Goal: Information Seeking & Learning: Learn about a topic

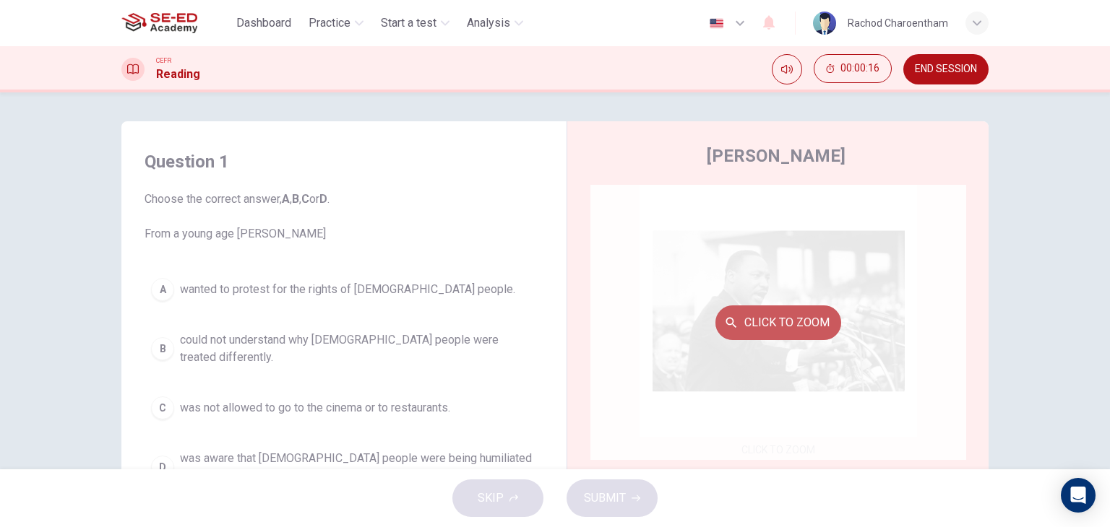
click at [758, 316] on button "Click to Zoom" at bounding box center [778, 323] width 126 height 35
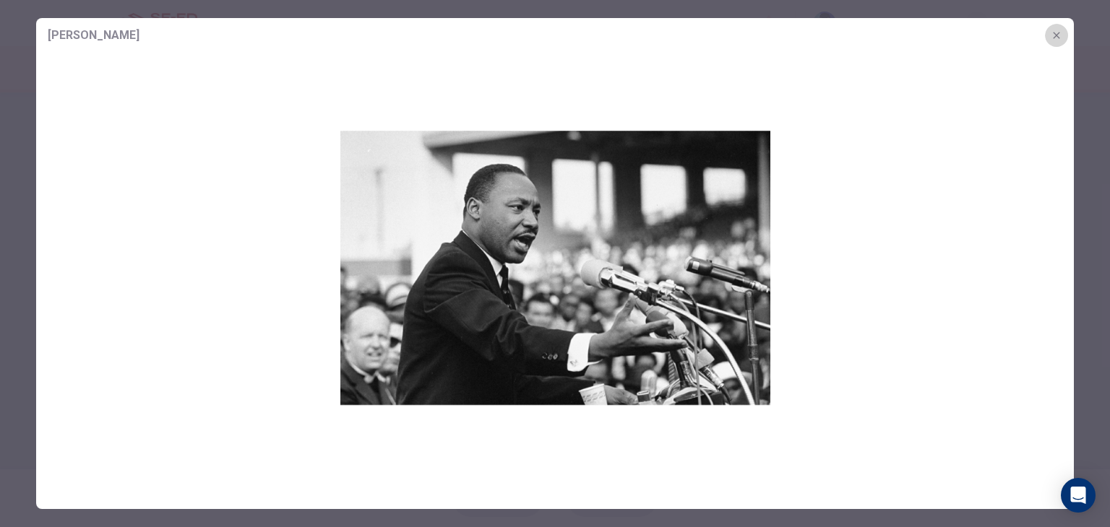
click at [1059, 33] on icon "button" at bounding box center [1057, 36] width 12 height 12
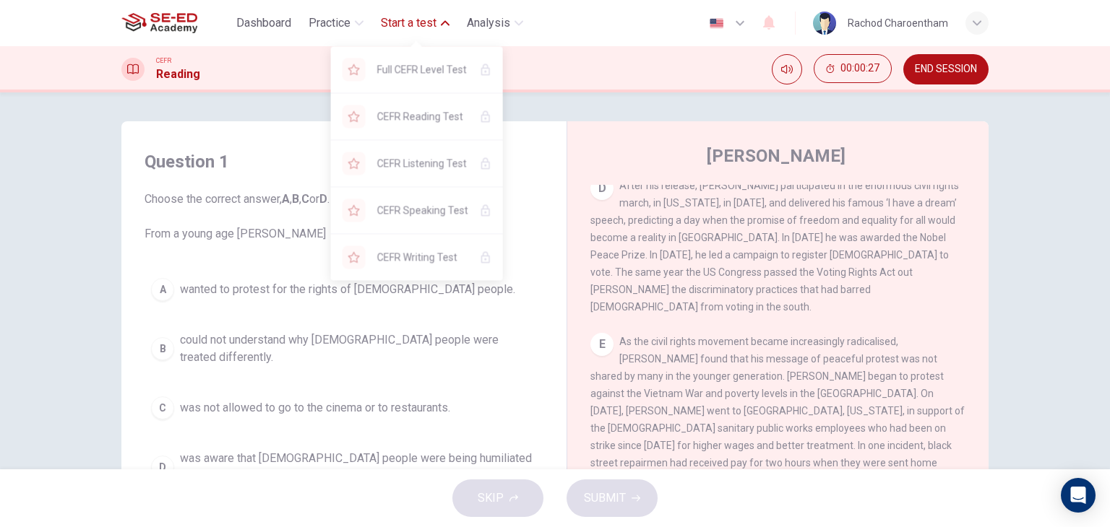
click at [403, 24] on span "Start a test" at bounding box center [409, 22] width 56 height 17
click at [449, 25] on icon "button" at bounding box center [445, 23] width 9 height 5
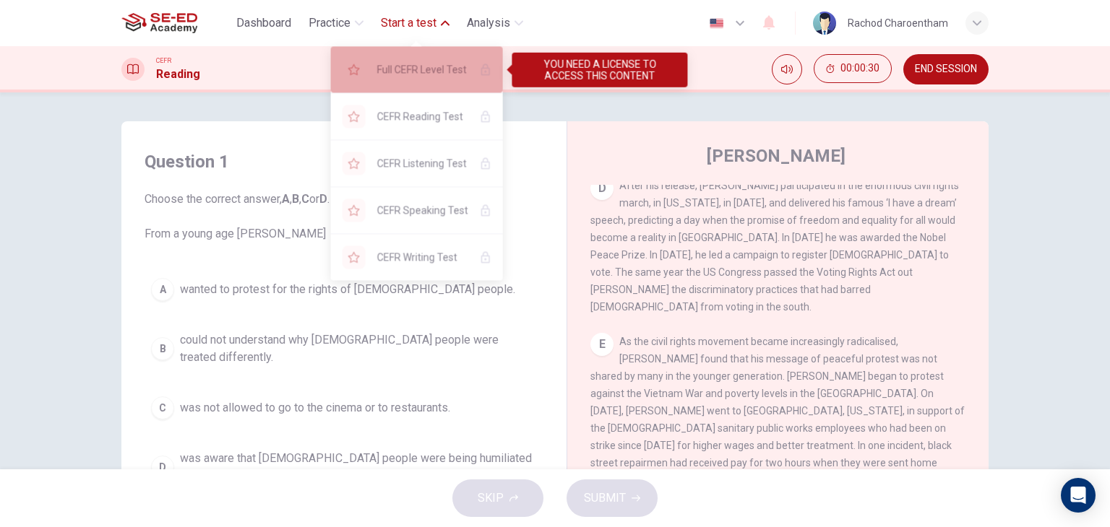
click at [436, 69] on span "Full CEFR Level Test" at bounding box center [422, 69] width 91 height 17
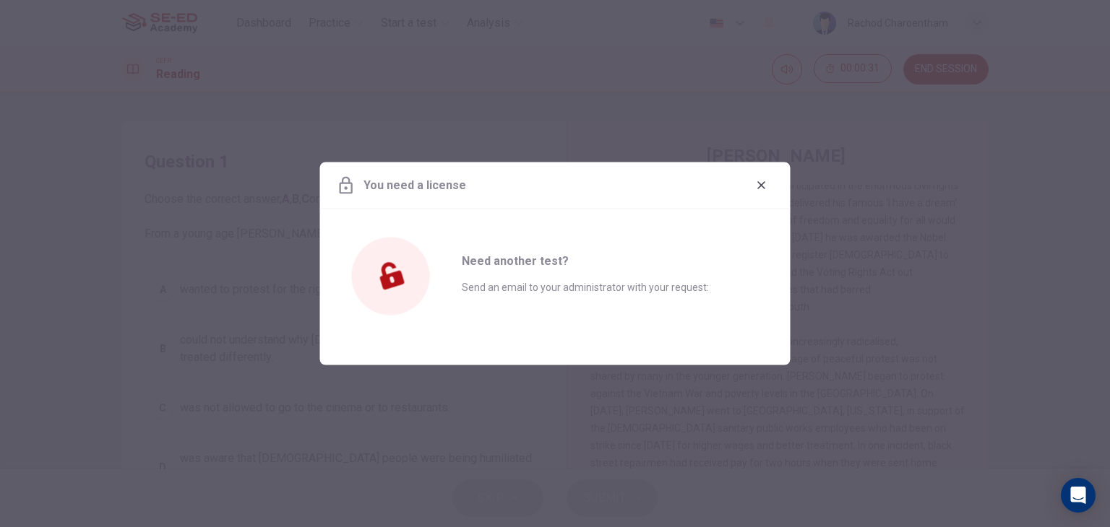
click at [766, 177] on button "button" at bounding box center [761, 185] width 23 height 23
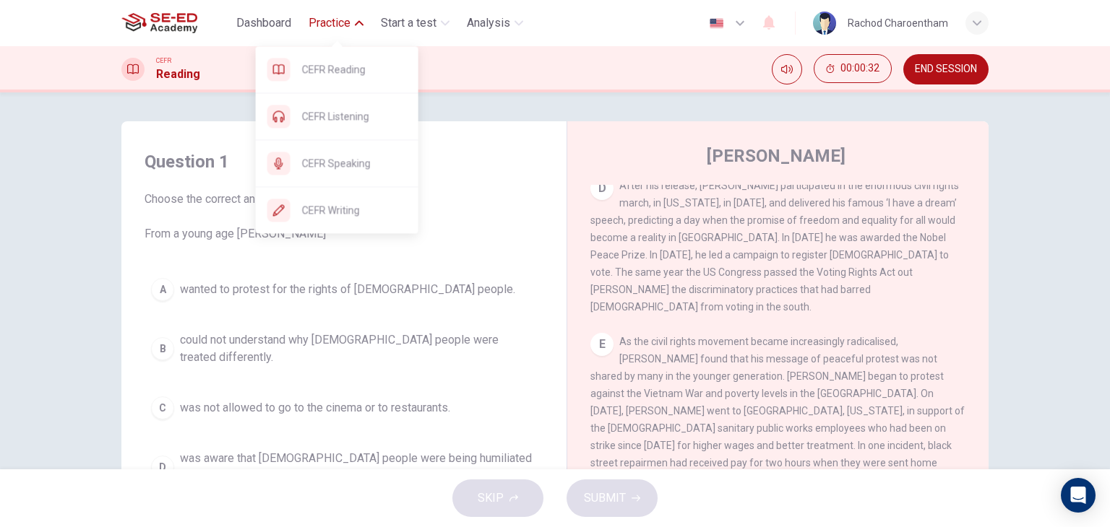
click at [366, 35] on button "Practice" at bounding box center [336, 23] width 66 height 26
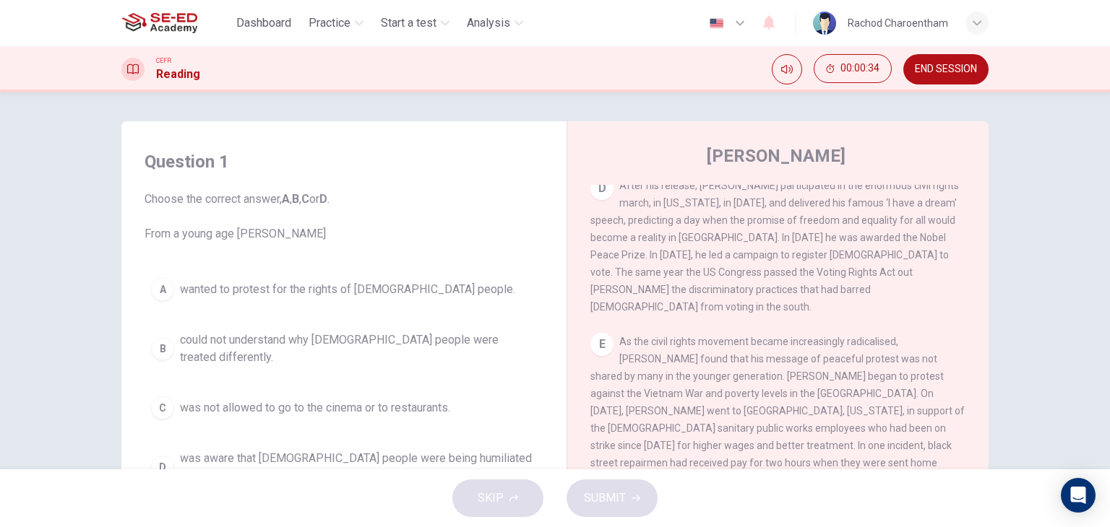
click at [272, 35] on button "Dashboard" at bounding box center [263, 23] width 66 height 26
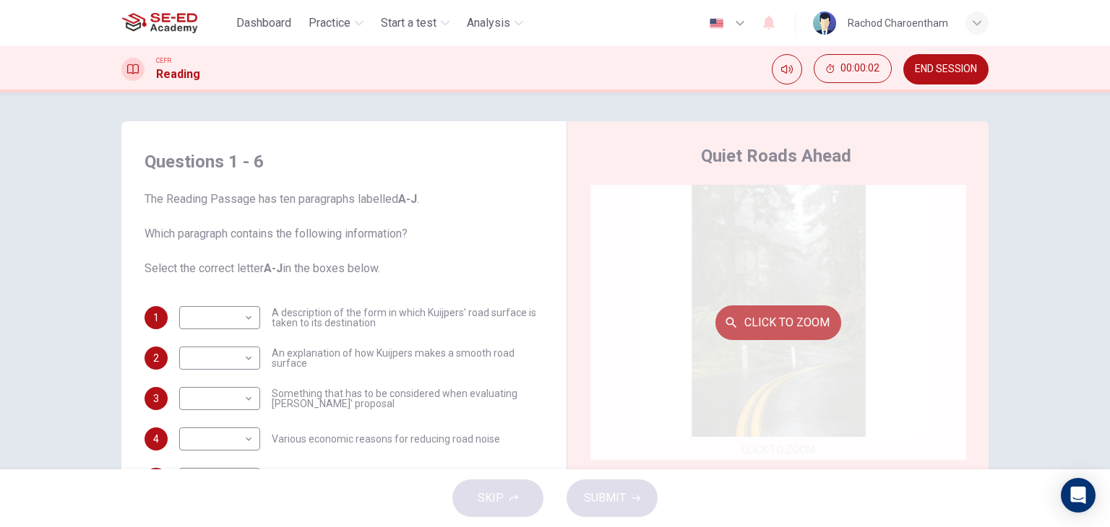
click at [772, 330] on button "Click to Zoom" at bounding box center [778, 323] width 126 height 35
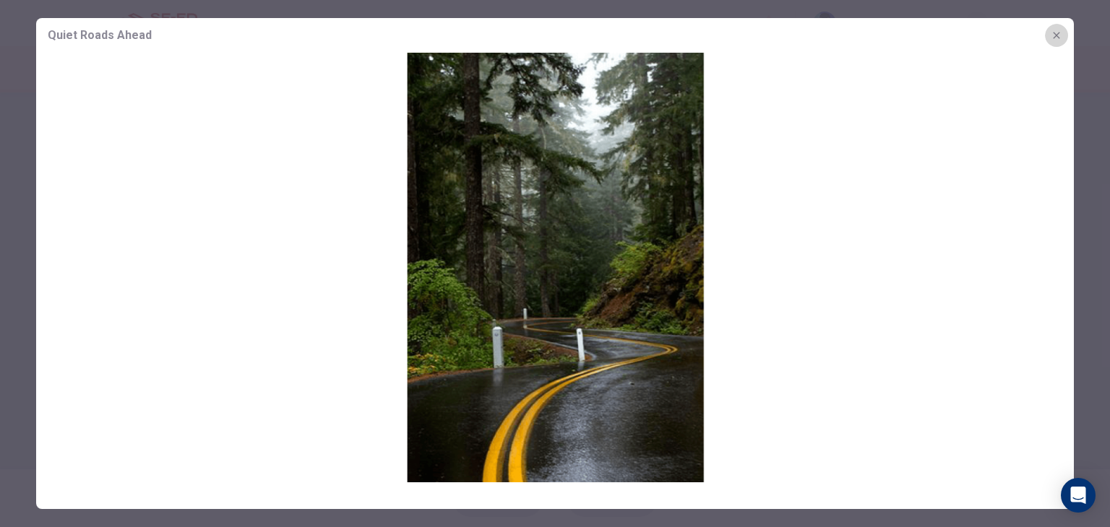
click at [1059, 35] on icon "button" at bounding box center [1057, 36] width 12 height 12
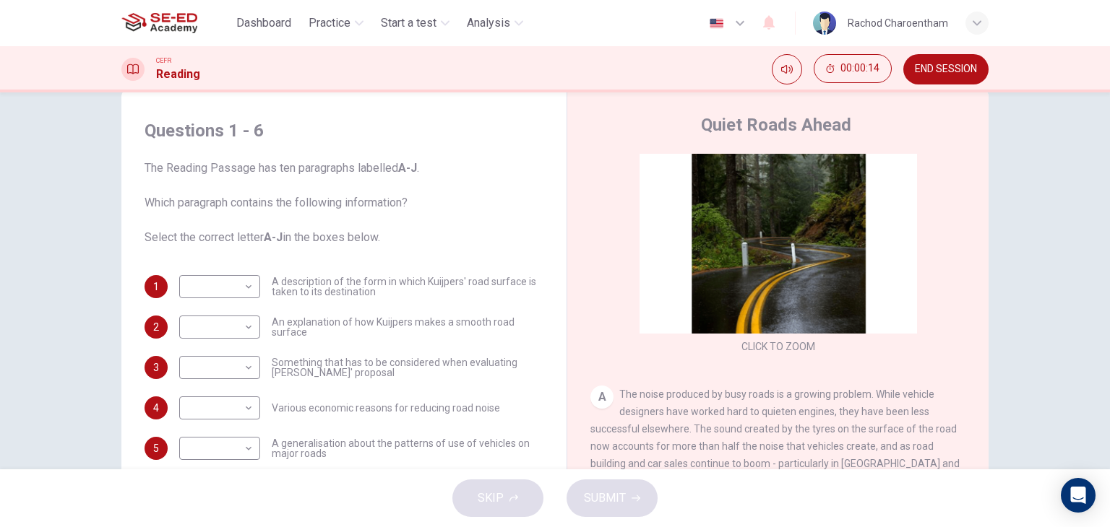
scroll to position [72, 0]
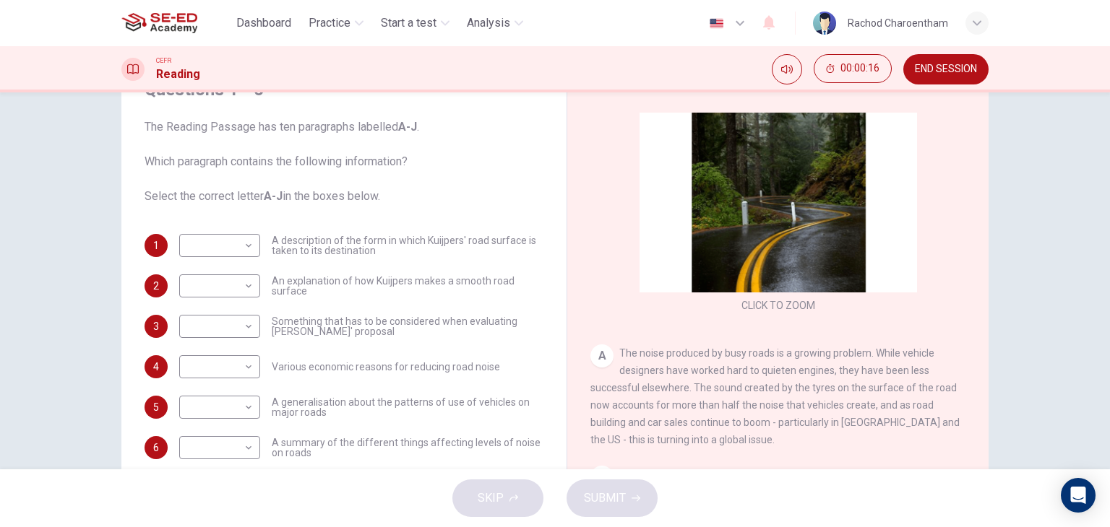
drag, startPoint x: 611, startPoint y: 351, endPoint x: 801, endPoint y: 371, distance: 191.0
click at [837, 372] on div "A The noise produced by busy roads is a growing problem. While vehicle designer…" at bounding box center [778, 397] width 376 height 104
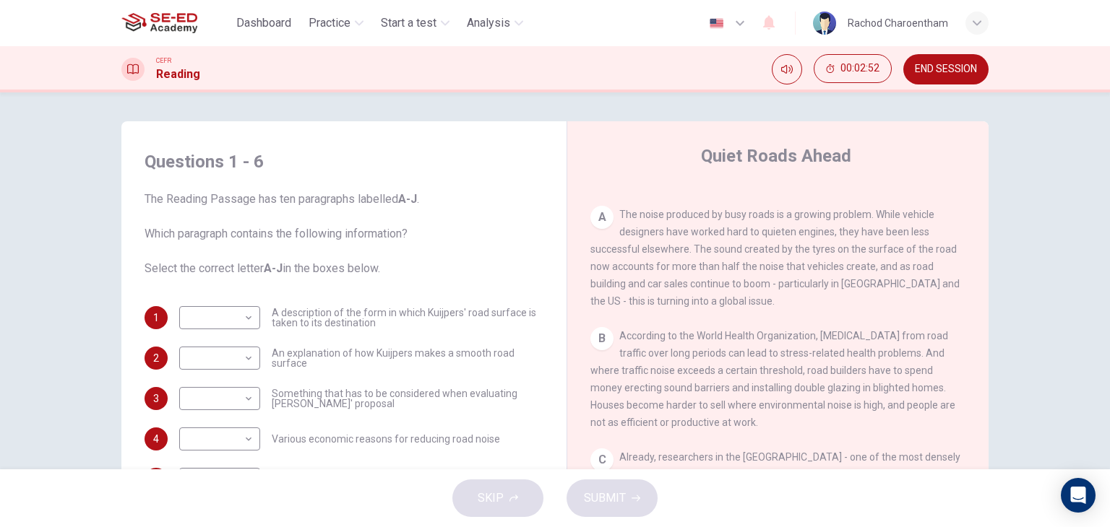
scroll to position [289, 0]
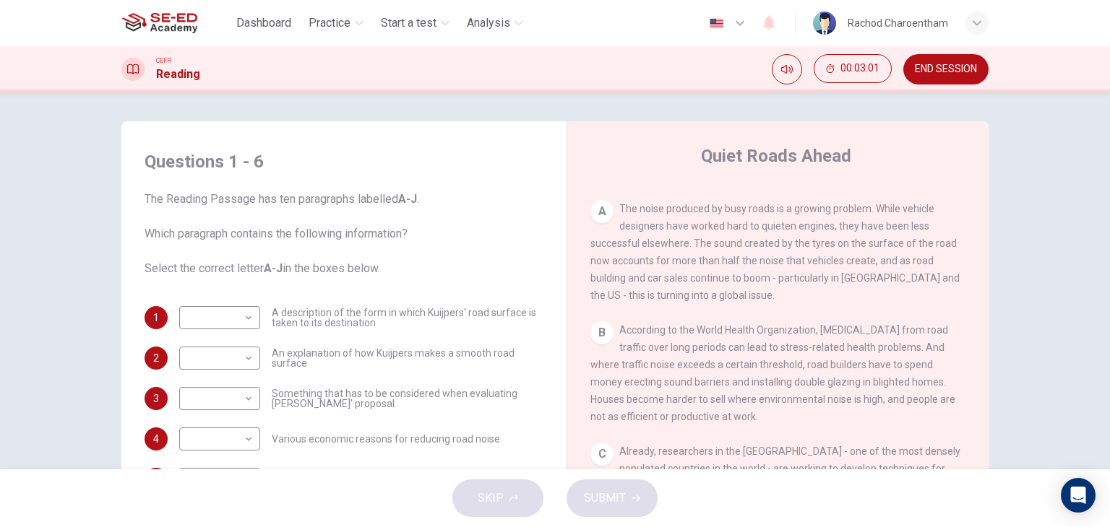
drag, startPoint x: 688, startPoint y: 246, endPoint x: 758, endPoint y: 254, distance: 70.5
click at [758, 254] on div "A The noise produced by busy roads is a growing problem. While vehicle designer…" at bounding box center [778, 252] width 376 height 104
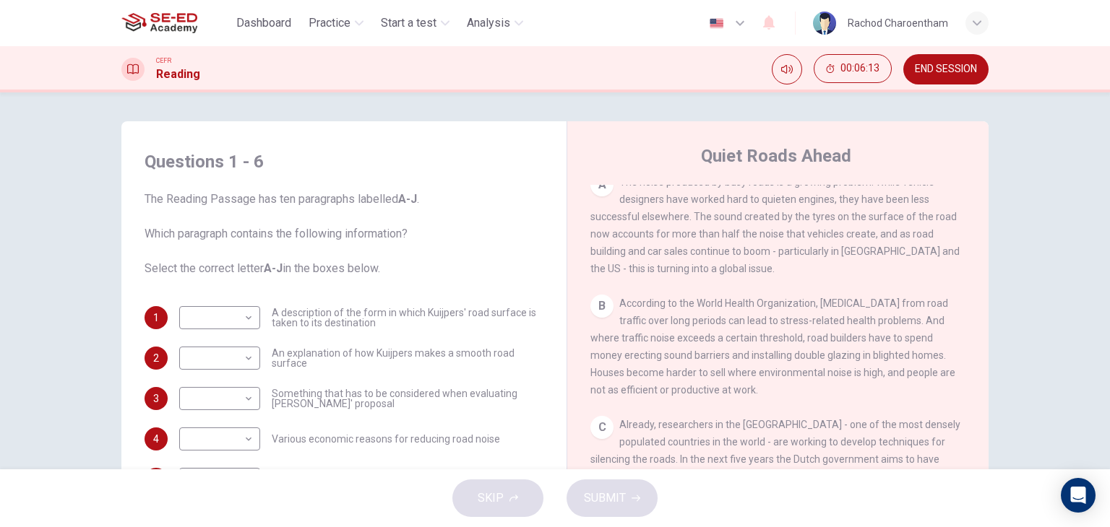
scroll to position [361, 0]
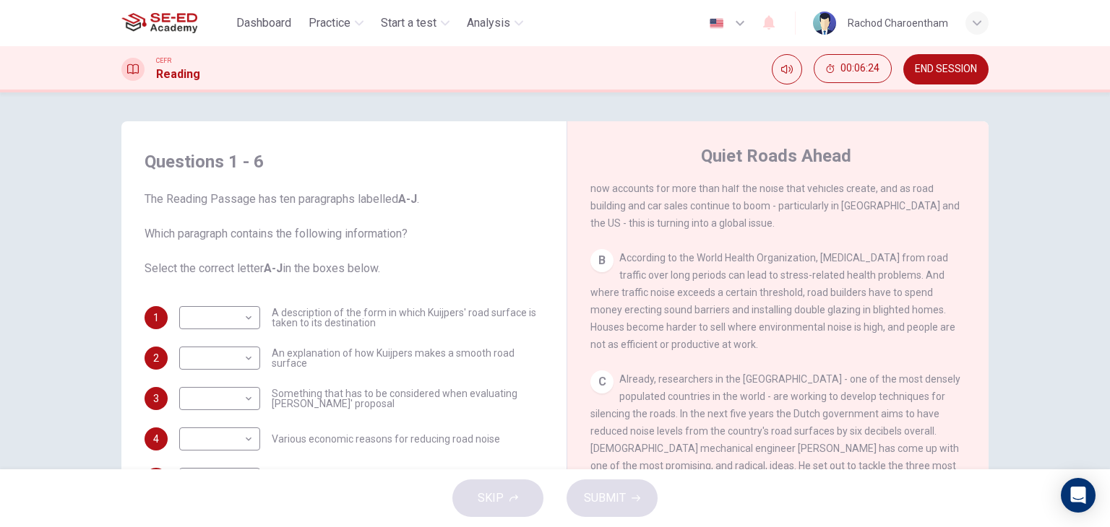
drag, startPoint x: 753, startPoint y: 293, endPoint x: 794, endPoint y: 296, distance: 41.3
click at [794, 296] on span "According to the World Health Organization, exposure to noise from road traffic…" at bounding box center [772, 301] width 365 height 98
click at [233, 330] on body "This site uses cookies, as explained in our Privacy Policy . If you agree to th…" at bounding box center [555, 263] width 1110 height 527
click at [309, 293] on div at bounding box center [555, 263] width 1110 height 527
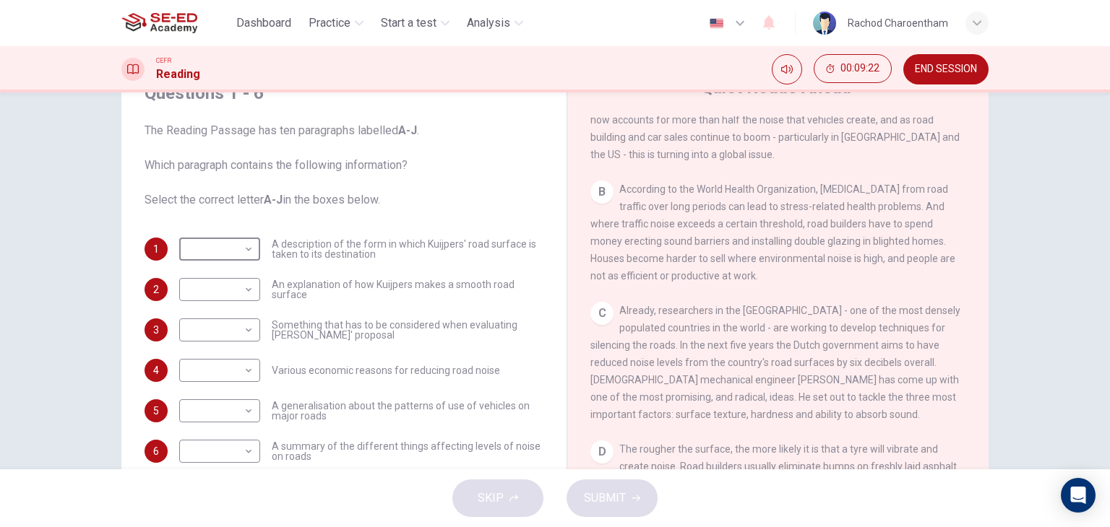
scroll to position [72, 0]
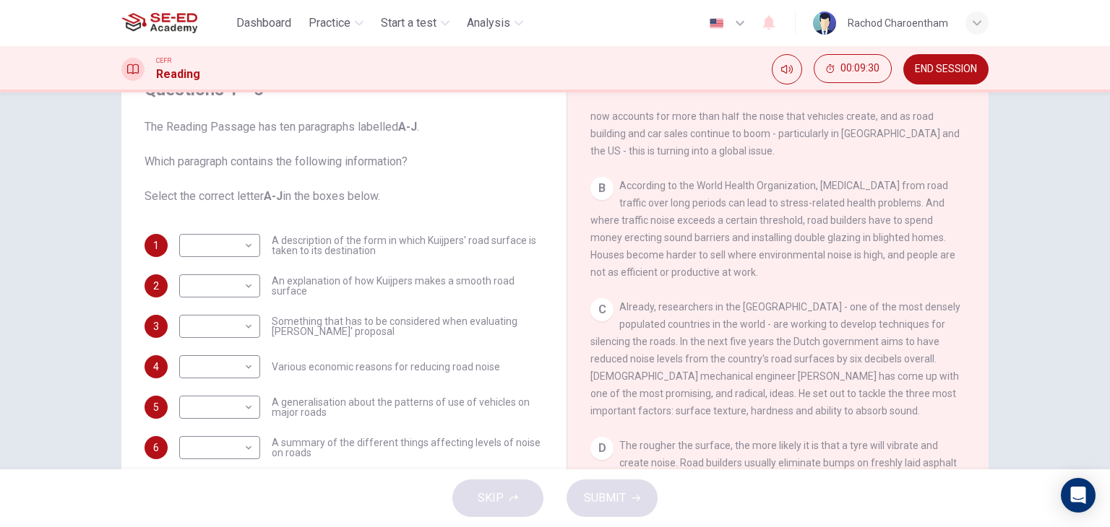
drag, startPoint x: 272, startPoint y: 323, endPoint x: 302, endPoint y: 336, distance: 32.4
click at [302, 336] on span "Something that has to be considered when evaluating Kuijpers' proposal" at bounding box center [408, 326] width 272 height 20
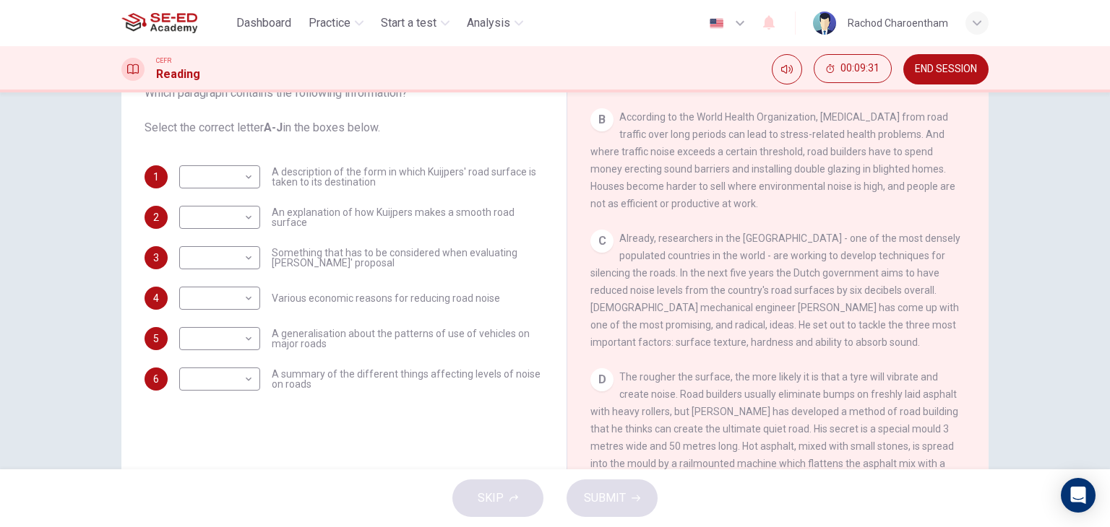
scroll to position [145, 0]
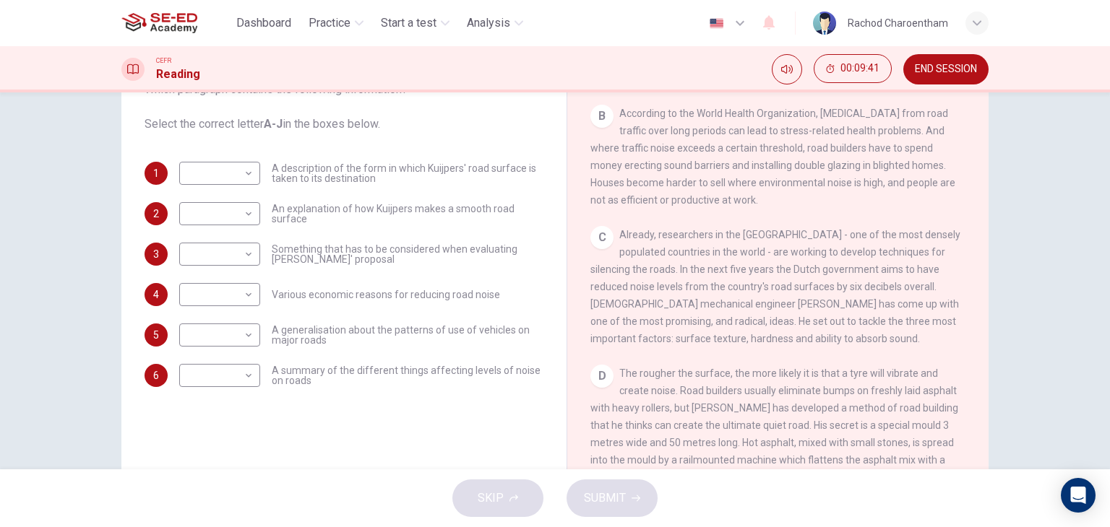
click at [272, 296] on span "Various economic reasons for reducing road noise" at bounding box center [386, 295] width 228 height 10
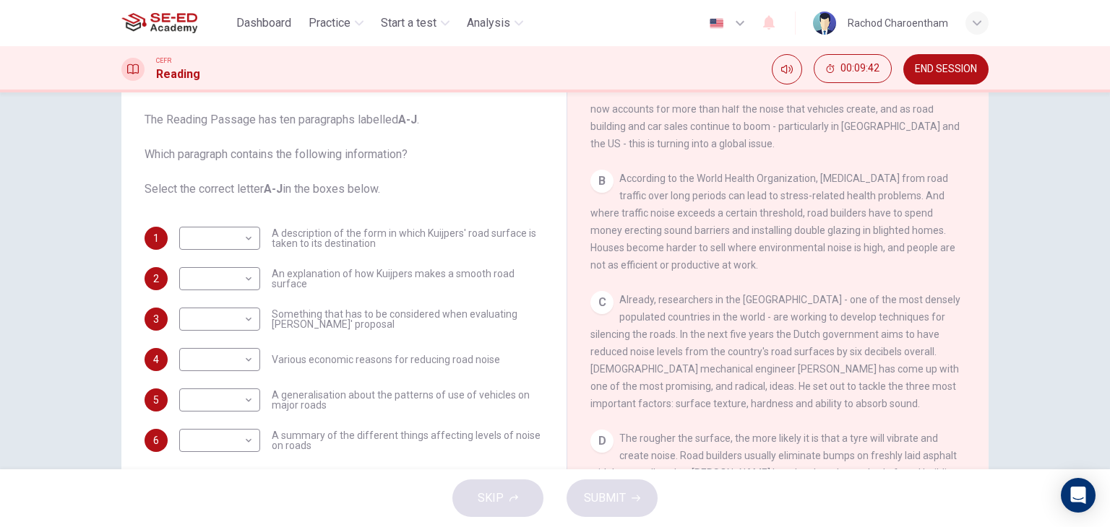
scroll to position [72, 0]
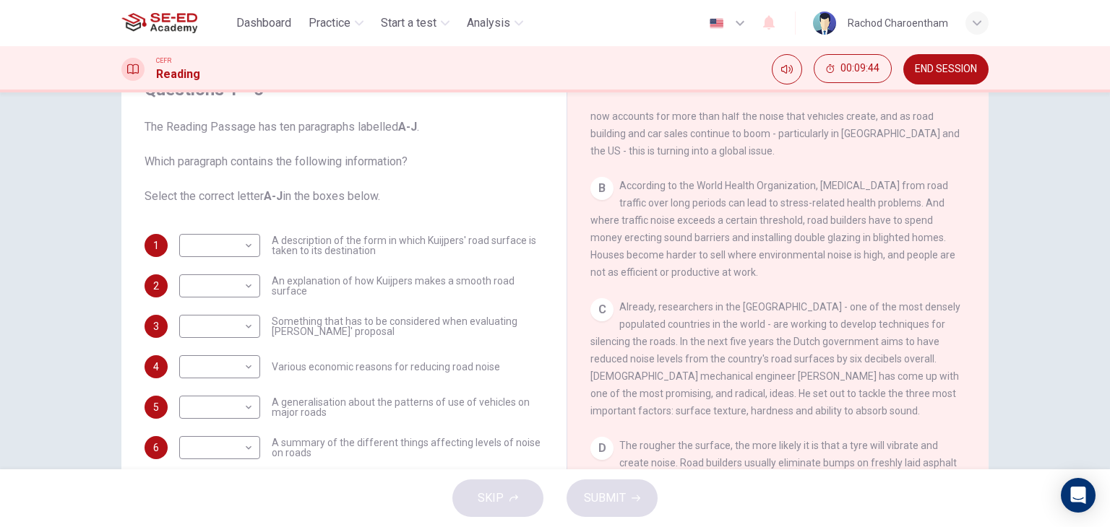
drag, startPoint x: 275, startPoint y: 372, endPoint x: 436, endPoint y: 368, distance: 161.9
click at [436, 368] on span "Various economic reasons for reducing road noise" at bounding box center [386, 367] width 228 height 10
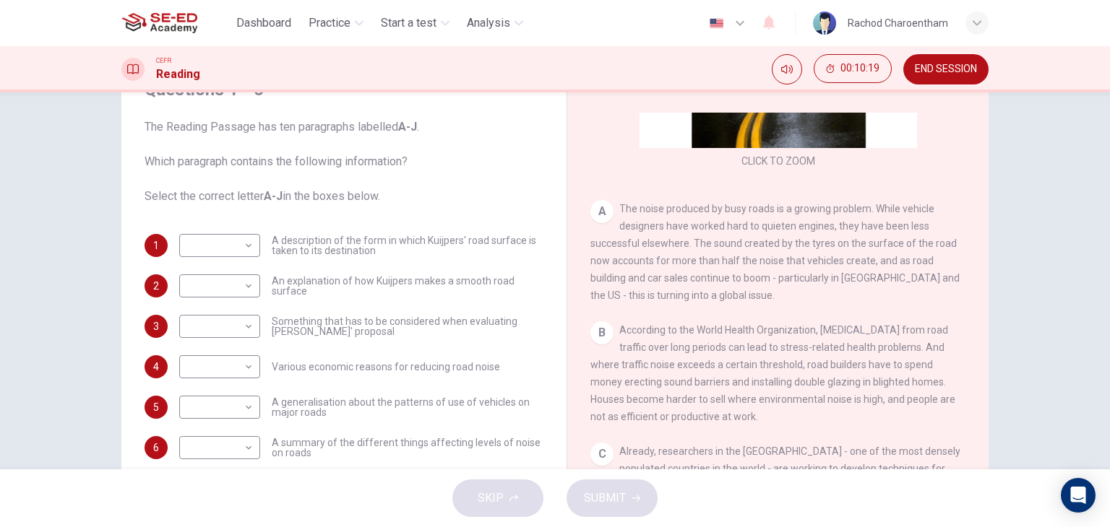
scroll to position [289, 0]
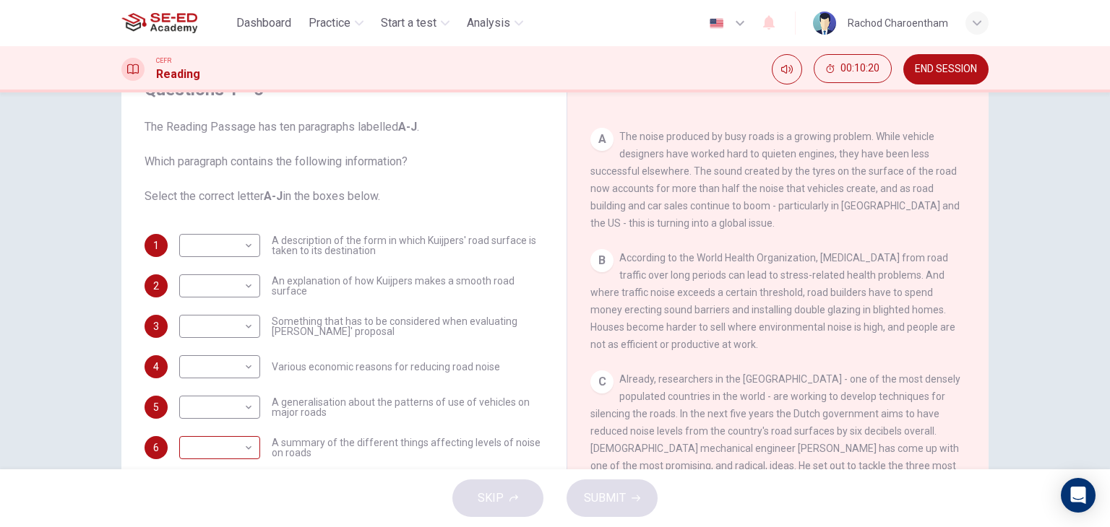
click at [227, 441] on body "This site uses cookies, as explained in our Privacy Policy . If you agree to th…" at bounding box center [555, 263] width 1110 height 527
click at [219, 290] on li "A" at bounding box center [216, 296] width 81 height 23
type input "A"
click at [444, 362] on span "Various economic reasons for reducing road noise" at bounding box center [386, 367] width 228 height 10
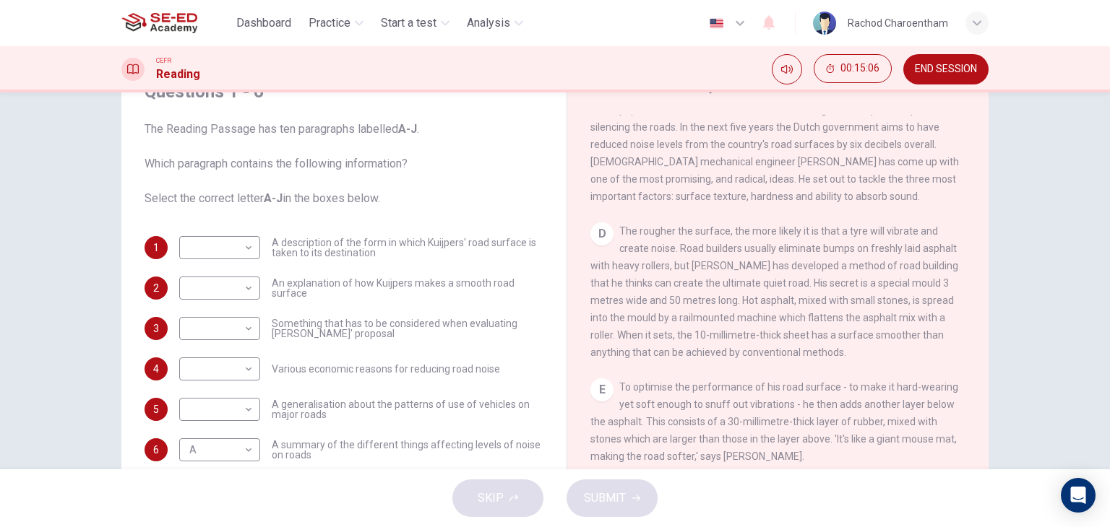
scroll to position [72, 0]
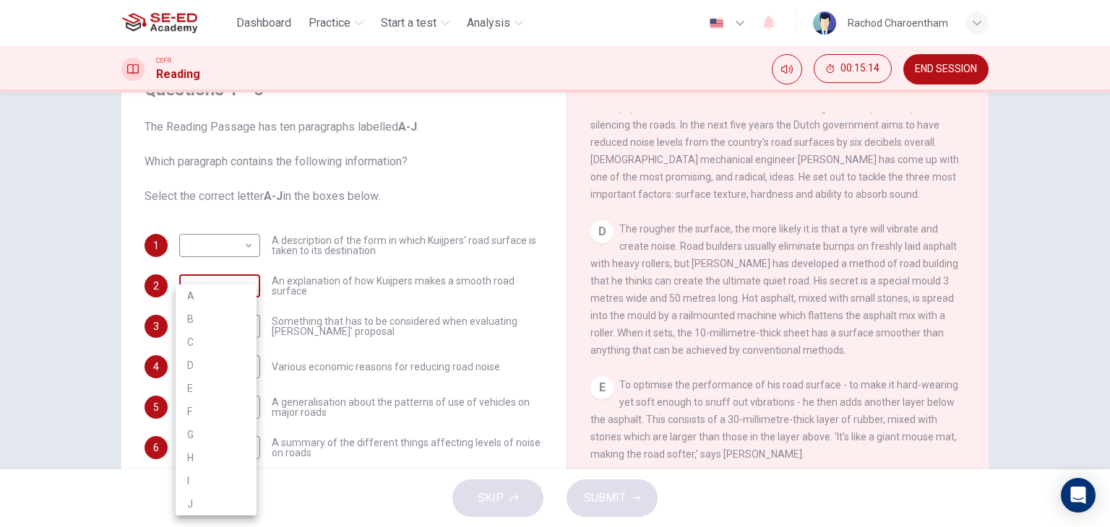
click at [222, 286] on body "This site uses cookies, as explained in our Privacy Policy . If you agree to th…" at bounding box center [555, 263] width 1110 height 527
click at [194, 365] on li "D" at bounding box center [216, 365] width 81 height 23
type input "D"
click at [332, 328] on span "Something that has to be considered when evaluating Kuijpers' proposal" at bounding box center [408, 326] width 272 height 20
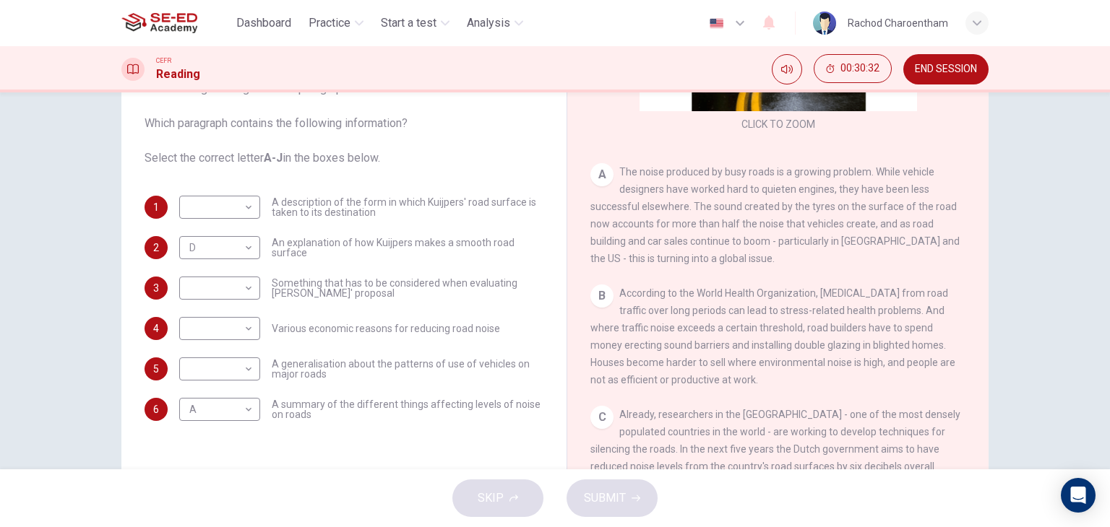
scroll to position [217, 0]
drag, startPoint x: 581, startPoint y: 346, endPoint x: 618, endPoint y: 345, distance: 37.6
click at [618, 345] on div "Quiet Roads Ahead CLICK TO ZOOM Click to Zoom A The noise produced by busy road…" at bounding box center [777, 273] width 422 height 525
drag, startPoint x: 587, startPoint y: 355, endPoint x: 757, endPoint y: 346, distance: 170.0
click at [757, 346] on div "B According to the World Health Organization, exposure to noise from road traff…" at bounding box center [778, 335] width 376 height 104
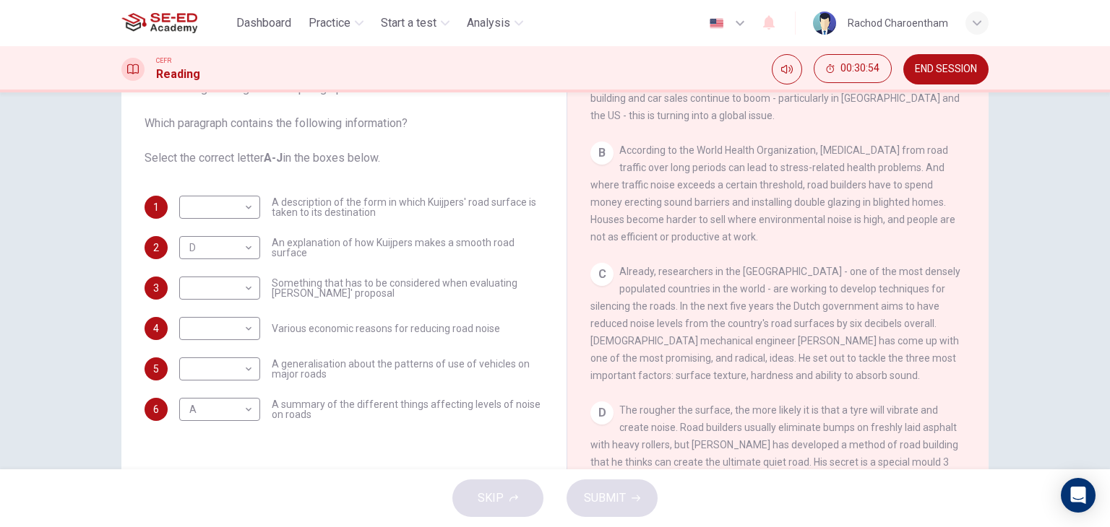
scroll to position [361, 0]
click at [228, 325] on body "This site uses cookies, as explained in our Privacy Policy . If you agree to th…" at bounding box center [555, 263] width 1110 height 527
click at [202, 322] on li "B" at bounding box center [216, 319] width 81 height 23
type input "B"
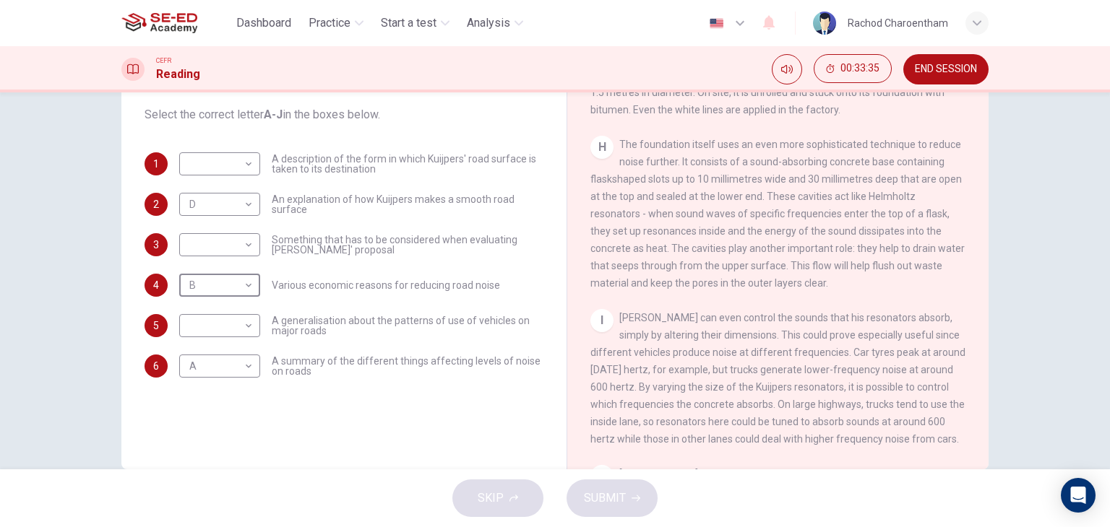
scroll to position [183, 0]
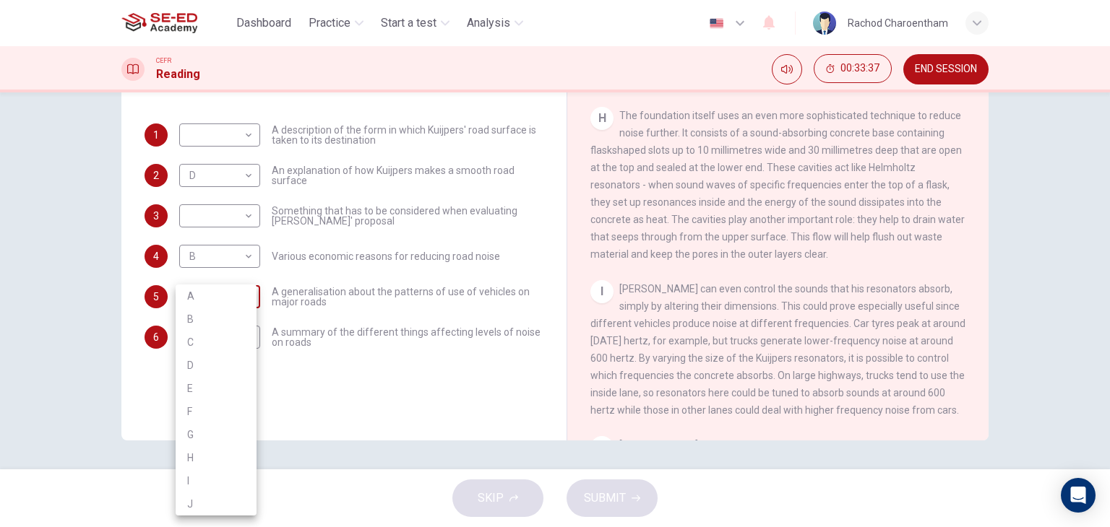
click at [236, 288] on body "This site uses cookies, as explained in our Privacy Policy . If you agree to th…" at bounding box center [555, 263] width 1110 height 527
click at [243, 215] on div at bounding box center [555, 263] width 1110 height 527
click at [246, 213] on body "This site uses cookies, as explained in our Privacy Policy . If you agree to th…" at bounding box center [555, 263] width 1110 height 527
click at [185, 396] on li "H" at bounding box center [216, 400] width 81 height 23
type input "H"
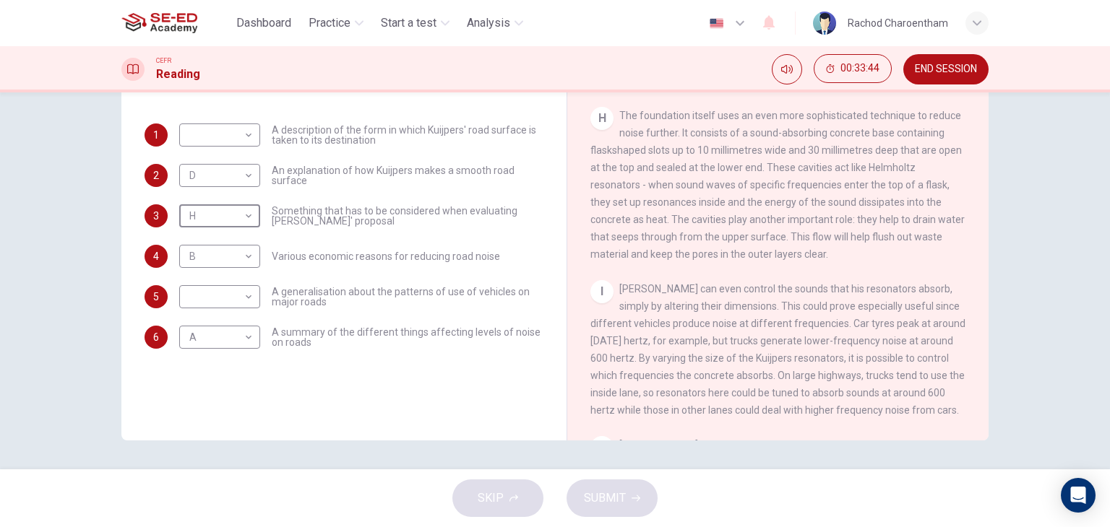
scroll to position [111, 0]
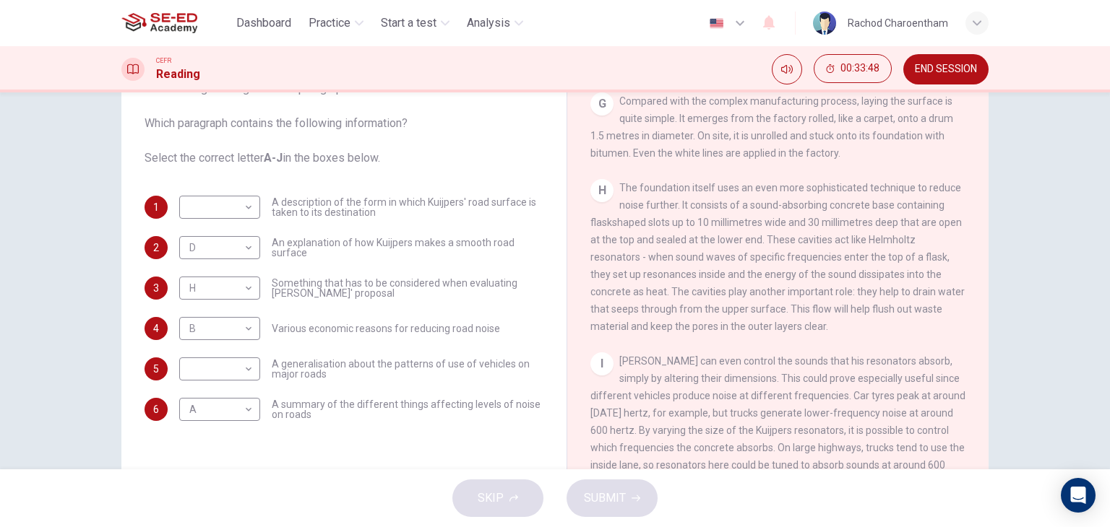
drag, startPoint x: 269, startPoint y: 199, endPoint x: 371, endPoint y: 206, distance: 102.8
click at [371, 206] on span "A description of the form in which Kuijpers' road surface is taken to its desti…" at bounding box center [408, 207] width 272 height 20
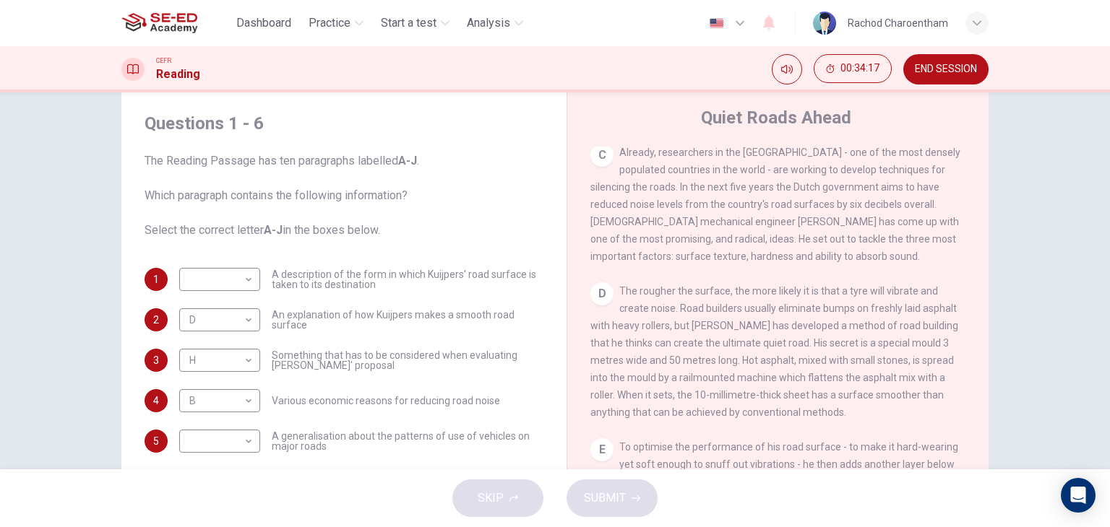
scroll to position [506, 0]
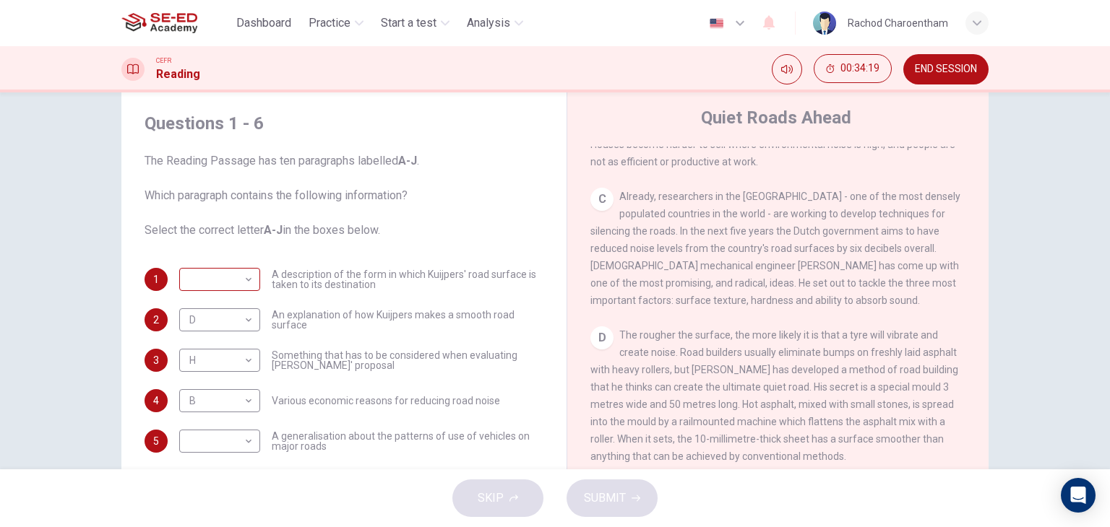
click at [236, 279] on body "This site uses cookies, as explained in our Privacy Policy . If you agree to th…" at bounding box center [555, 263] width 1110 height 527
click at [216, 345] on li "C" at bounding box center [216, 342] width 81 height 23
type input "C"
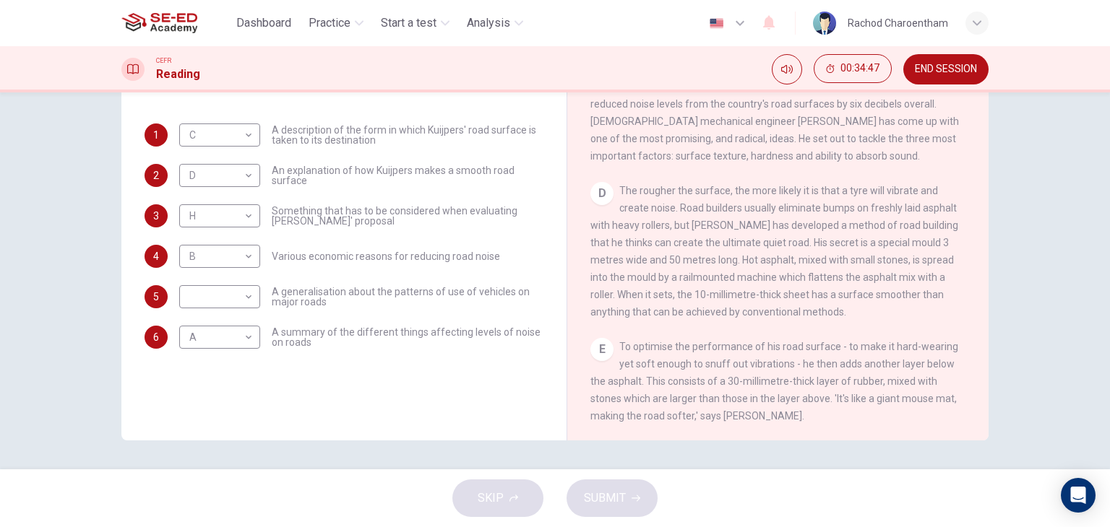
drag, startPoint x: 278, startPoint y: 285, endPoint x: 375, endPoint y: 290, distance: 97.0
click at [375, 290] on span "A generalisation about the patterns of use of vehicles on major roads" at bounding box center [408, 297] width 272 height 20
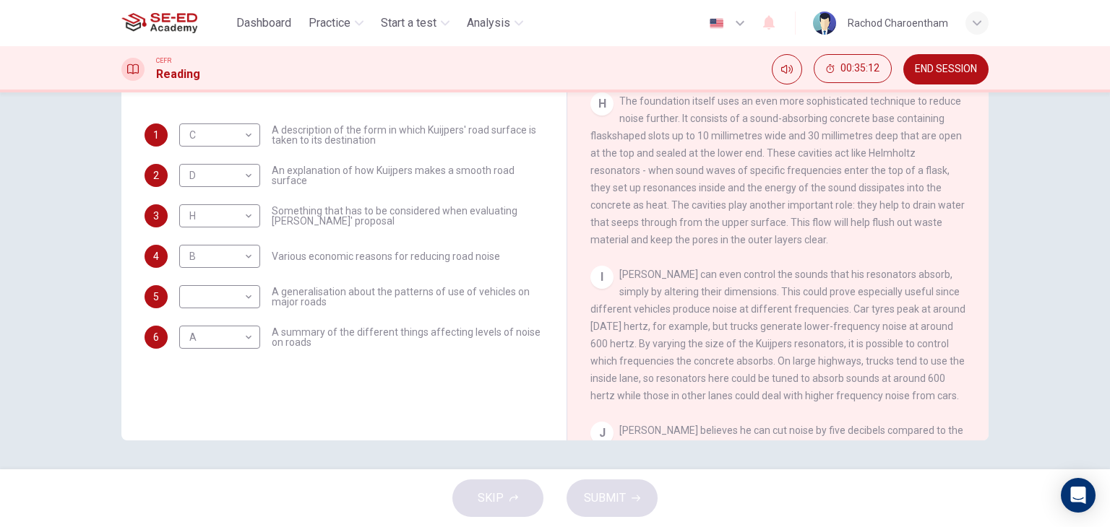
scroll to position [1228, 0]
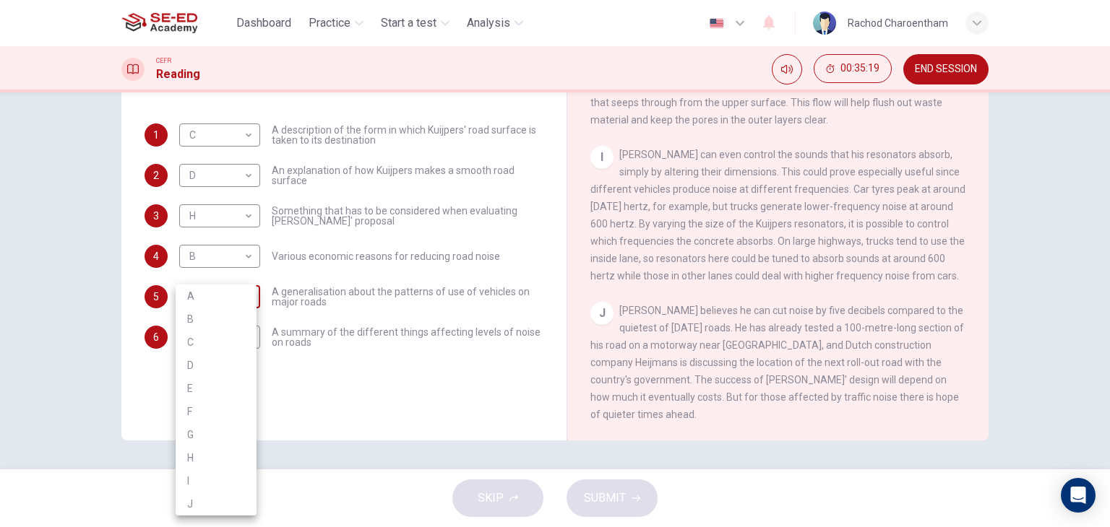
click at [222, 289] on body "This site uses cookies, as explained in our Privacy Policy . If you agree to th…" at bounding box center [555, 263] width 1110 height 527
click at [194, 482] on li "I" at bounding box center [216, 481] width 81 height 23
type input "I"
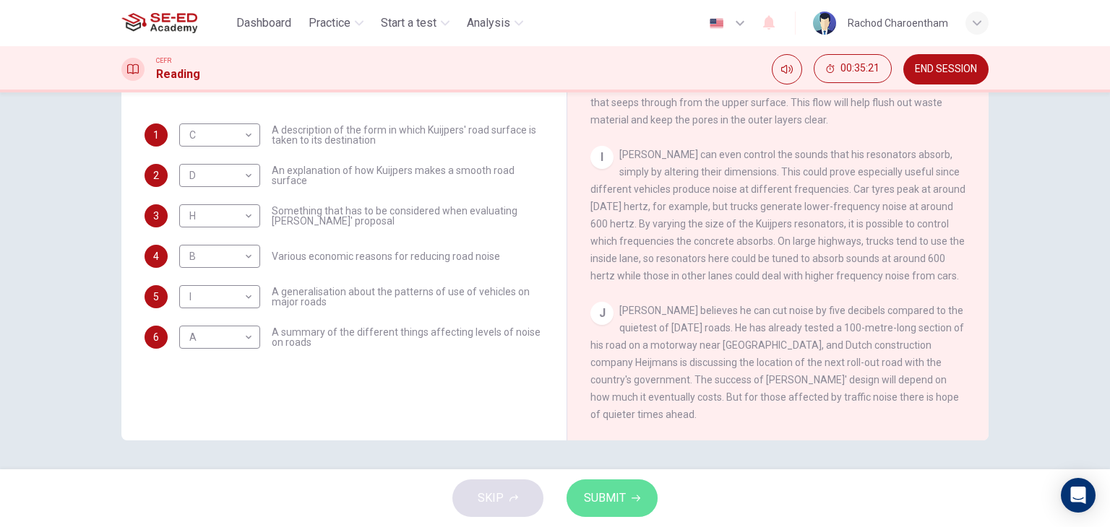
click at [616, 494] on span "SUBMIT" at bounding box center [605, 498] width 42 height 20
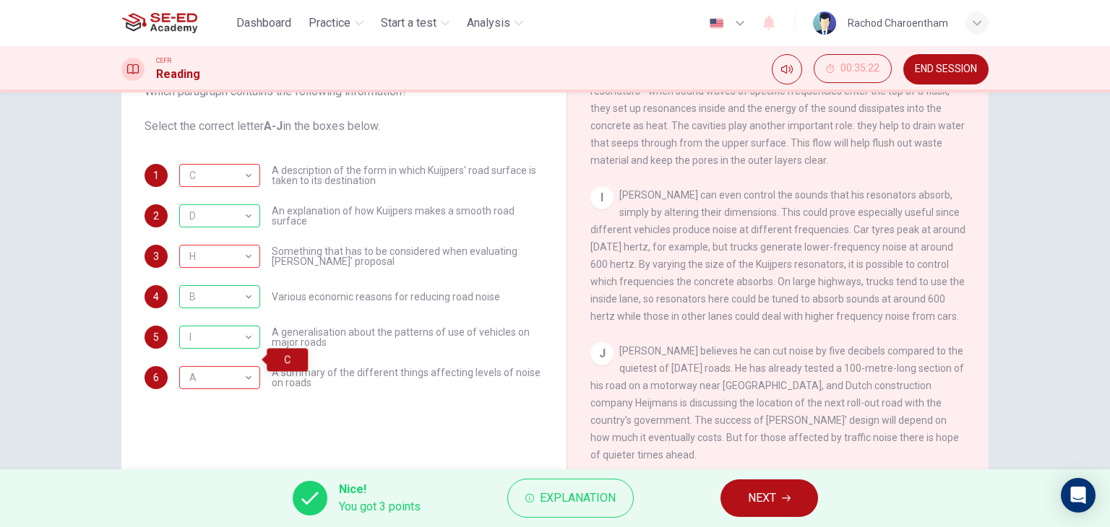
scroll to position [183, 0]
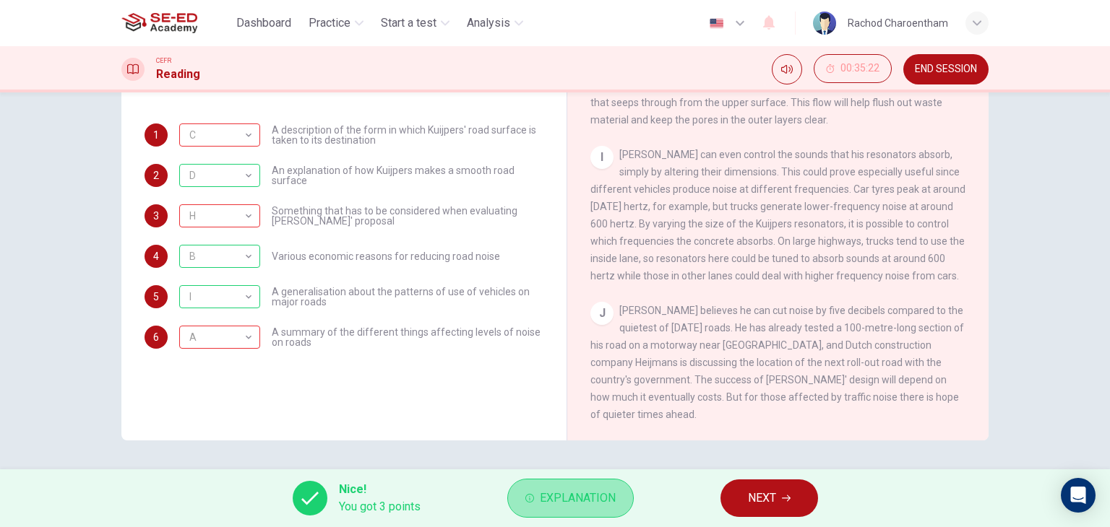
click at [530, 509] on button "Explanation" at bounding box center [570, 498] width 126 height 39
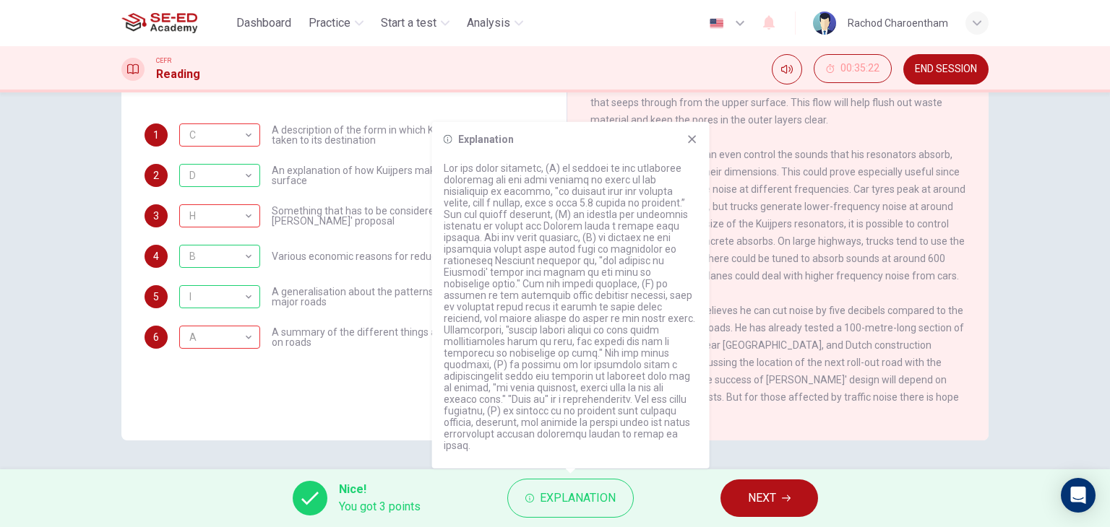
click at [691, 145] on icon at bounding box center [692, 140] width 12 height 12
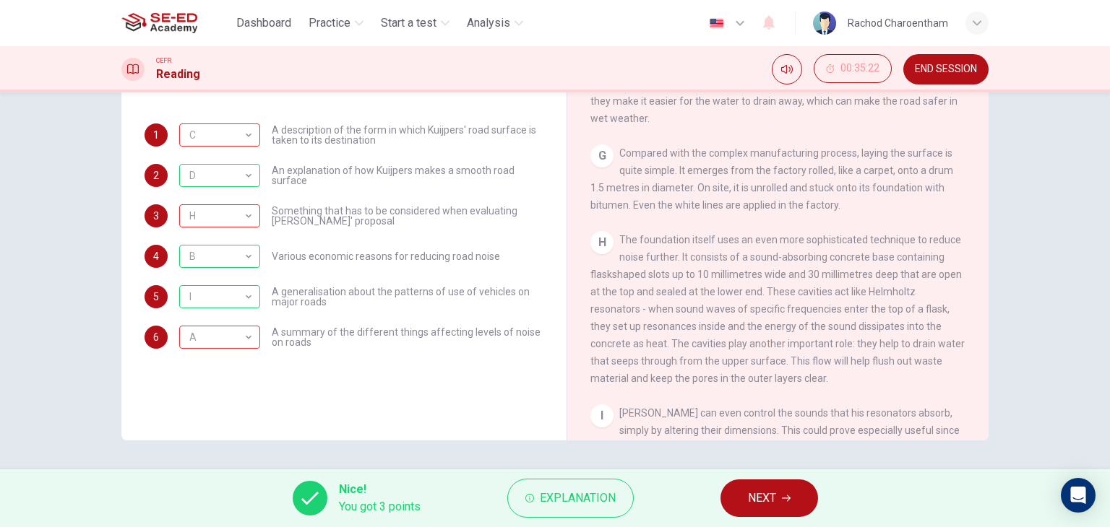
scroll to position [939, 0]
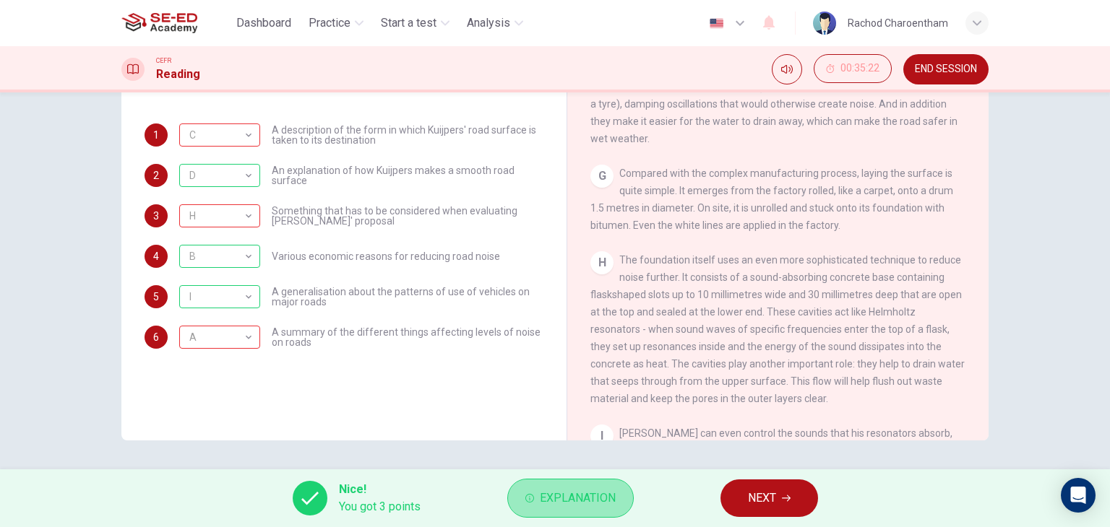
click at [578, 501] on span "Explanation" at bounding box center [578, 498] width 76 height 20
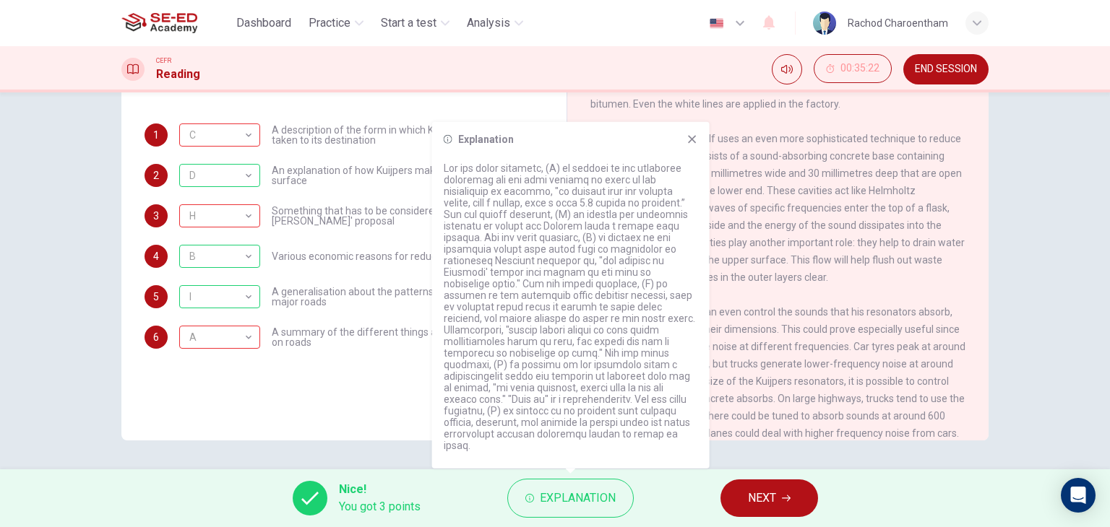
scroll to position [1084, 0]
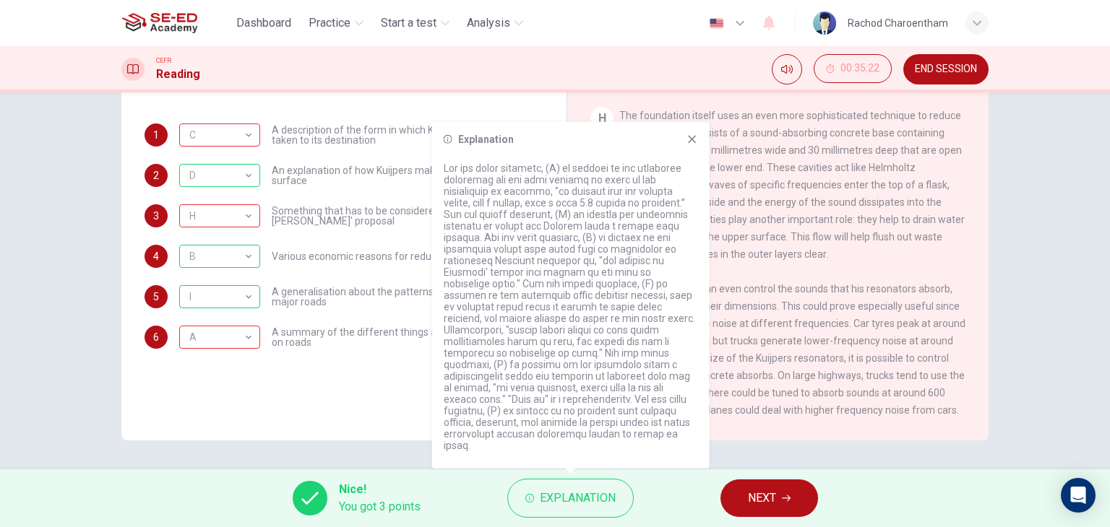
click at [777, 260] on span "The foundation itself uses an even more sophisticated technique to reduce noise…" at bounding box center [777, 185] width 374 height 150
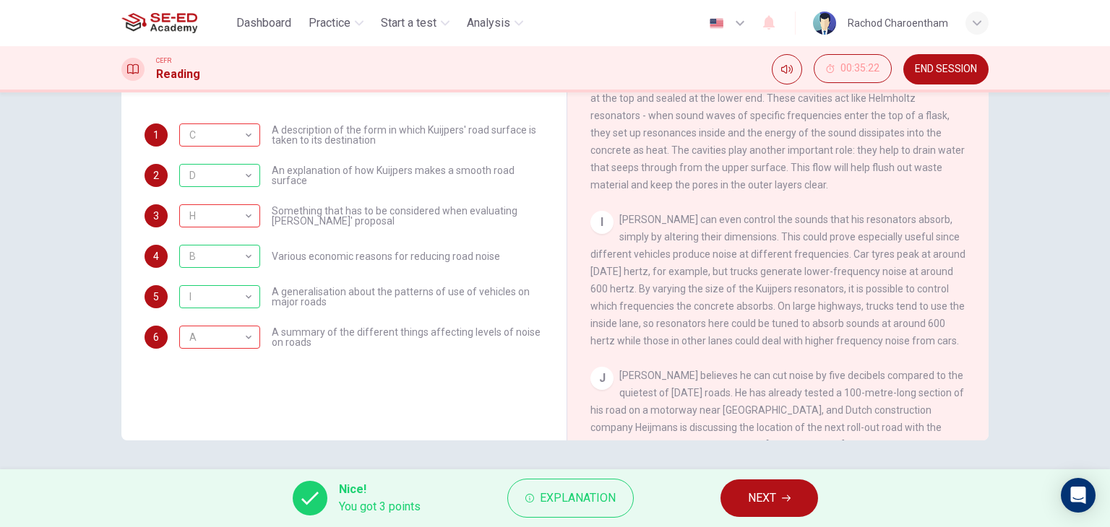
scroll to position [1239, 0]
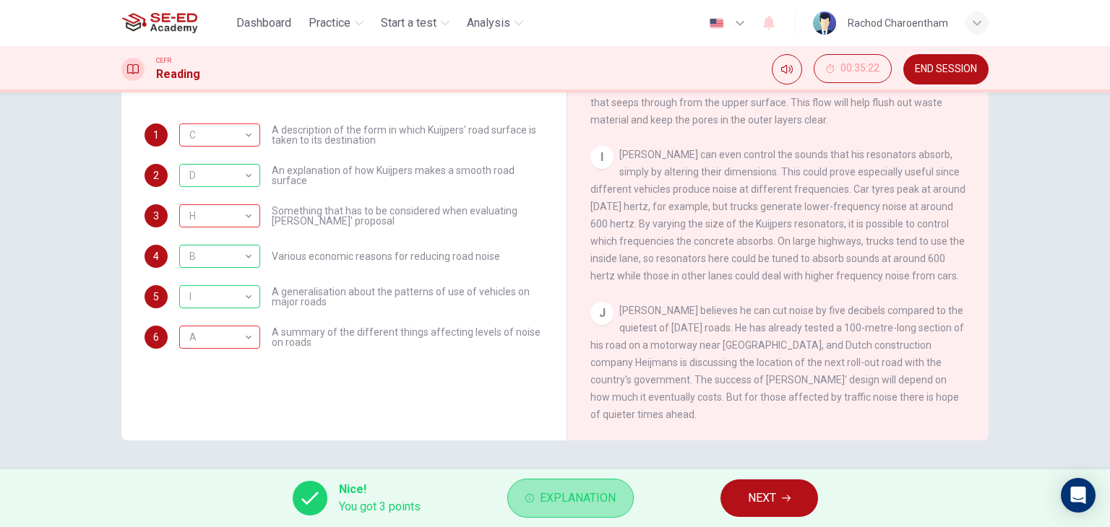
click at [549, 489] on span "Explanation" at bounding box center [578, 498] width 76 height 20
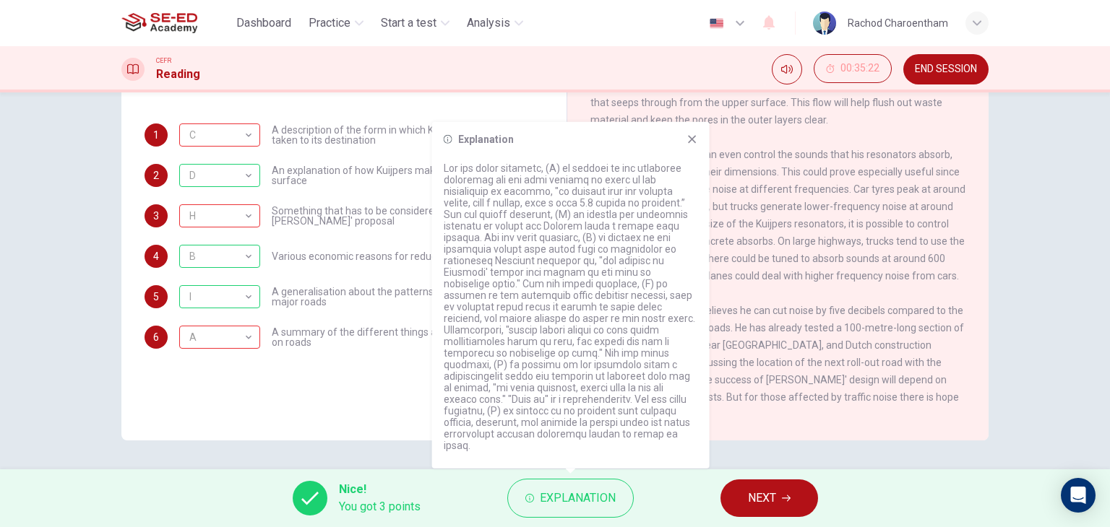
click at [792, 504] on button "NEXT" at bounding box center [769, 499] width 98 height 38
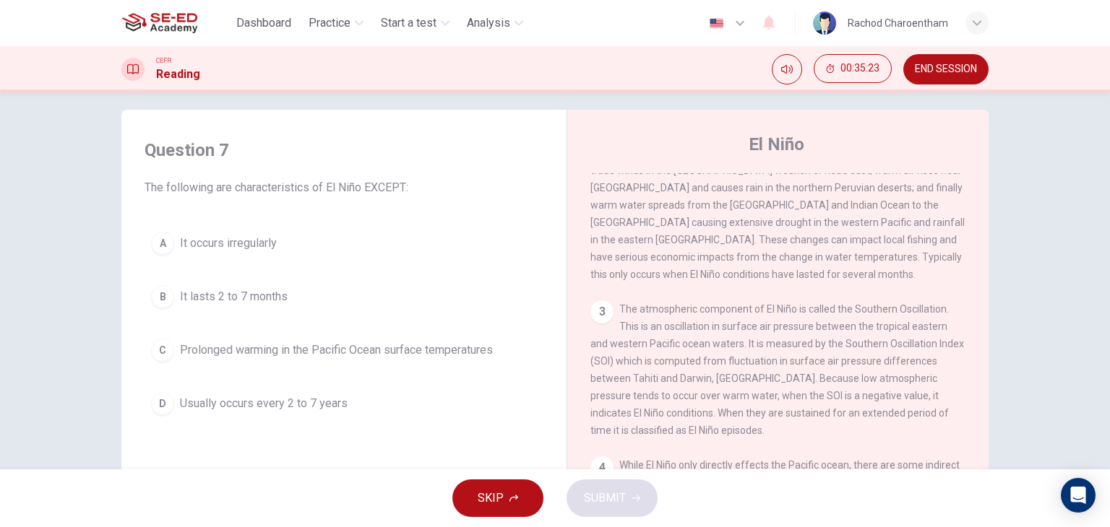
scroll to position [0, 0]
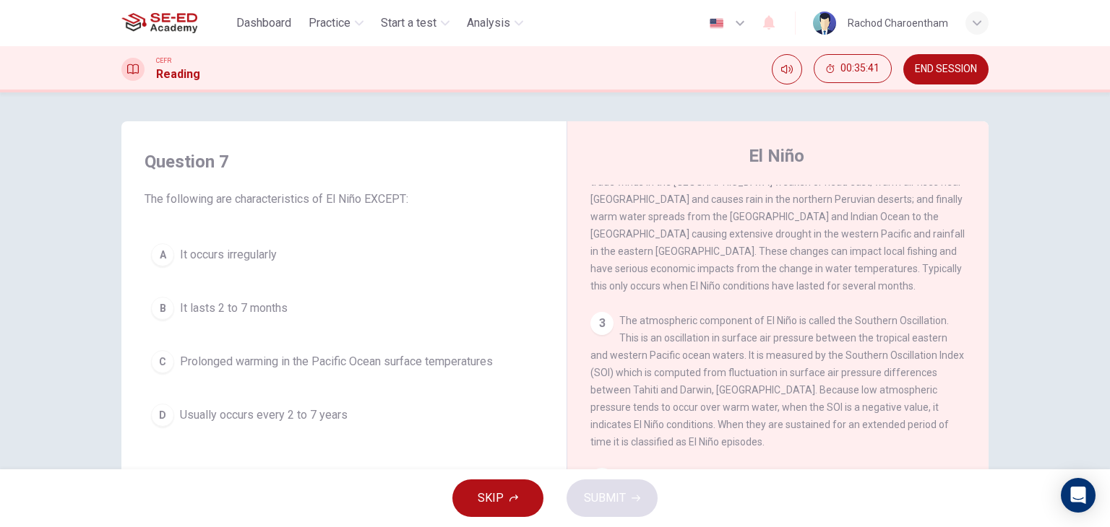
drag, startPoint x: 225, startPoint y: 194, endPoint x: 312, endPoint y: 200, distance: 86.9
click at [312, 200] on span "The following are characteristics of El Niño EXCEPT:" at bounding box center [344, 199] width 399 height 17
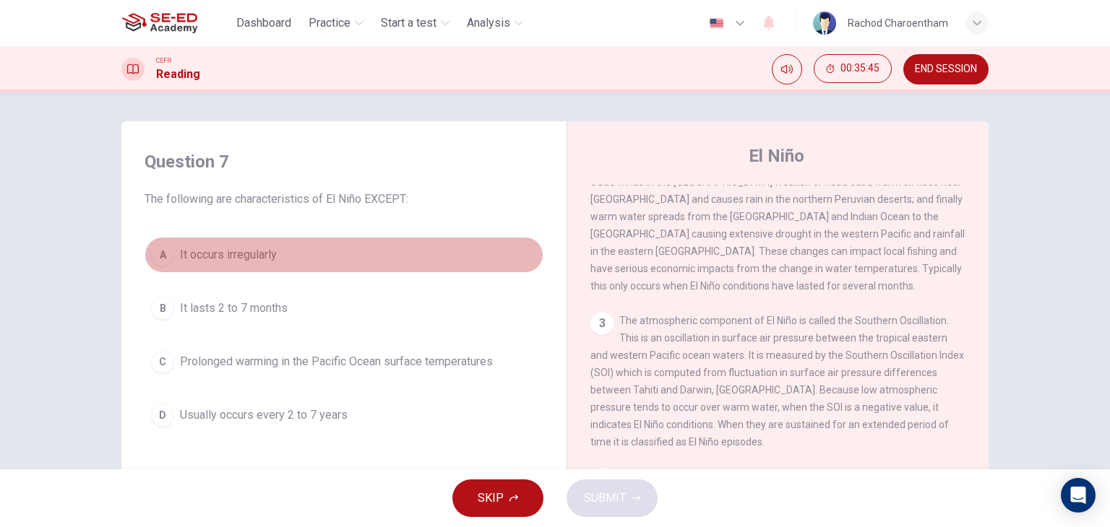
click at [180, 254] on span "It occurs irregularly" at bounding box center [228, 254] width 97 height 17
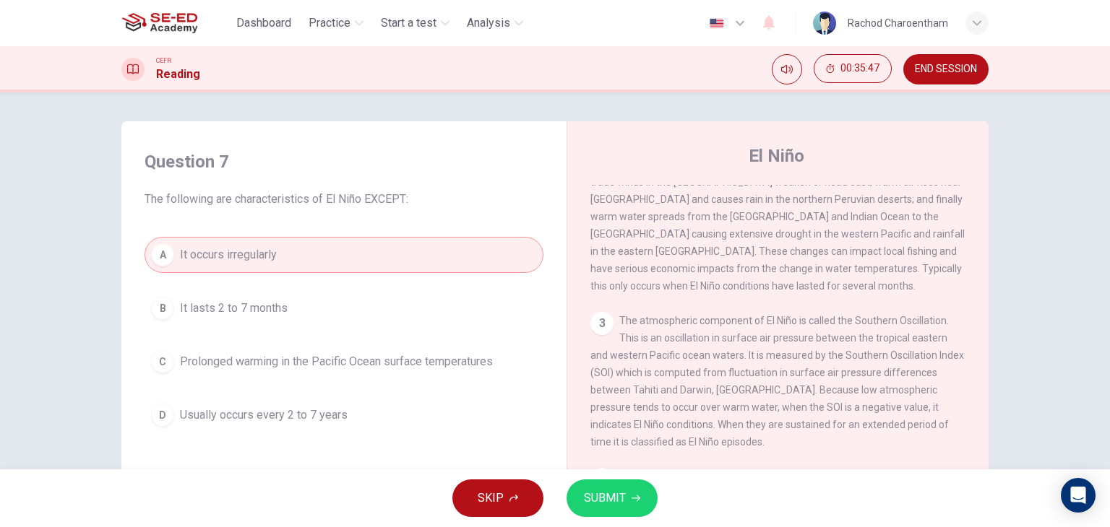
click at [193, 303] on span "It lasts 2 to 7 months" at bounding box center [234, 308] width 108 height 17
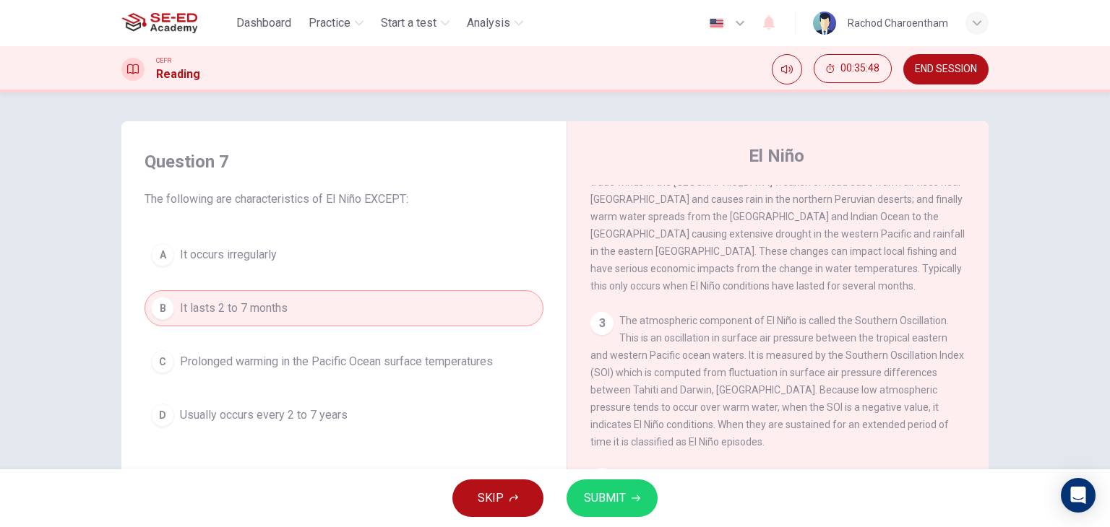
click at [211, 363] on span "Prolonged warming in the Pacific Ocean surface temperatures" at bounding box center [336, 361] width 313 height 17
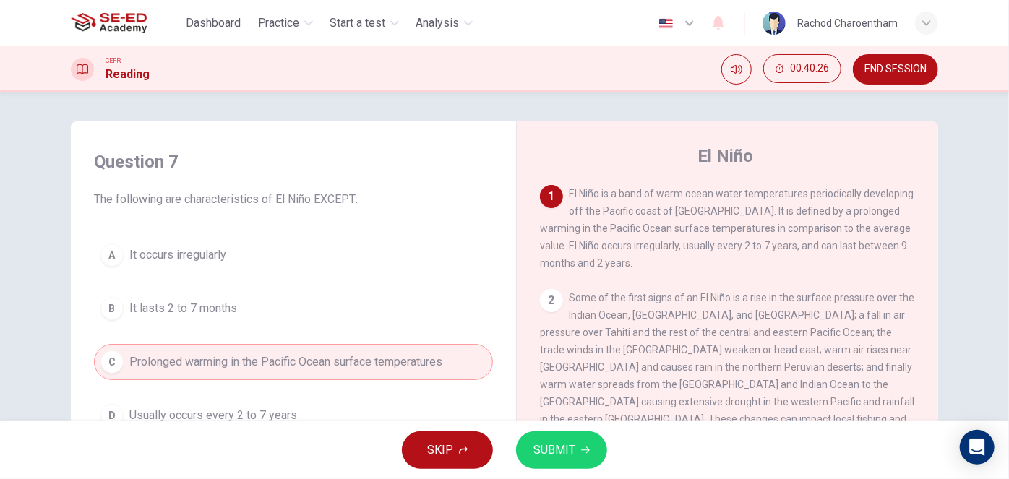
drag, startPoint x: 1109, startPoint y: 2, endPoint x: 639, endPoint y: 225, distance: 519.7
click at [639, 228] on span "El Niño is a band of warm ocean water temperatures periodically developing off …" at bounding box center [727, 228] width 374 height 81
drag, startPoint x: 688, startPoint y: 247, endPoint x: 724, endPoint y: 243, distance: 36.4
click at [724, 243] on span "El Niño is a band of warm ocean water temperatures periodically developing off …" at bounding box center [727, 228] width 374 height 81
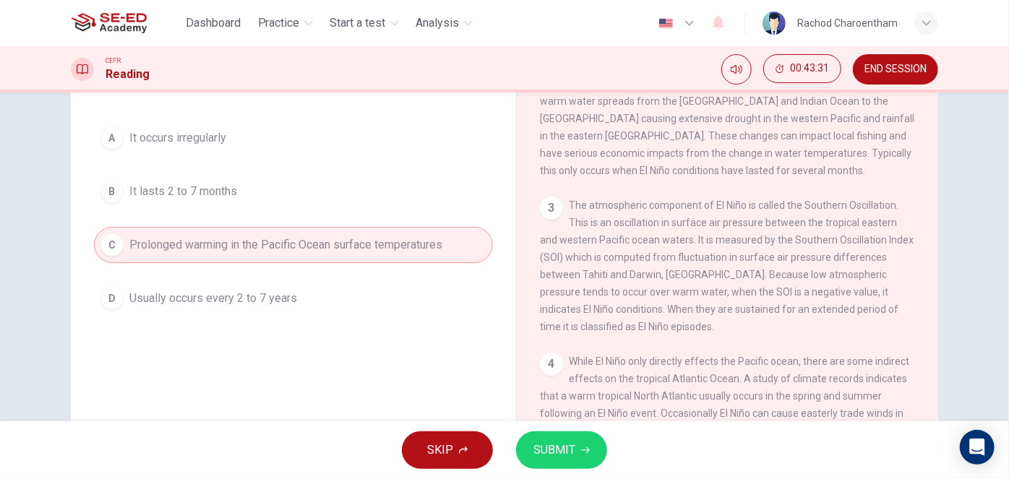
scroll to position [100, 0]
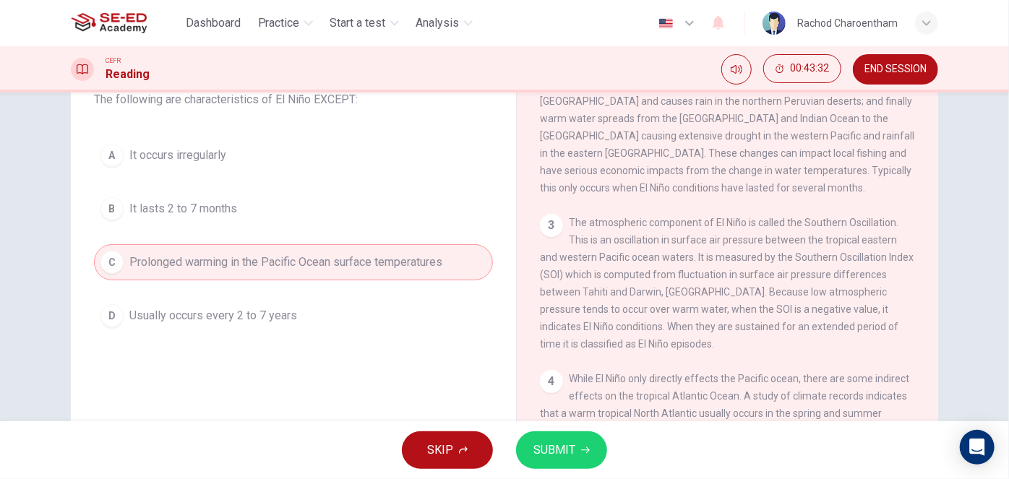
click at [361, 218] on button "B It lasts 2 to 7 months" at bounding box center [293, 209] width 399 height 36
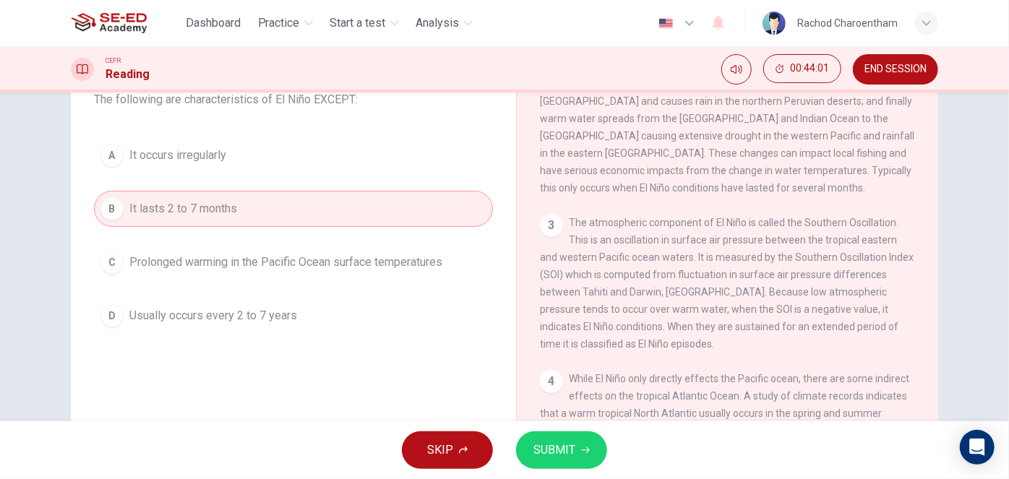
click at [543, 439] on button "SUBMIT" at bounding box center [561, 450] width 91 height 38
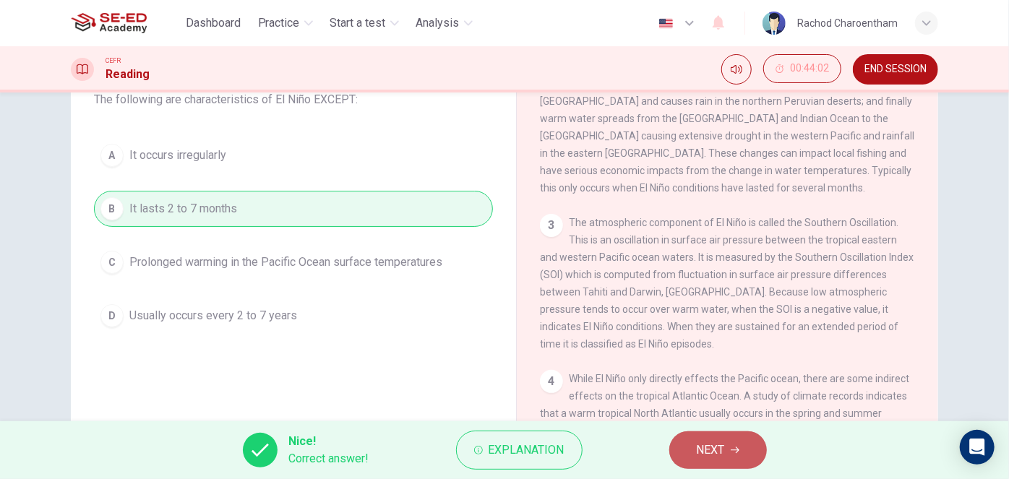
click at [734, 445] on button "NEXT" at bounding box center [718, 450] width 98 height 38
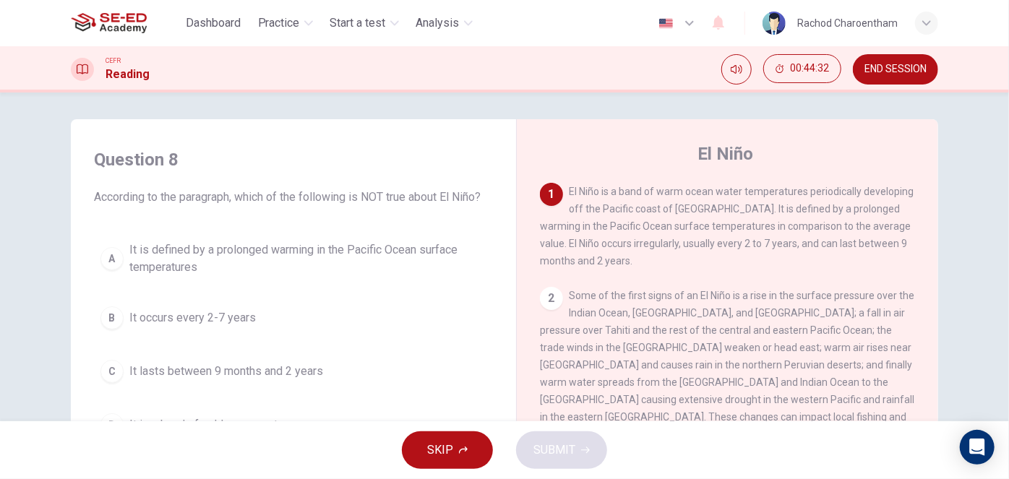
scroll to position [0, 0]
drag, startPoint x: 535, startPoint y: 233, endPoint x: 579, endPoint y: 228, distance: 44.4
click at [579, 228] on div "El Niño 1 El Niño is a band of warm ocean water temperatures periodically devel…" at bounding box center [727, 383] width 422 height 525
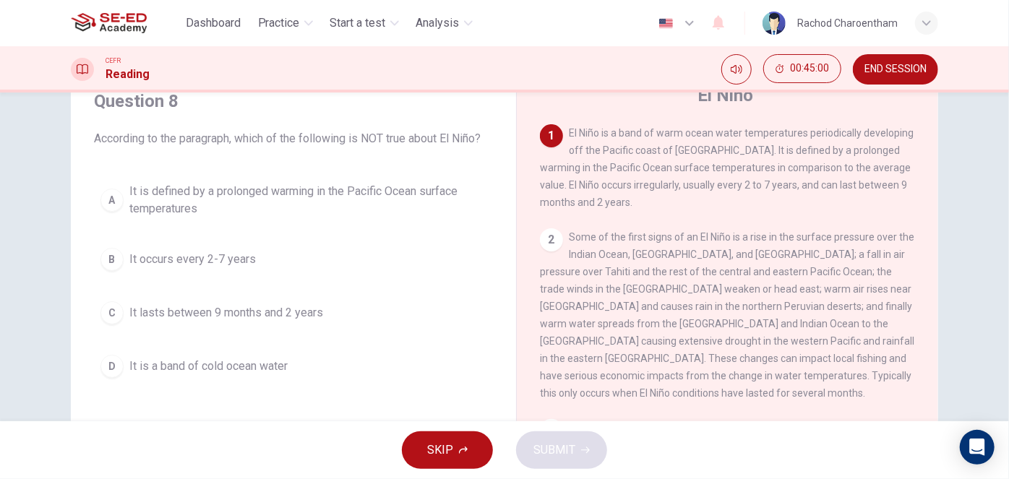
scroll to position [65, 0]
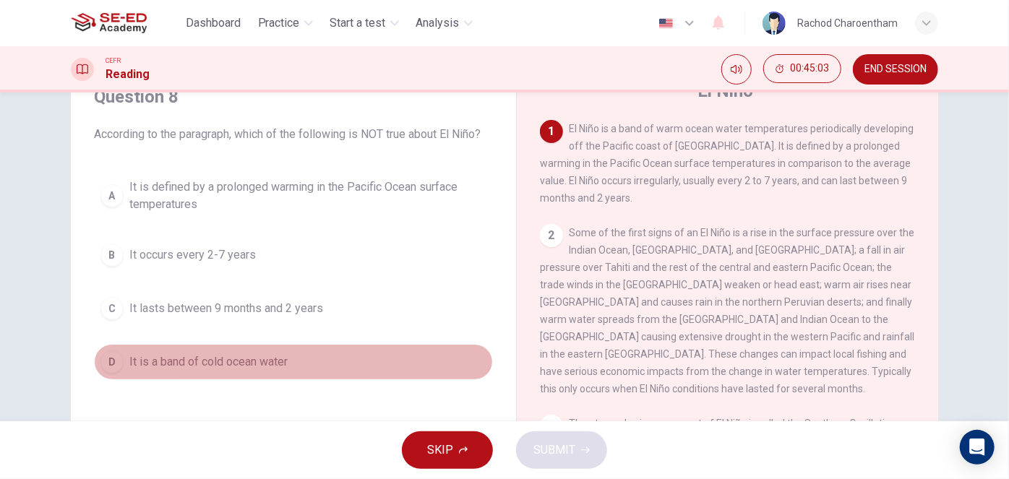
click at [218, 363] on span "It is a band of cold ocean water" at bounding box center [208, 361] width 158 height 17
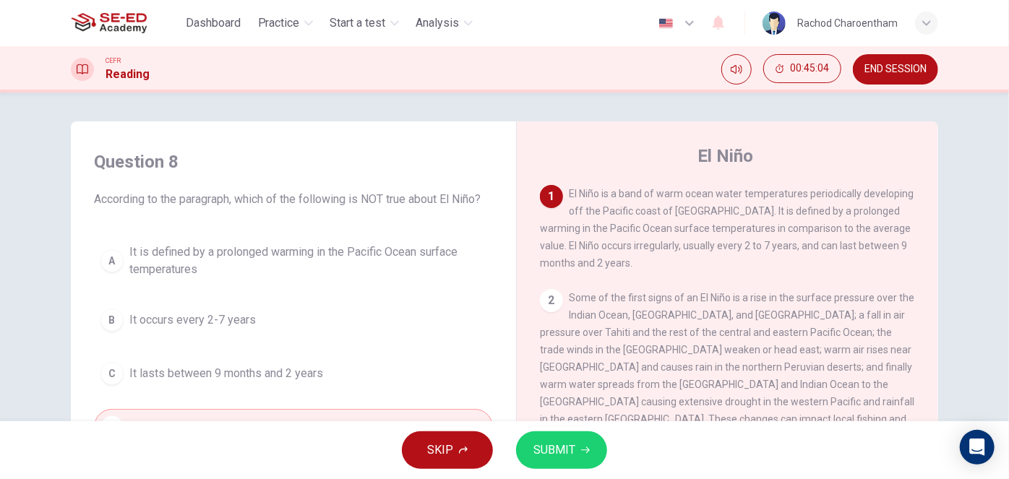
scroll to position [0, 0]
click at [561, 449] on span "SUBMIT" at bounding box center [554, 450] width 42 height 20
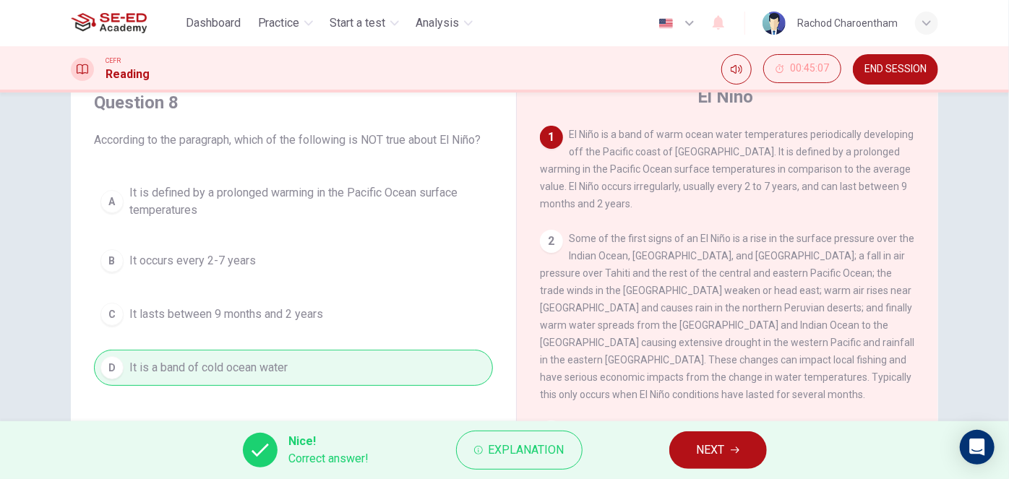
scroll to position [65, 0]
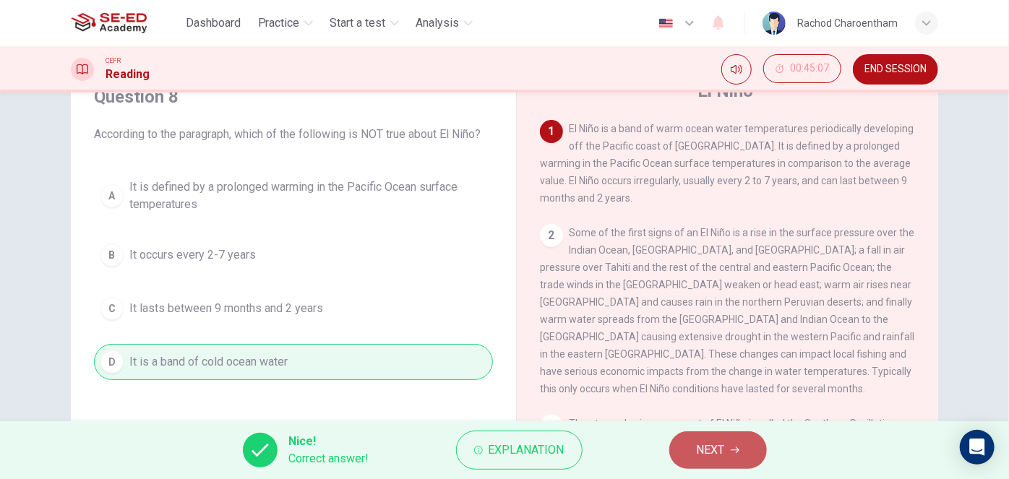
click at [682, 451] on button "NEXT" at bounding box center [718, 450] width 98 height 38
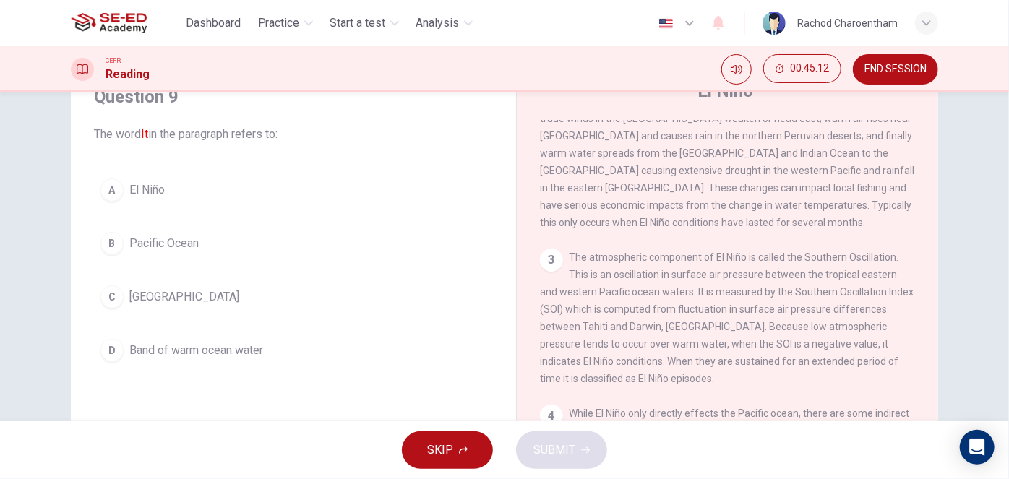
scroll to position [0, 0]
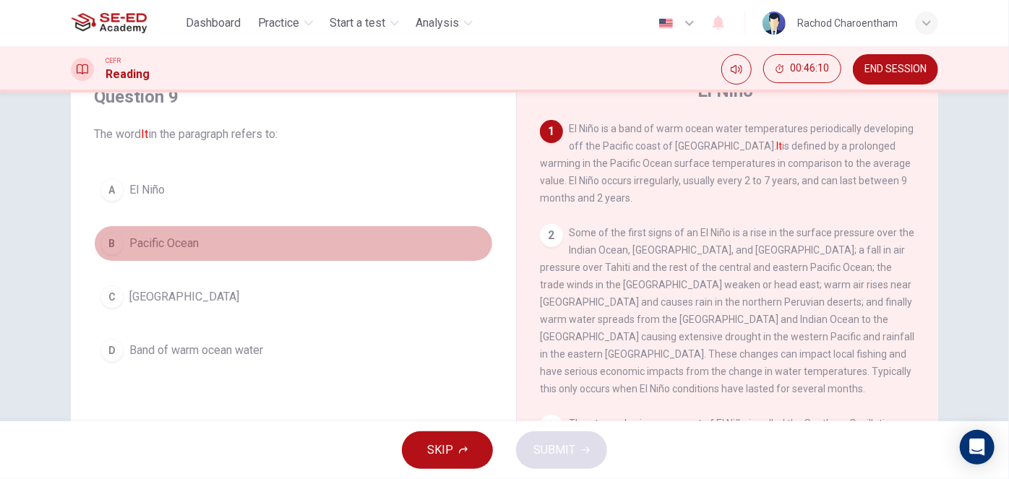
click at [163, 237] on span "Pacific Ocean" at bounding box center [163, 243] width 69 height 17
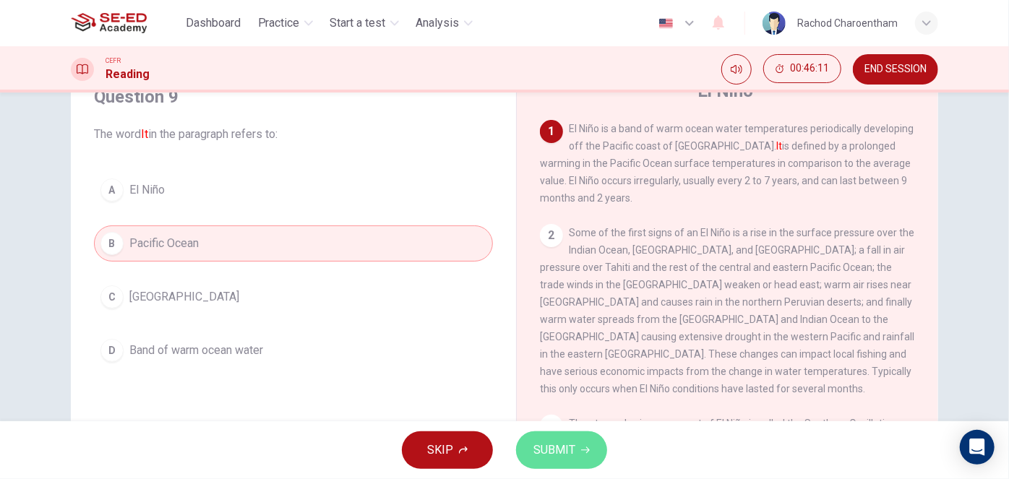
click at [574, 457] on span "SUBMIT" at bounding box center [554, 450] width 42 height 20
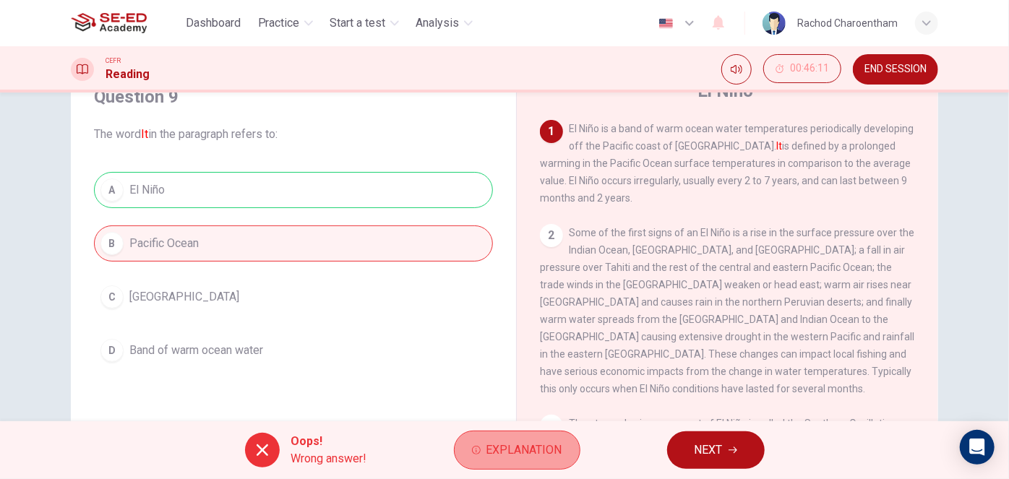
click at [571, 457] on button "Explanation" at bounding box center [517, 450] width 126 height 39
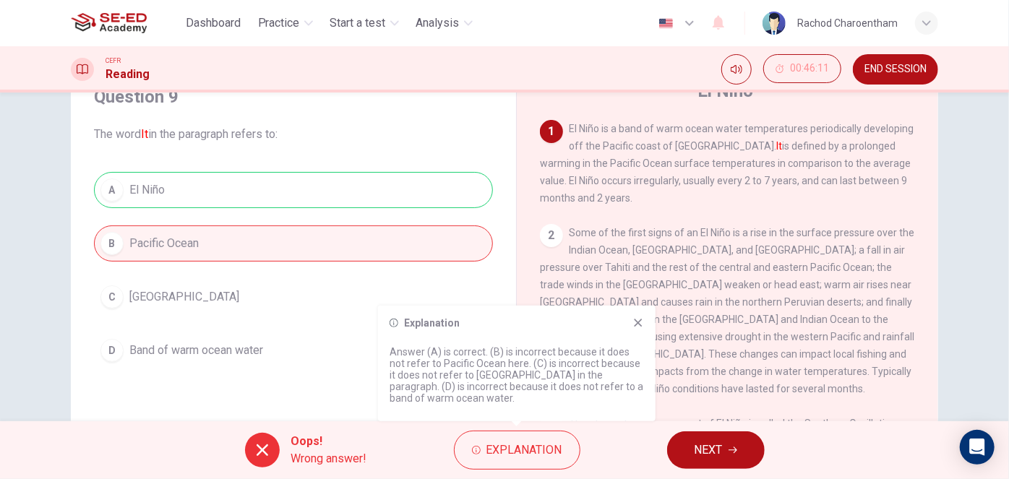
click at [644, 318] on div "Explanation Answer (A) is correct. (B) is incorrect because it does not refer t…" at bounding box center [516, 364] width 277 height 116
click at [642, 324] on icon at bounding box center [638, 323] width 12 height 12
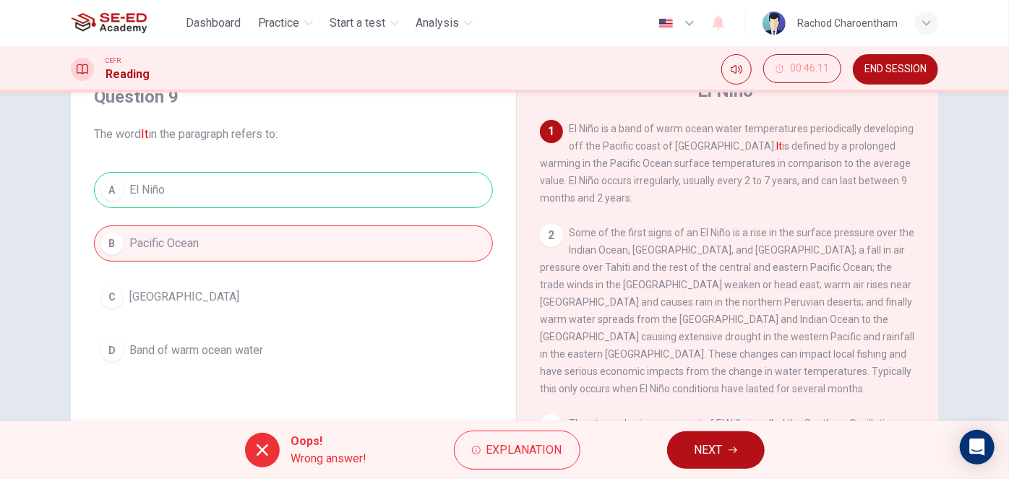
click at [704, 443] on span "NEXT" at bounding box center [708, 450] width 28 height 20
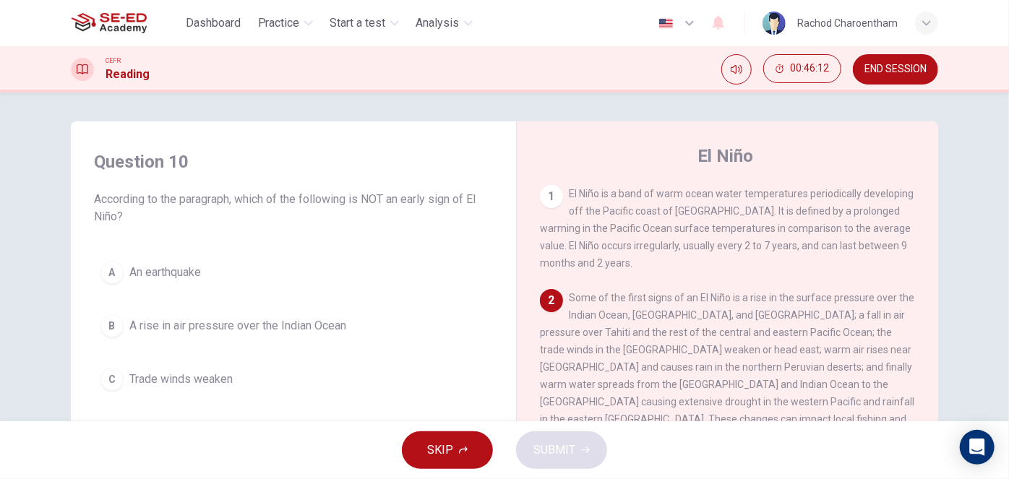
scroll to position [65, 0]
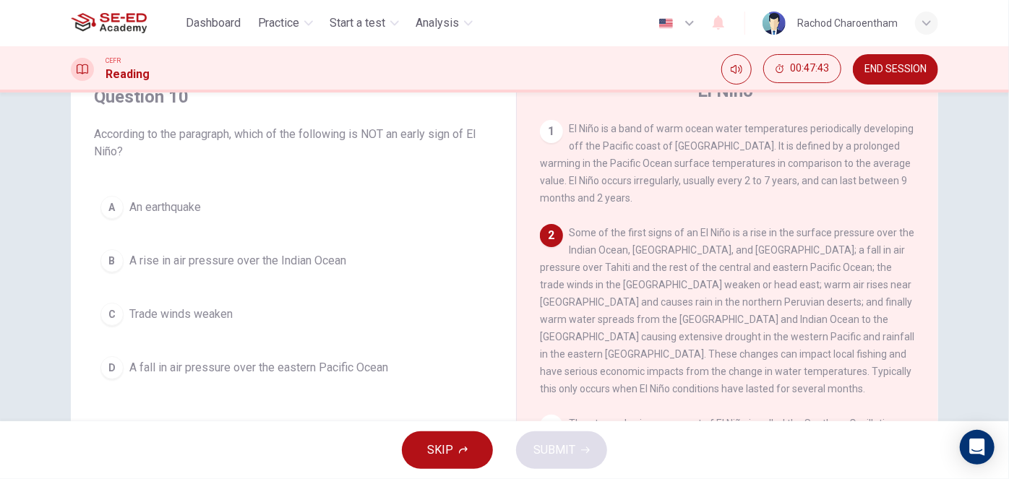
click at [129, 201] on span "An earthquake" at bounding box center [165, 207] width 72 height 17
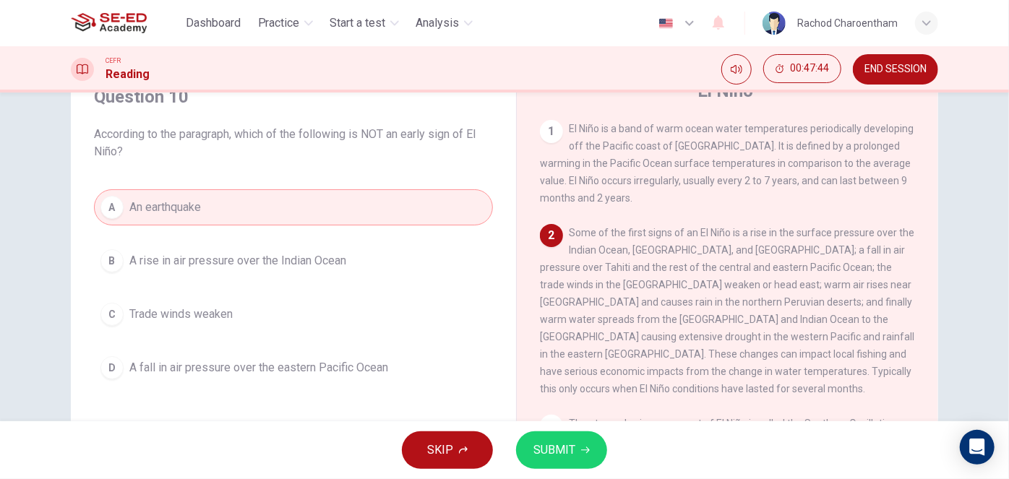
click at [576, 462] on button "SUBMIT" at bounding box center [561, 450] width 91 height 38
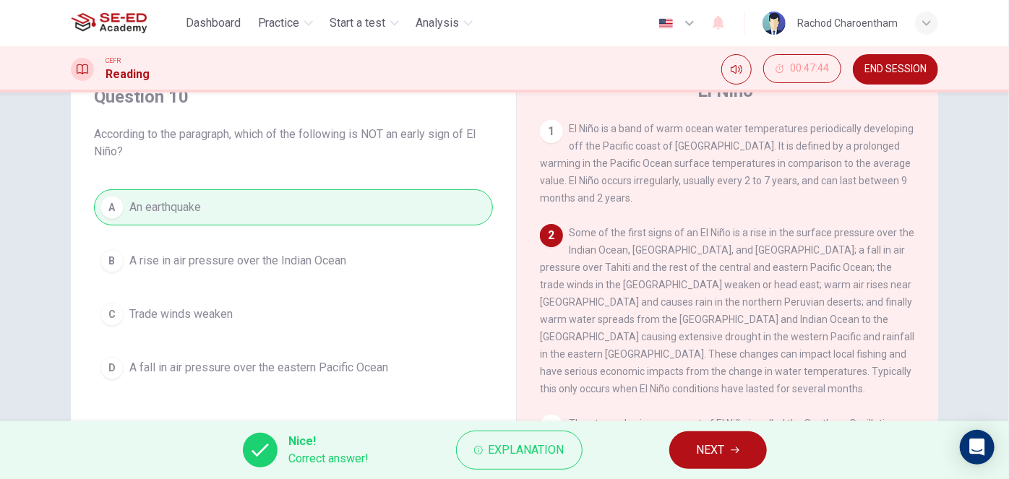
click at [716, 445] on span "NEXT" at bounding box center [711, 450] width 28 height 20
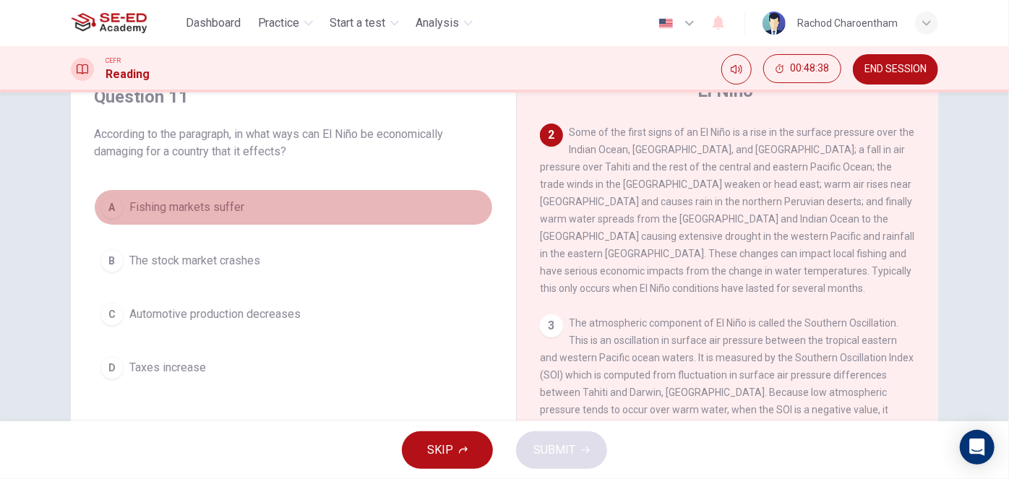
click at [215, 204] on span "Fishing markets suffer" at bounding box center [186, 207] width 115 height 17
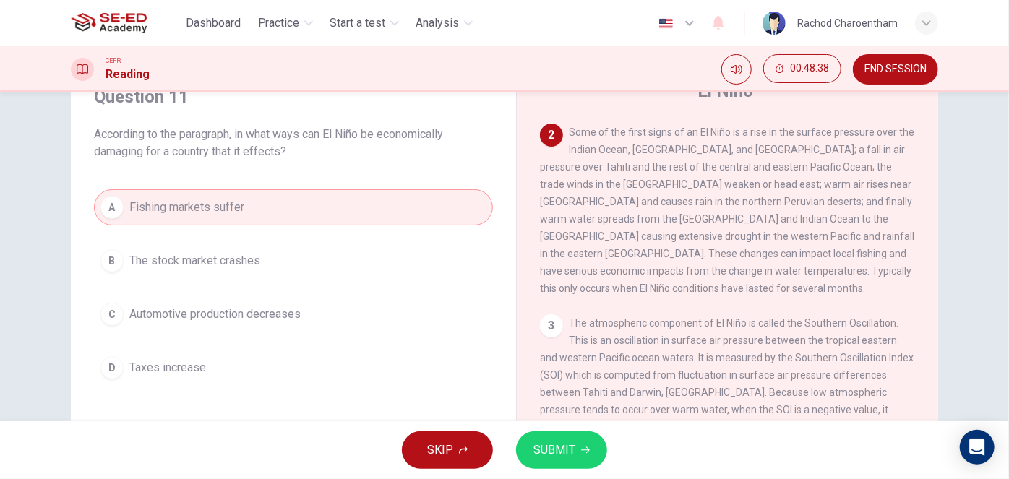
click at [549, 449] on span "SUBMIT" at bounding box center [554, 450] width 42 height 20
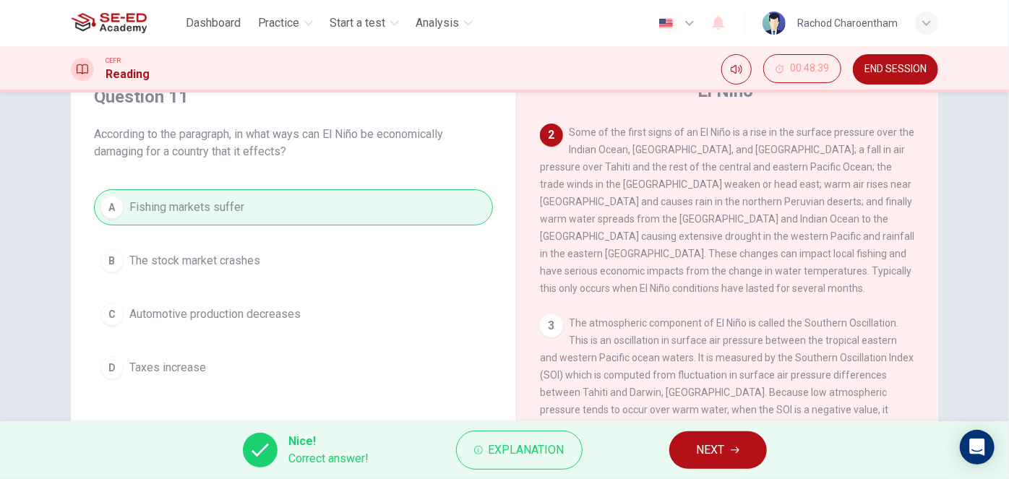
click at [728, 447] on button "NEXT" at bounding box center [718, 450] width 98 height 38
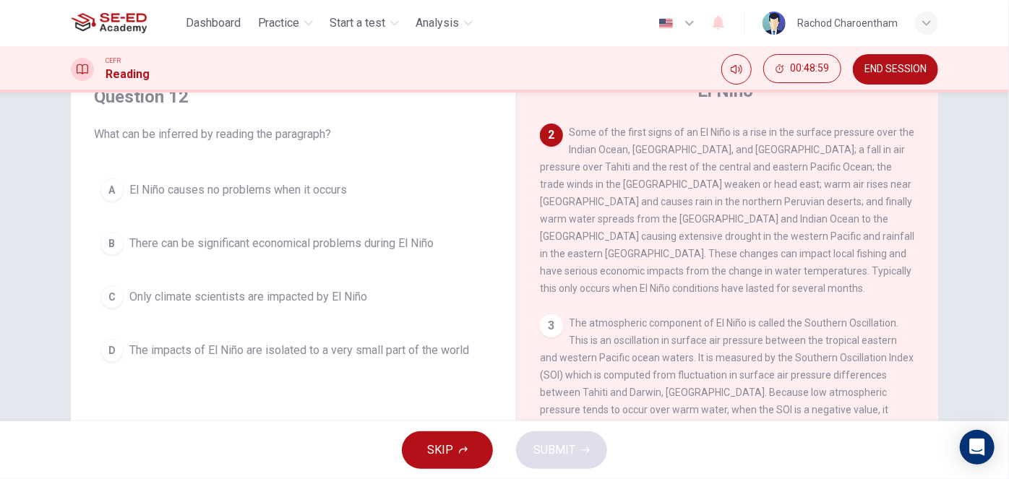
click at [356, 235] on span "There can be significant economical problems during El Niño" at bounding box center [281, 243] width 304 height 17
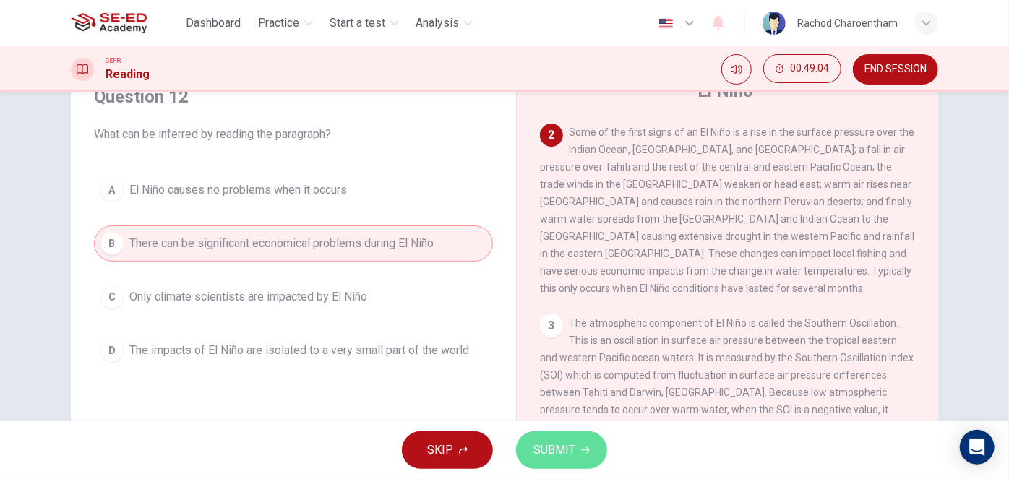
click at [543, 443] on span "SUBMIT" at bounding box center [554, 450] width 42 height 20
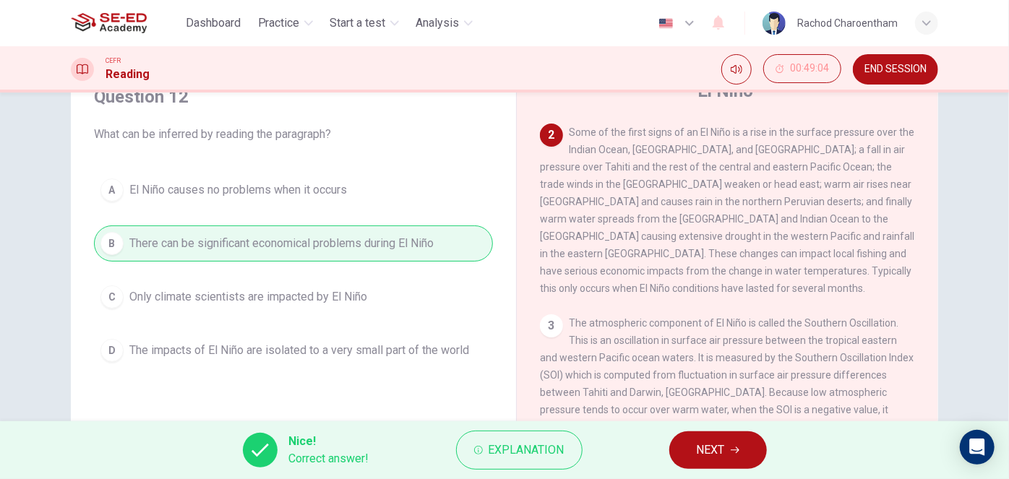
click at [695, 446] on button "NEXT" at bounding box center [718, 450] width 98 height 38
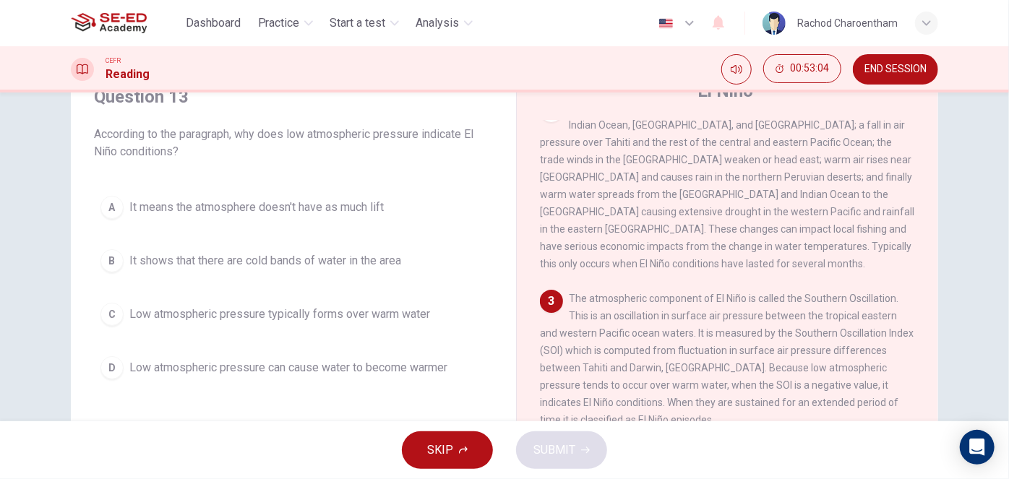
scroll to position [166, 0]
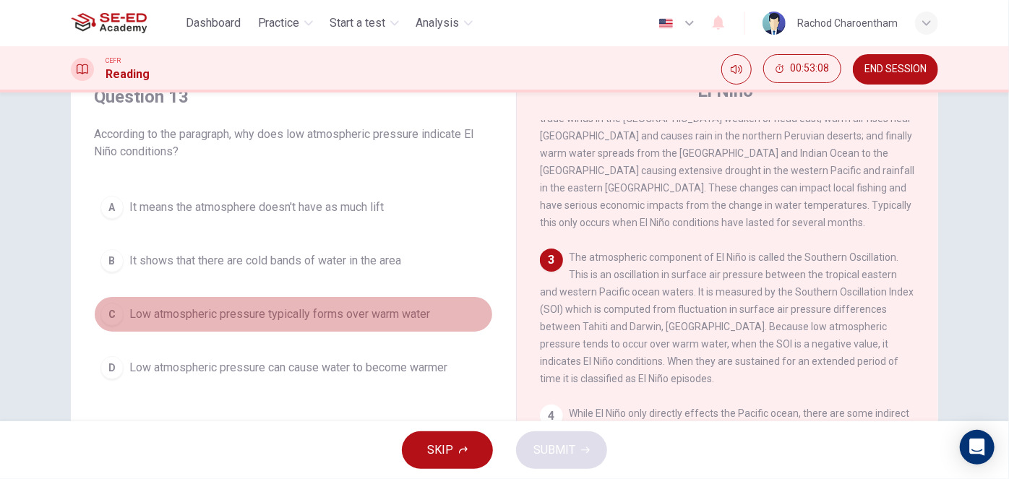
click at [343, 309] on span "Low atmospheric pressure typically forms over warm water" at bounding box center [279, 314] width 301 height 17
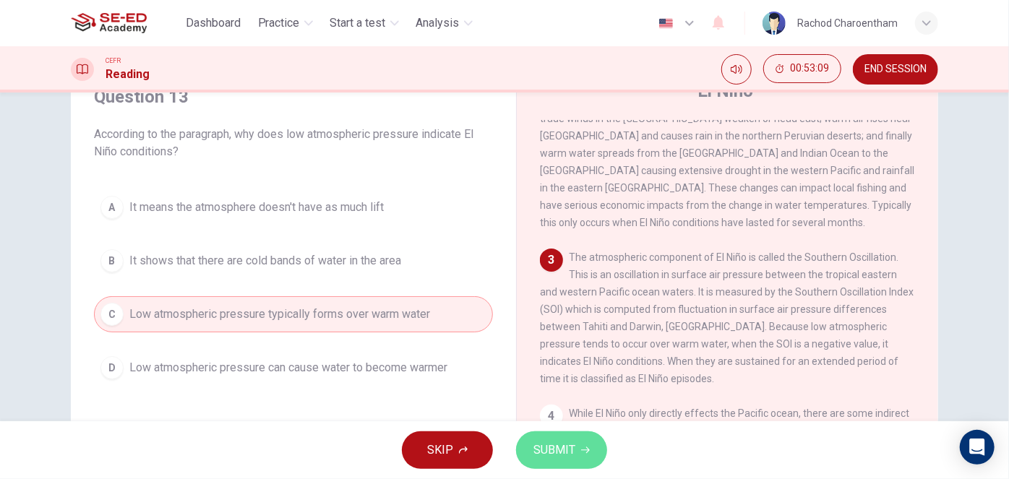
click at [569, 451] on span "SUBMIT" at bounding box center [554, 450] width 42 height 20
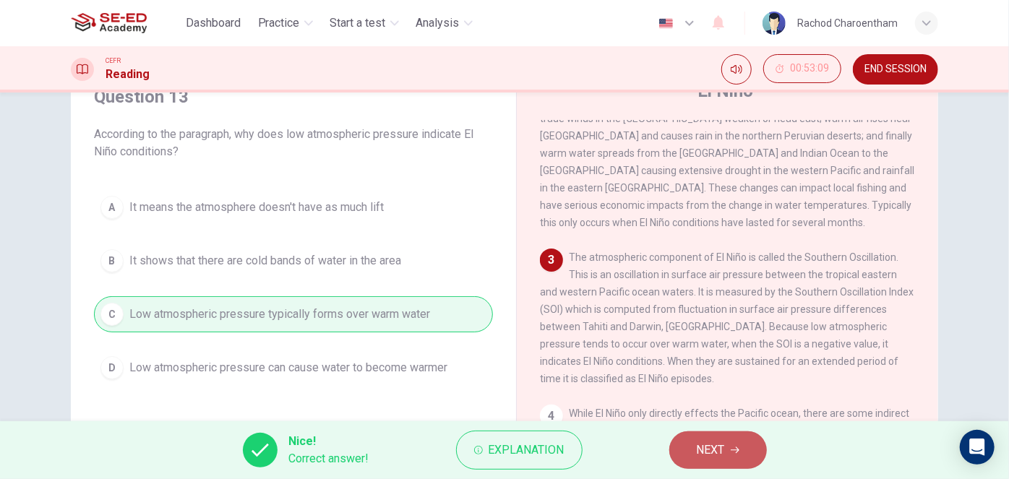
click at [680, 447] on button "NEXT" at bounding box center [718, 450] width 98 height 38
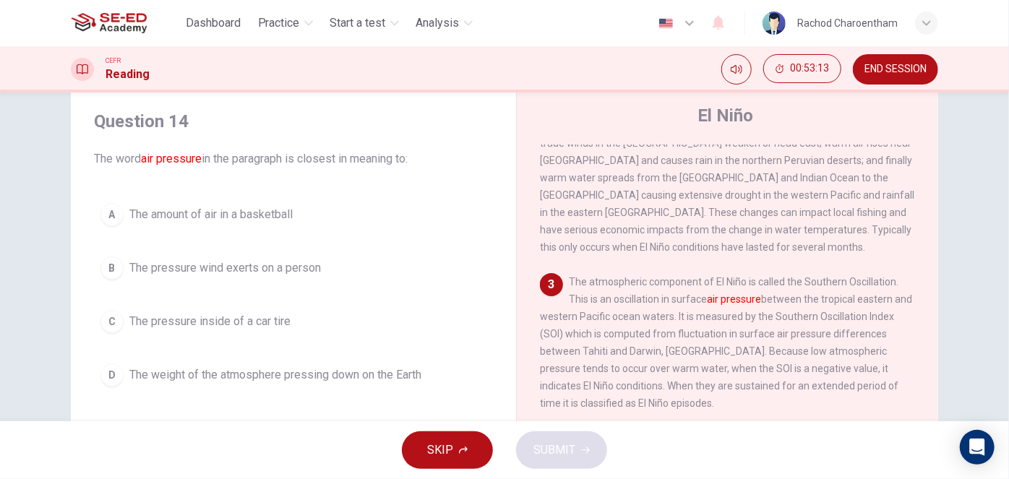
scroll to position [0, 0]
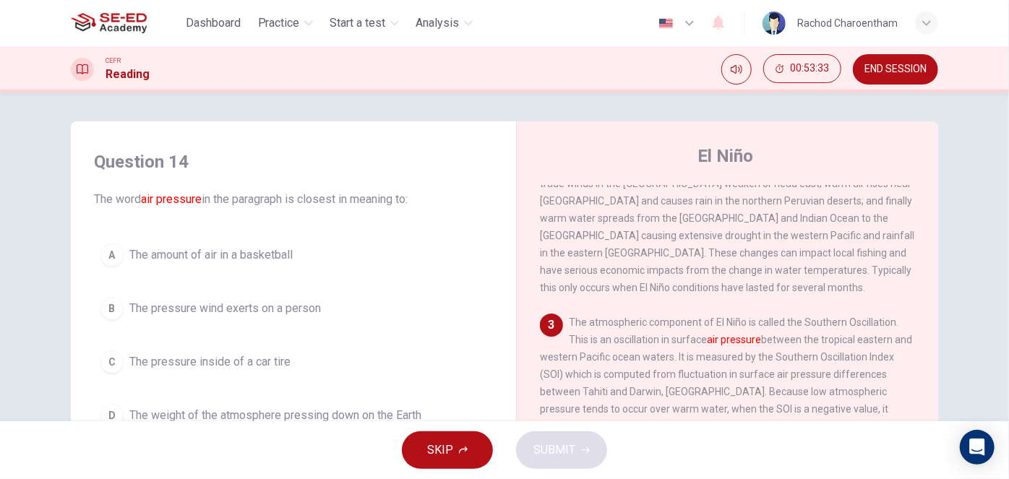
click at [257, 423] on div "SKIP SUBMIT" at bounding box center [504, 450] width 1009 height 58
click at [271, 418] on span "The weight of the atmosphere pressing down on the Earth" at bounding box center [275, 415] width 292 height 17
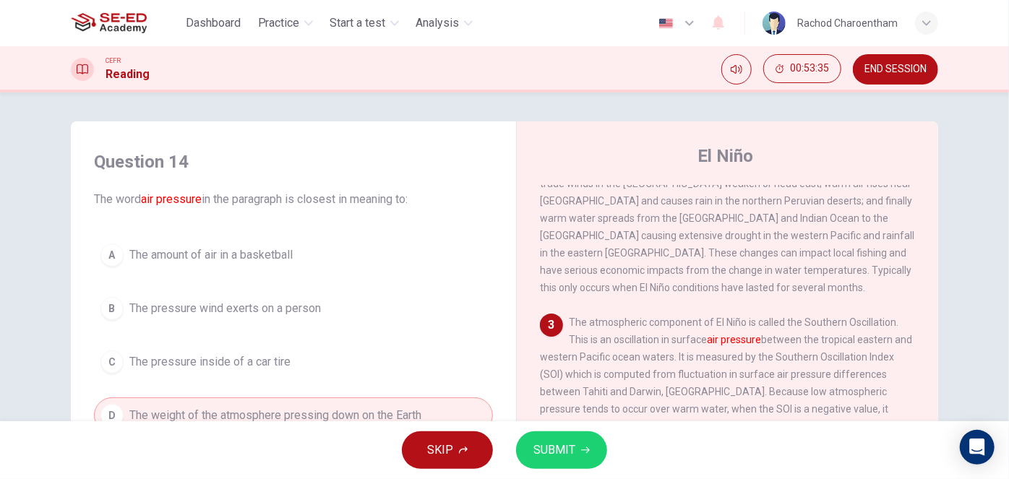
click at [569, 449] on span "SUBMIT" at bounding box center [554, 450] width 42 height 20
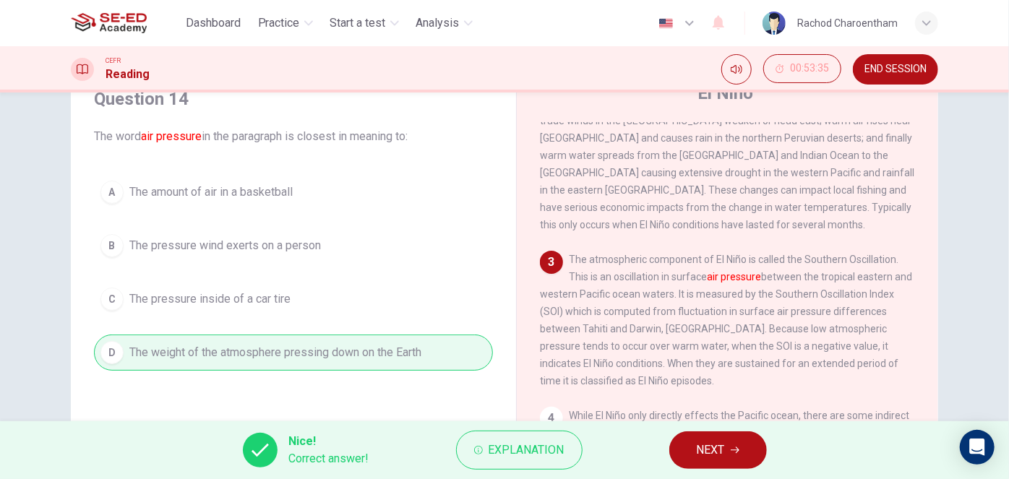
scroll to position [65, 0]
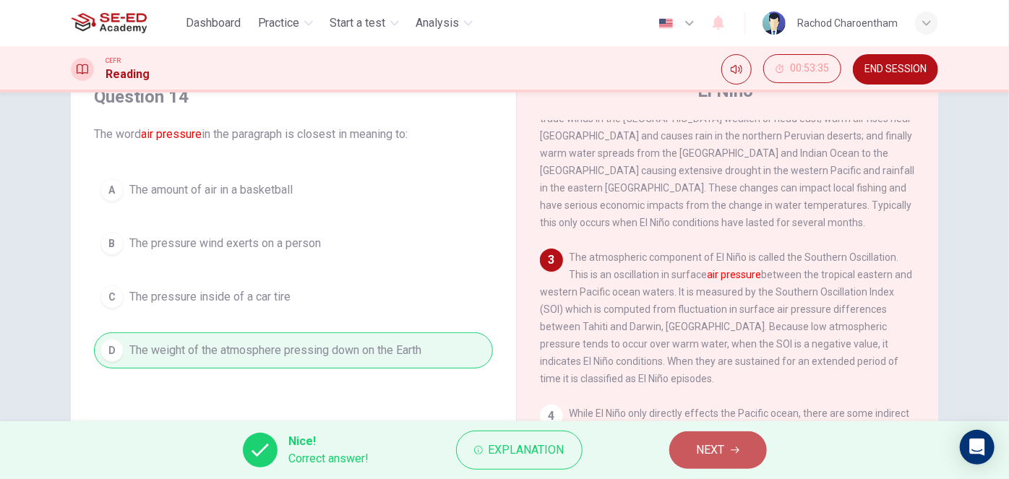
click at [717, 449] on span "NEXT" at bounding box center [711, 450] width 28 height 20
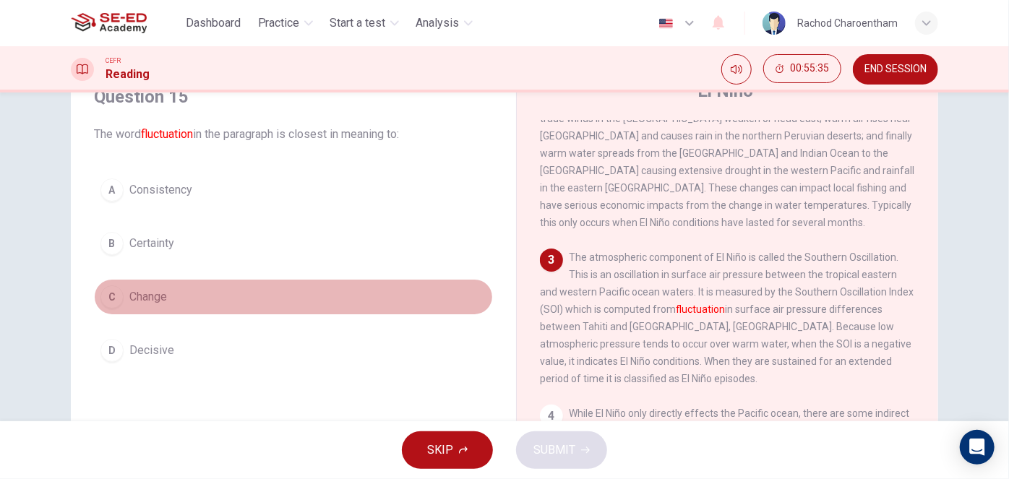
click at [213, 291] on button "C Change" at bounding box center [293, 297] width 399 height 36
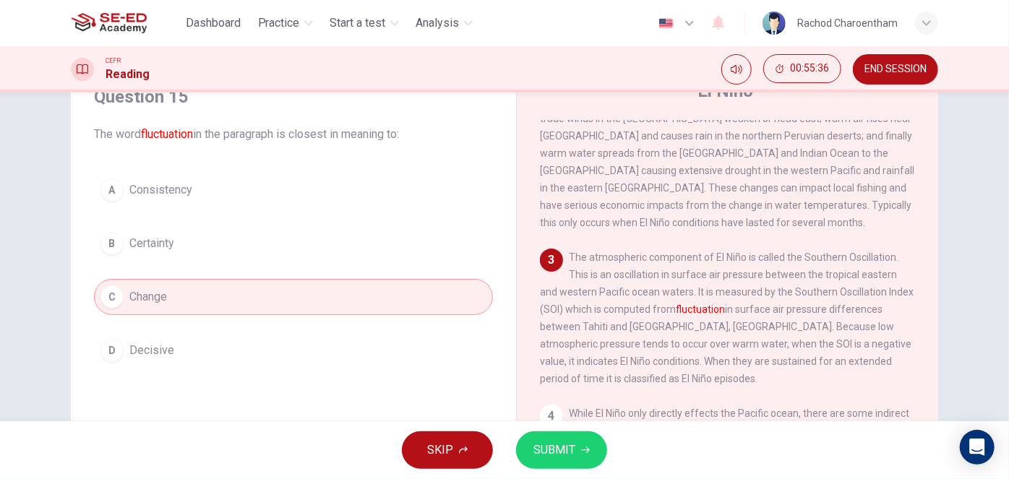
click at [541, 459] on span "SUBMIT" at bounding box center [554, 450] width 42 height 20
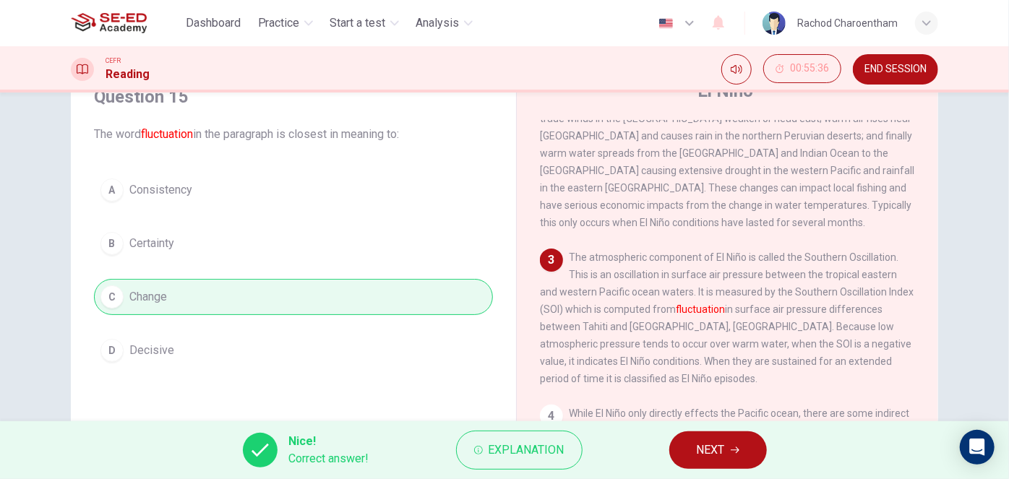
click at [684, 449] on button "NEXT" at bounding box center [718, 450] width 98 height 38
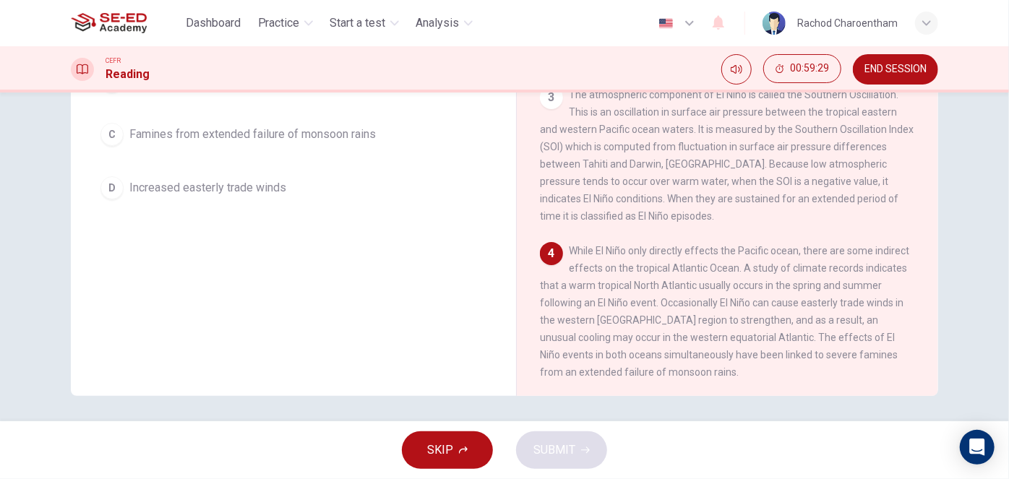
scroll to position [231, 0]
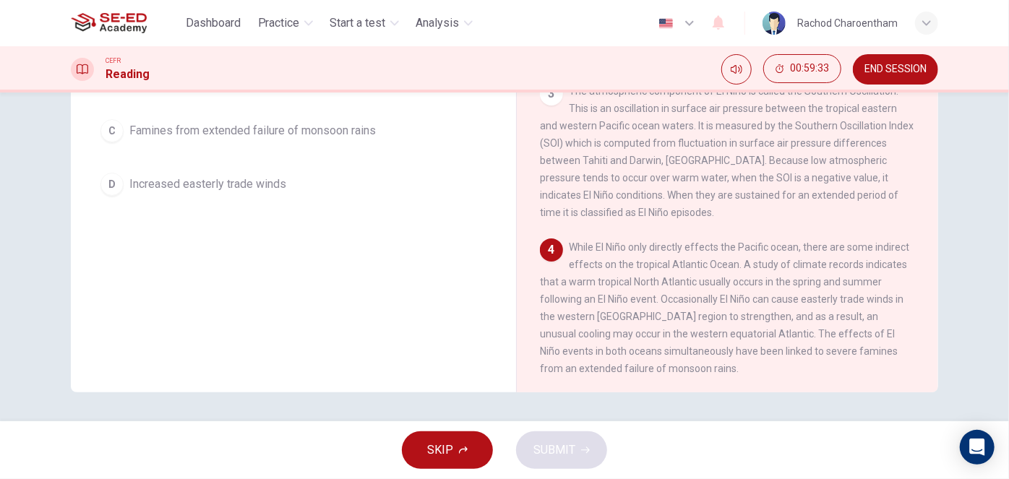
drag, startPoint x: 640, startPoint y: 311, endPoint x: 695, endPoint y: 301, distance: 55.7
click at [654, 311] on span "While El Niño only directly effects the Pacific ocean, there are some indirect …" at bounding box center [724, 307] width 369 height 133
drag, startPoint x: 724, startPoint y: 293, endPoint x: 863, endPoint y: 299, distance: 138.9
click at [863, 299] on span "While El Niño only directly effects the Pacific ocean, there are some indirect …" at bounding box center [724, 307] width 369 height 133
drag, startPoint x: 587, startPoint y: 311, endPoint x: 729, endPoint y: 316, distance: 142.4
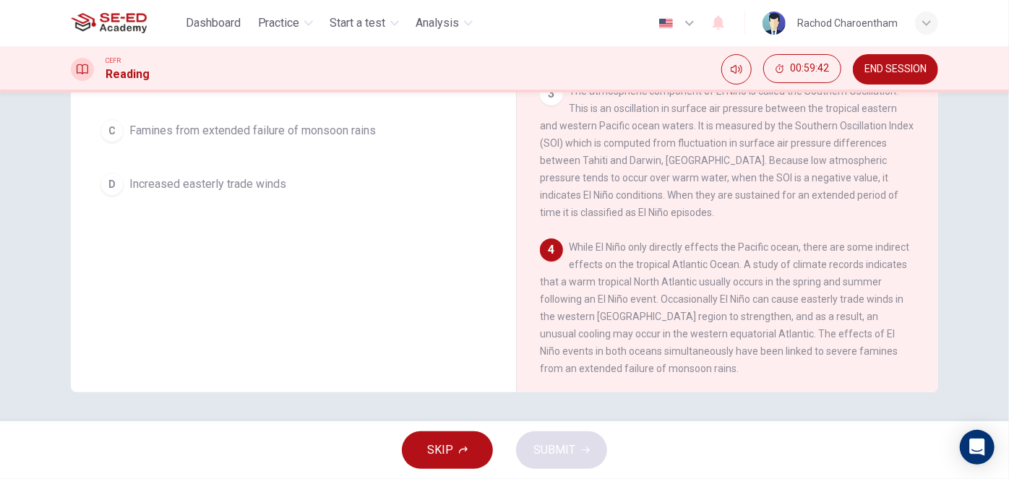
click at [729, 316] on span "While El Niño only directly effects the Pacific ocean, there are some indirect …" at bounding box center [724, 307] width 369 height 133
drag, startPoint x: 712, startPoint y: 316, endPoint x: 769, endPoint y: 315, distance: 56.4
click at [769, 315] on span "While El Niño only directly effects the Pacific ocean, there are some indirect …" at bounding box center [724, 307] width 369 height 133
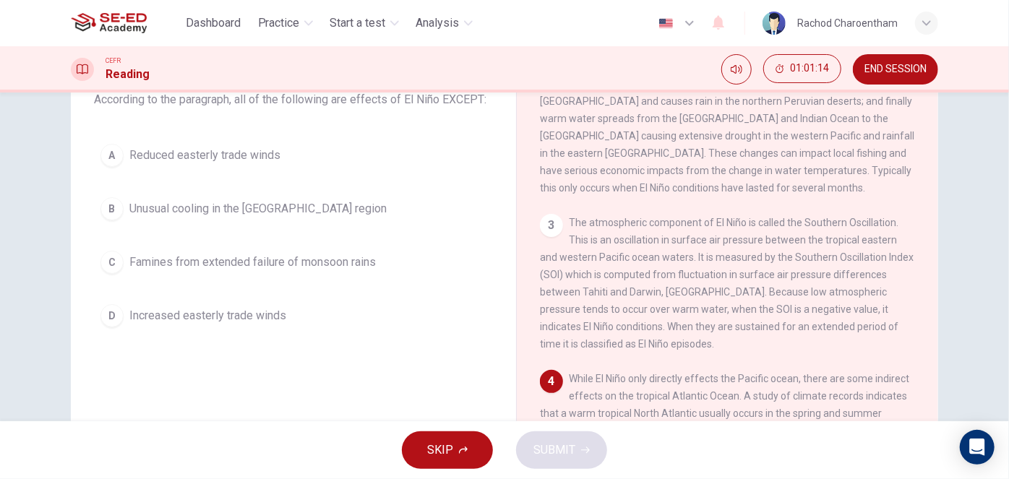
scroll to position [100, 0]
click at [200, 150] on span "Reduced easterly trade winds" at bounding box center [204, 155] width 151 height 17
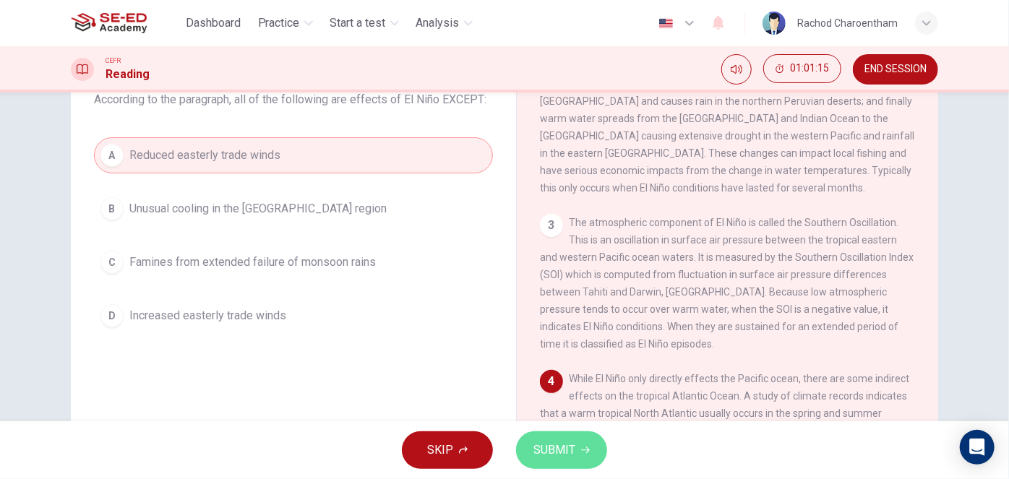
click at [532, 441] on button "SUBMIT" at bounding box center [561, 450] width 91 height 38
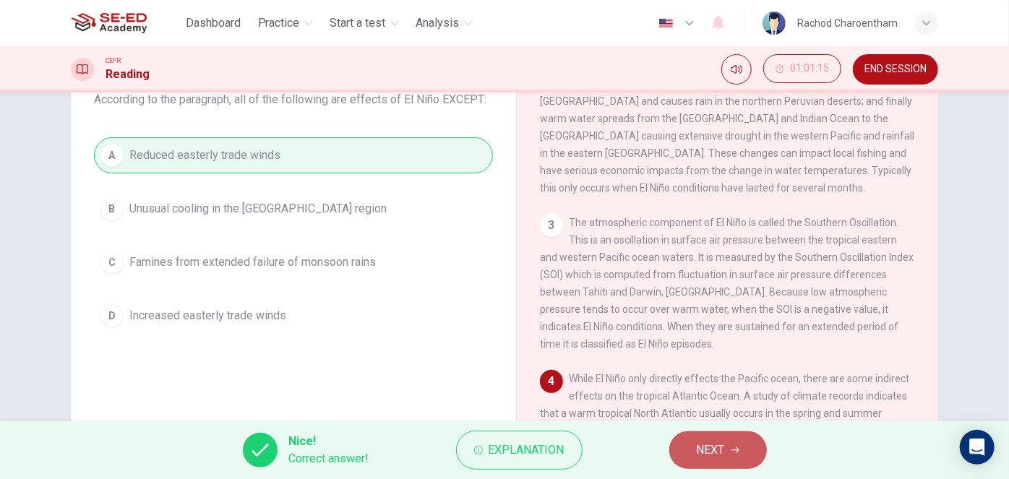
click at [697, 455] on span "NEXT" at bounding box center [711, 450] width 28 height 20
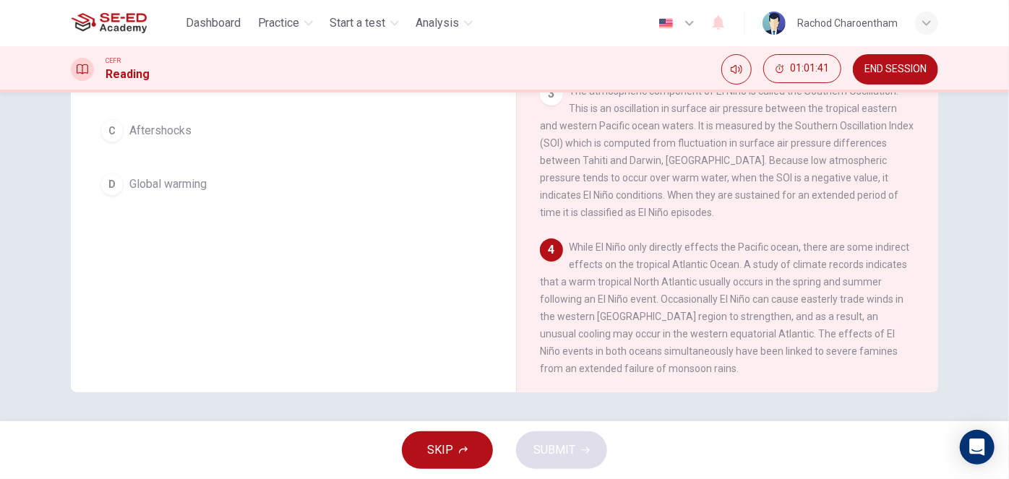
scroll to position [165, 0]
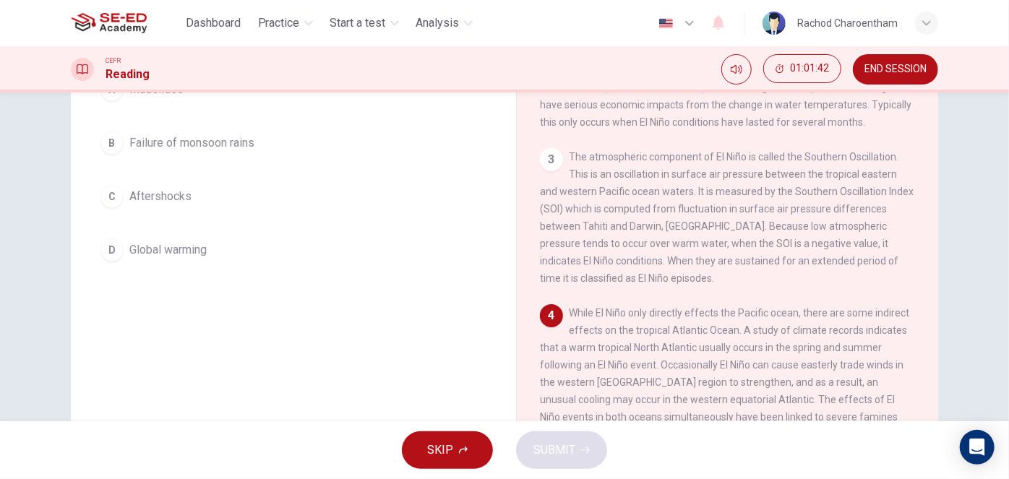
click at [250, 150] on span "Failure of monsoon rains" at bounding box center [191, 142] width 125 height 17
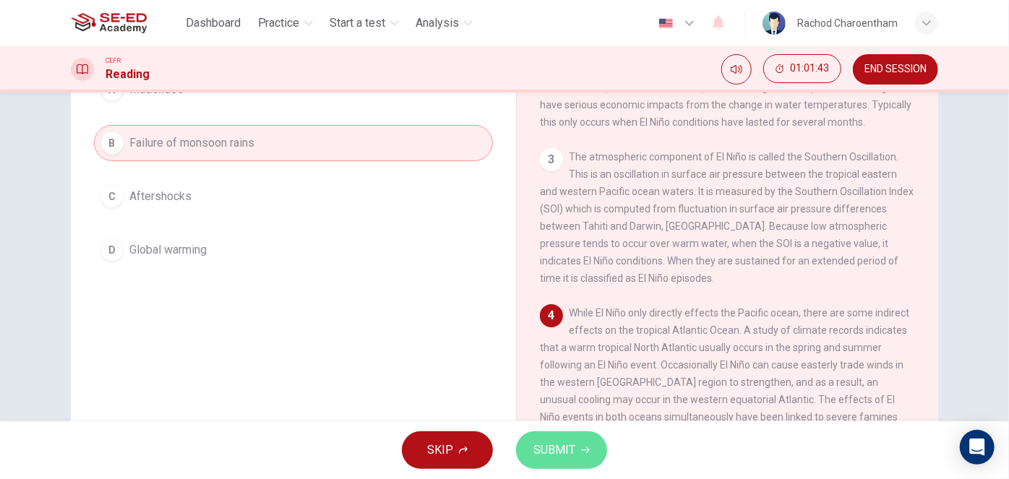
click at [526, 455] on button "SUBMIT" at bounding box center [561, 450] width 91 height 38
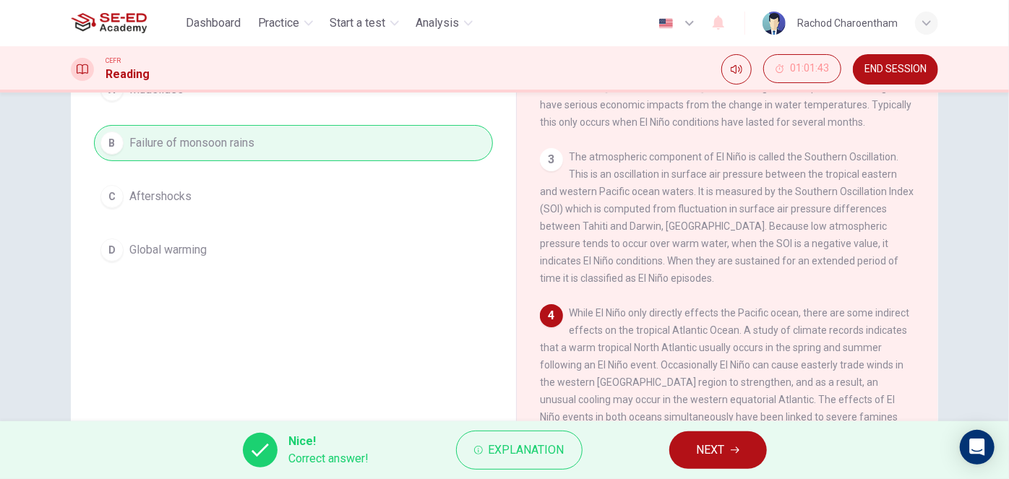
click at [685, 454] on button "NEXT" at bounding box center [718, 450] width 98 height 38
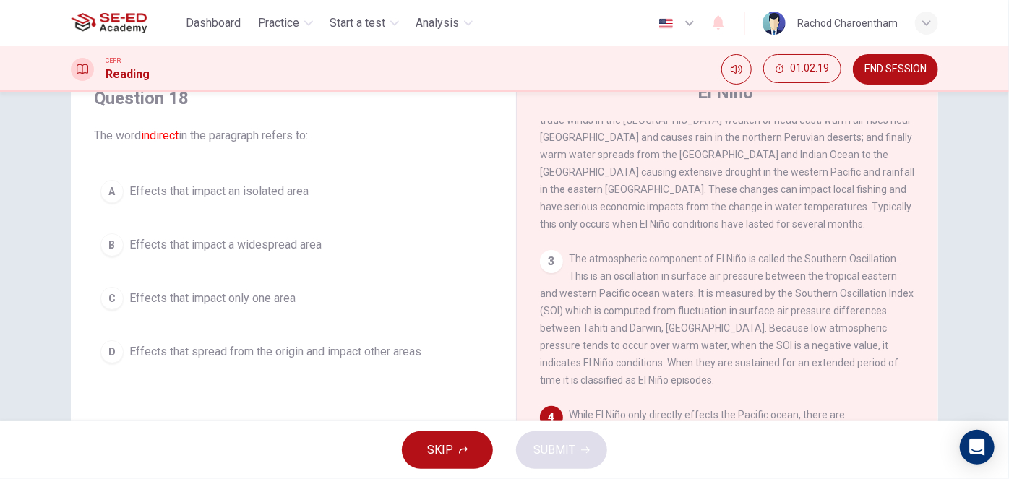
scroll to position [65, 0]
click at [386, 348] on span "Effects that spread from the origin and impact other areas" at bounding box center [275, 350] width 292 height 17
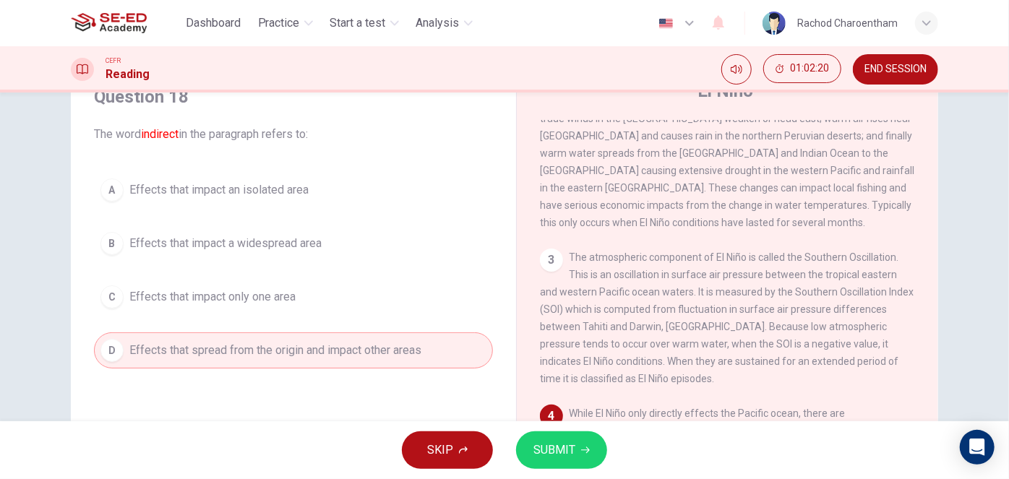
click at [551, 454] on span "SUBMIT" at bounding box center [554, 450] width 42 height 20
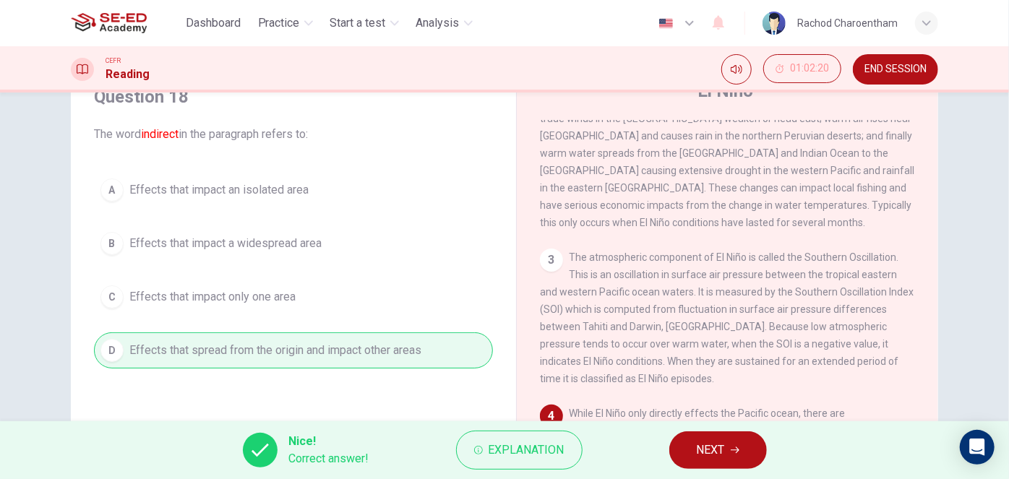
click at [710, 443] on span "NEXT" at bounding box center [711, 450] width 28 height 20
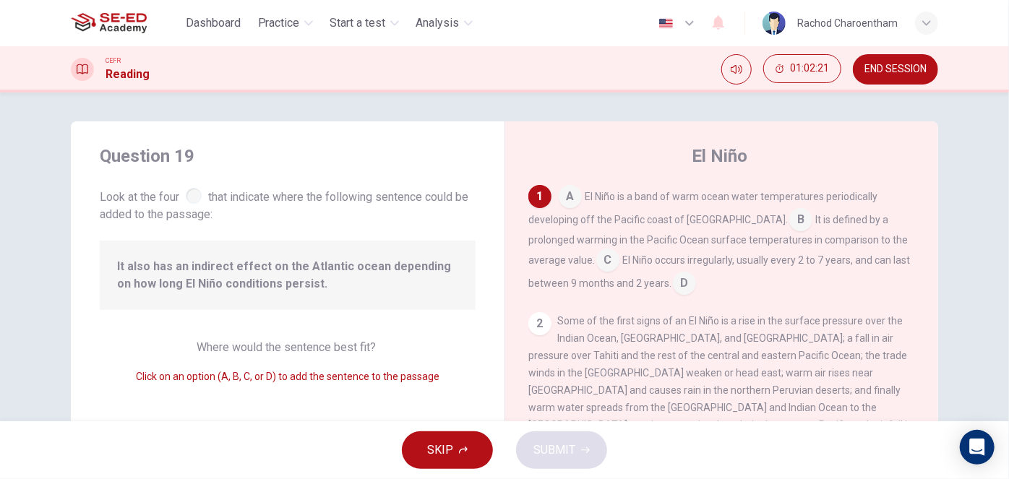
scroll to position [0, 0]
click at [283, 349] on span "Where would the sentence best fit?" at bounding box center [288, 347] width 182 height 14
click at [789, 218] on input at bounding box center [800, 221] width 23 height 23
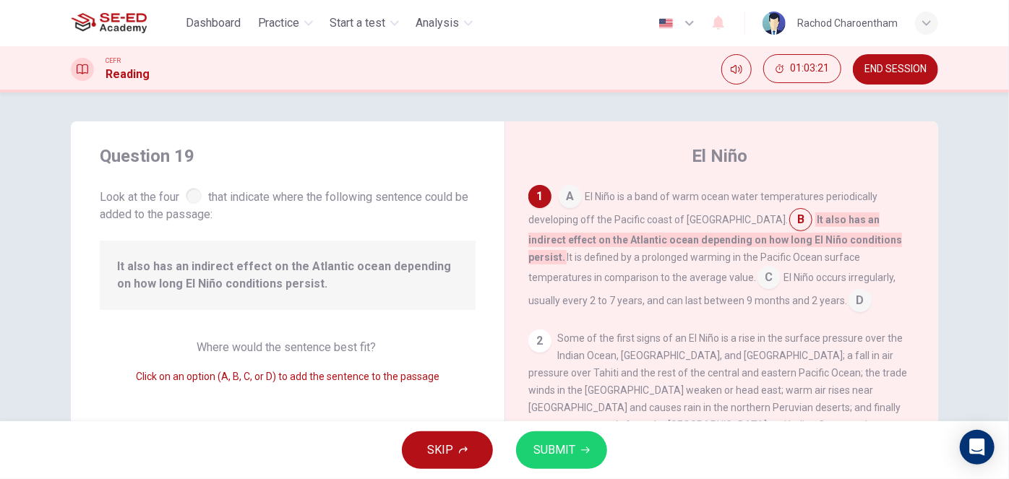
click at [553, 447] on span "SUBMIT" at bounding box center [554, 450] width 42 height 20
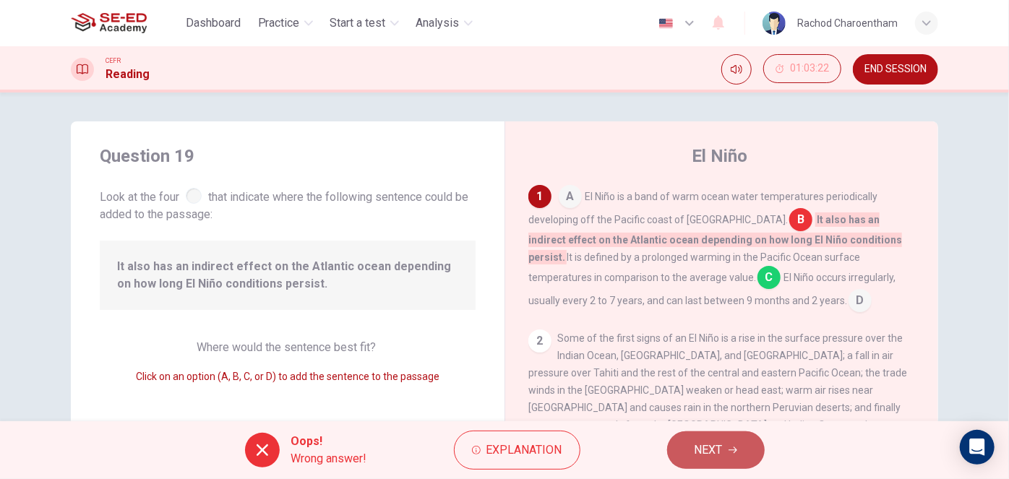
click at [730, 461] on button "NEXT" at bounding box center [716, 450] width 98 height 38
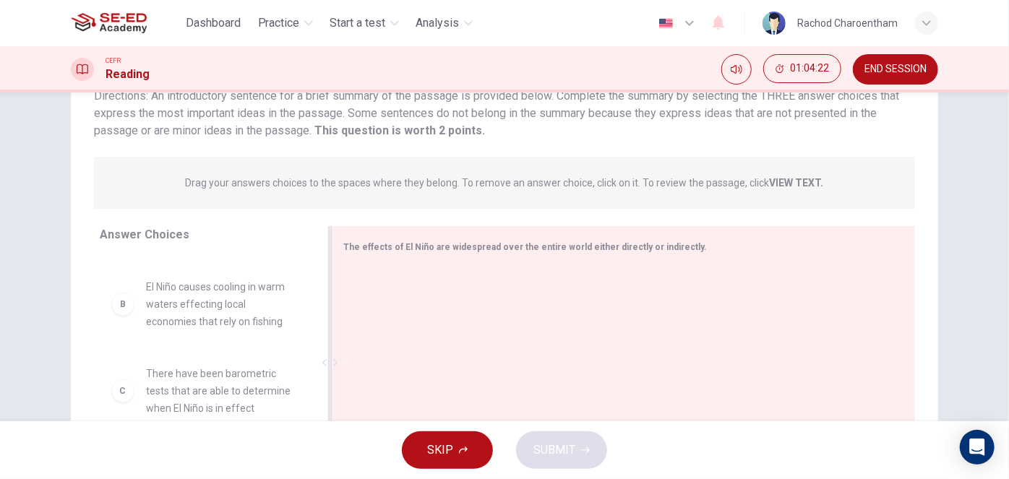
scroll to position [100, 0]
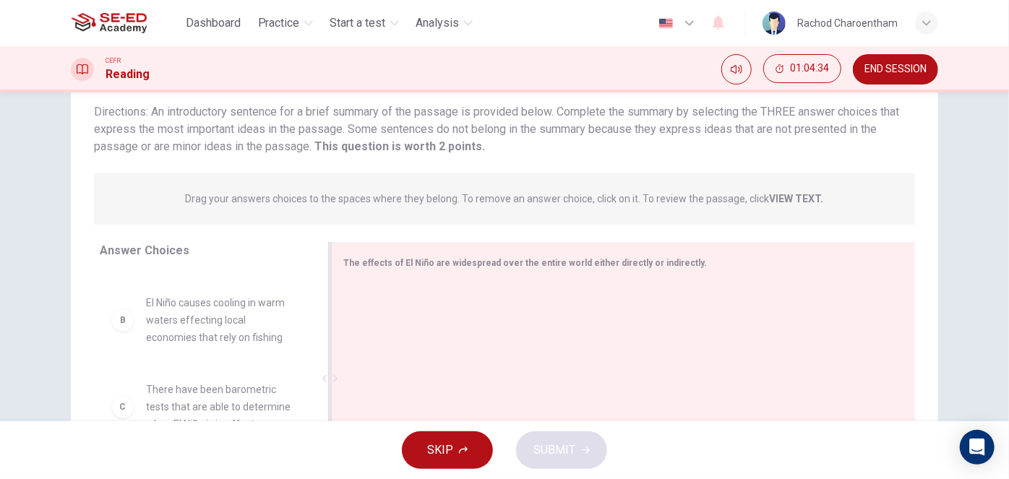
drag, startPoint x: 438, startPoint y: 264, endPoint x: 486, endPoint y: 264, distance: 48.4
click at [486, 264] on span "The effects of El Niño are widespread over the entire world either directly or …" at bounding box center [524, 263] width 363 height 10
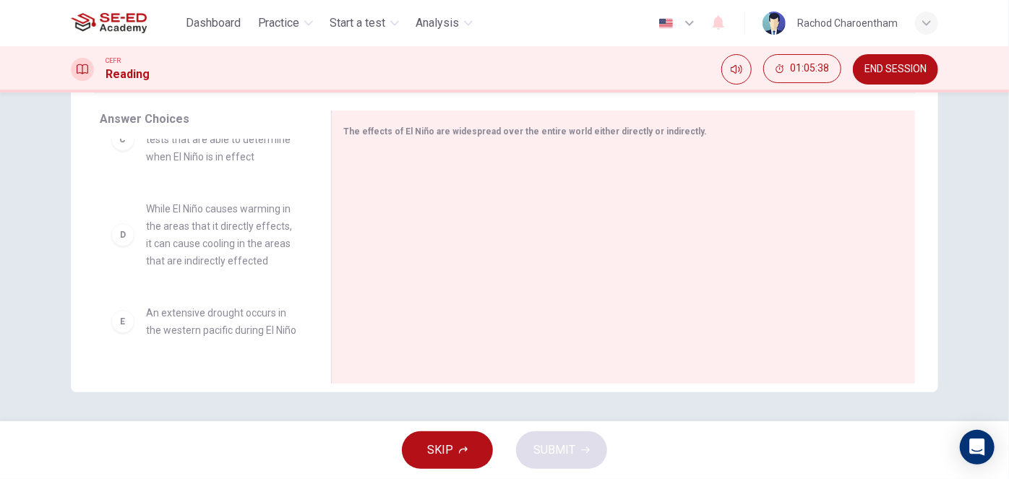
scroll to position [223, 0]
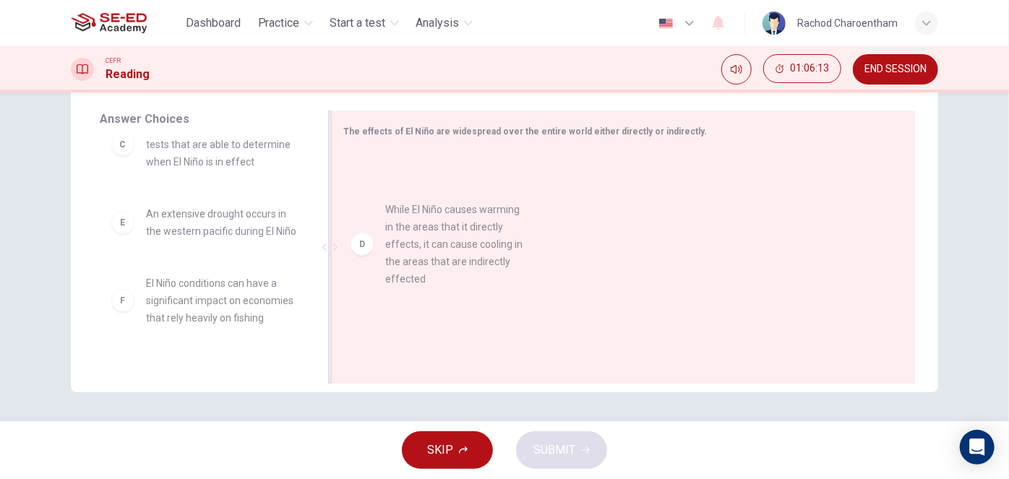
drag, startPoint x: 229, startPoint y: 266, endPoint x: 475, endPoint y: 262, distance: 246.4
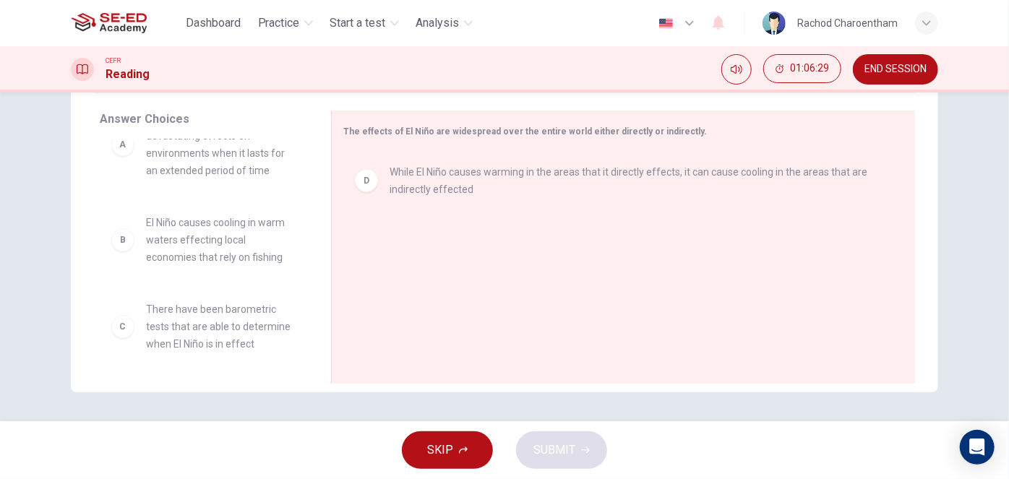
scroll to position [37, 0]
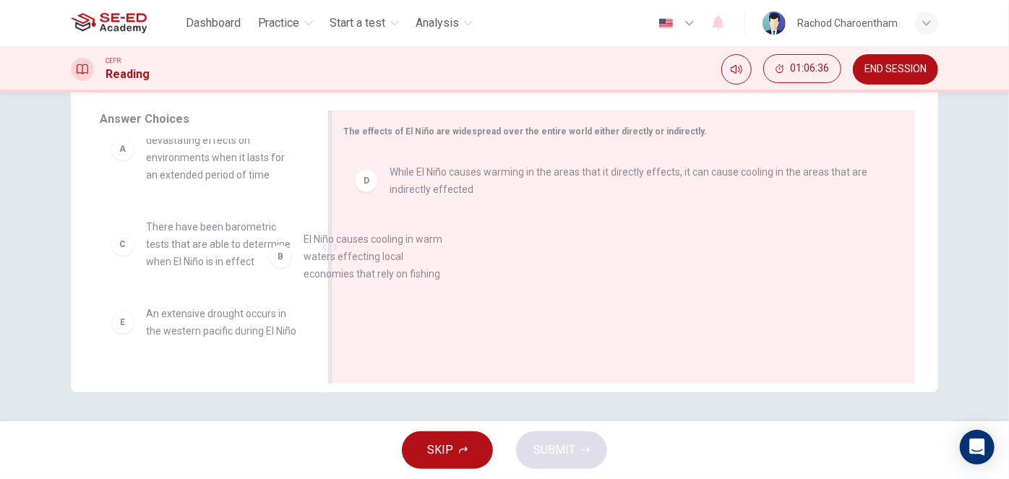
drag, startPoint x: 245, startPoint y: 247, endPoint x: 540, endPoint y: 276, distance: 296.2
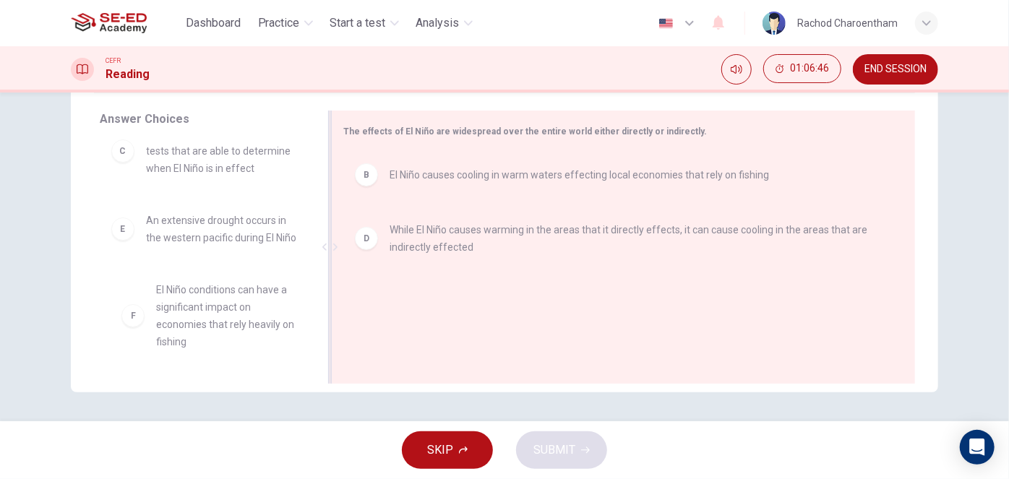
scroll to position [6, 0]
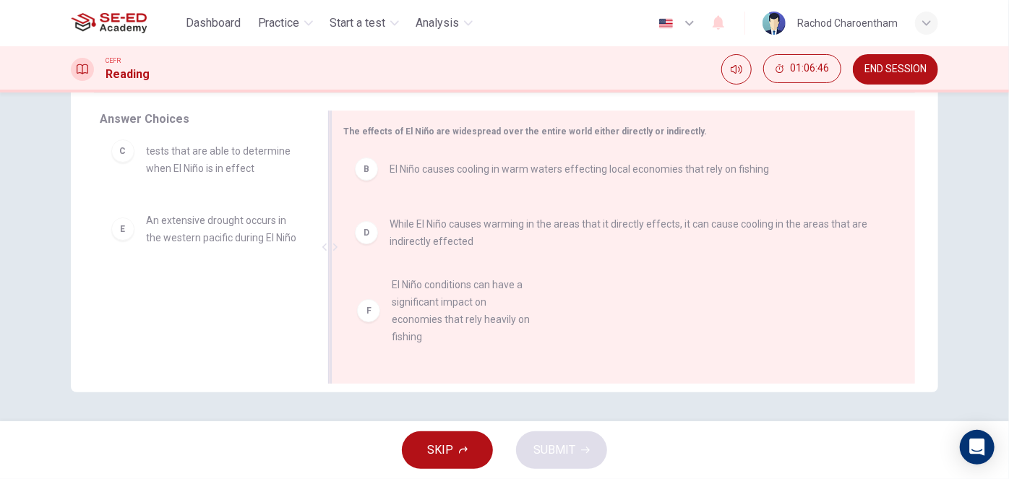
drag, startPoint x: 247, startPoint y: 314, endPoint x: 483, endPoint y: 309, distance: 235.6
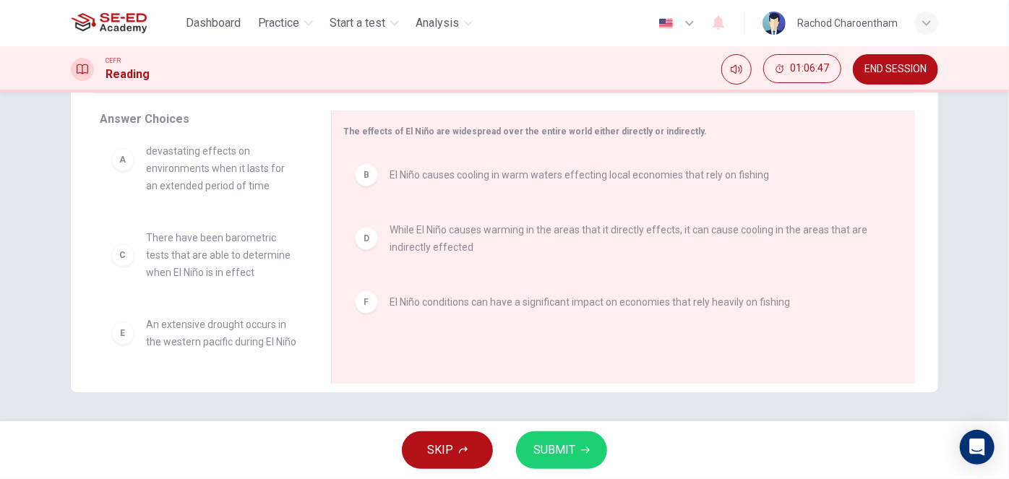
scroll to position [43, 0]
click at [533, 436] on button "SUBMIT" at bounding box center [561, 450] width 91 height 38
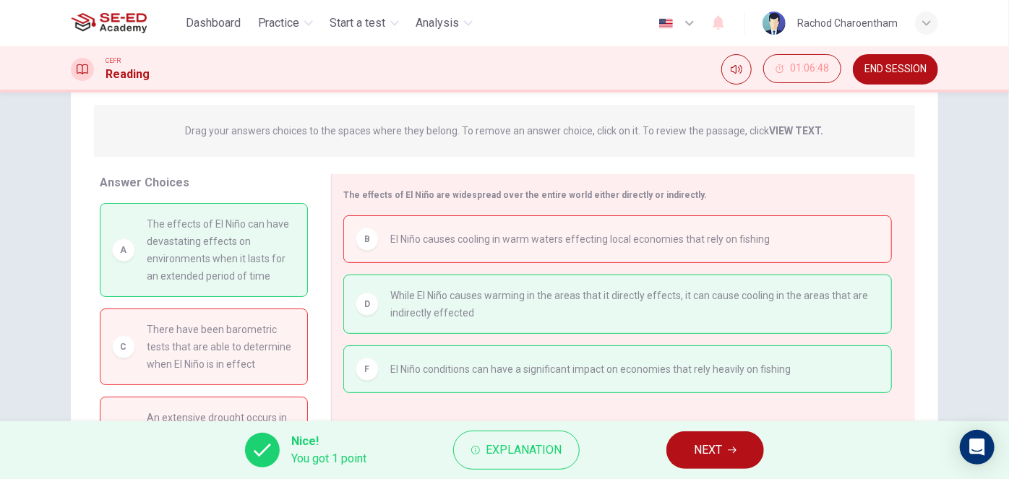
scroll to position [165, 0]
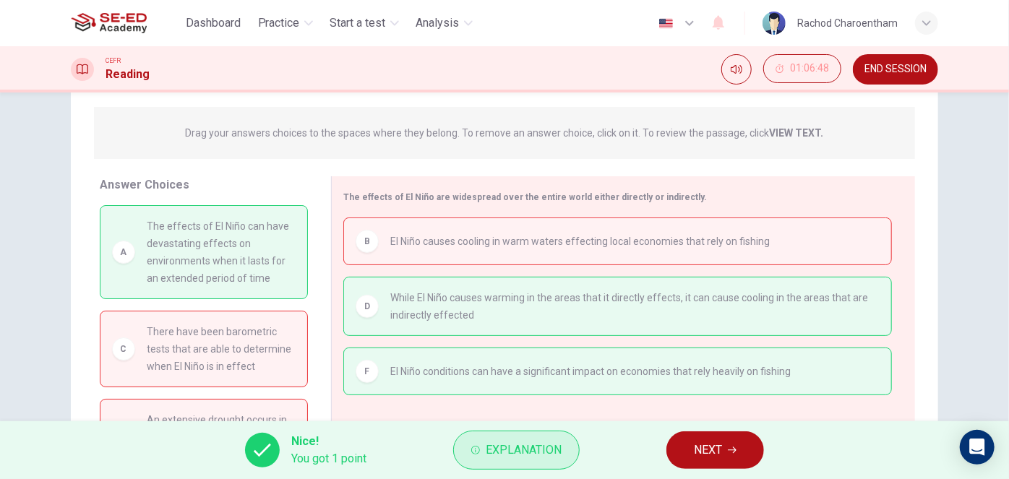
click at [535, 451] on span "Explanation" at bounding box center [524, 450] width 76 height 20
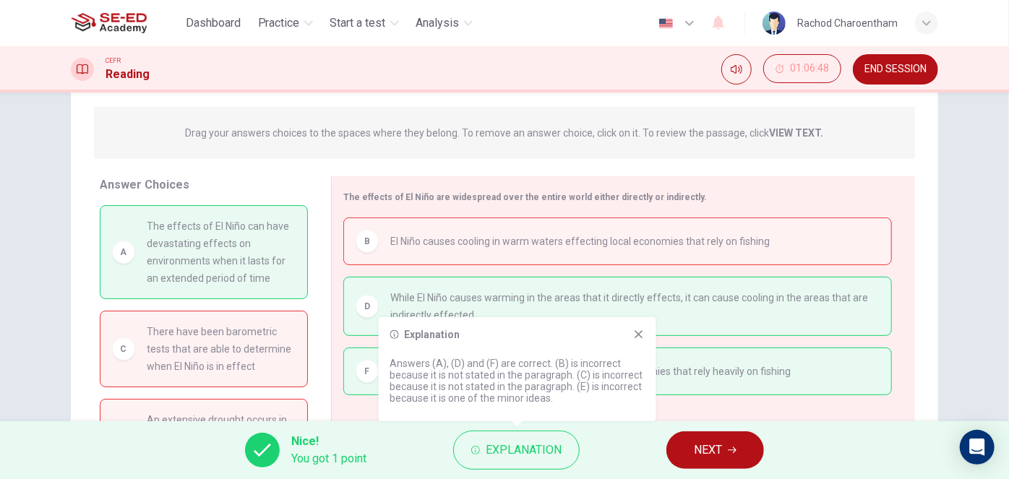
click at [640, 339] on icon at bounding box center [639, 335] width 12 height 12
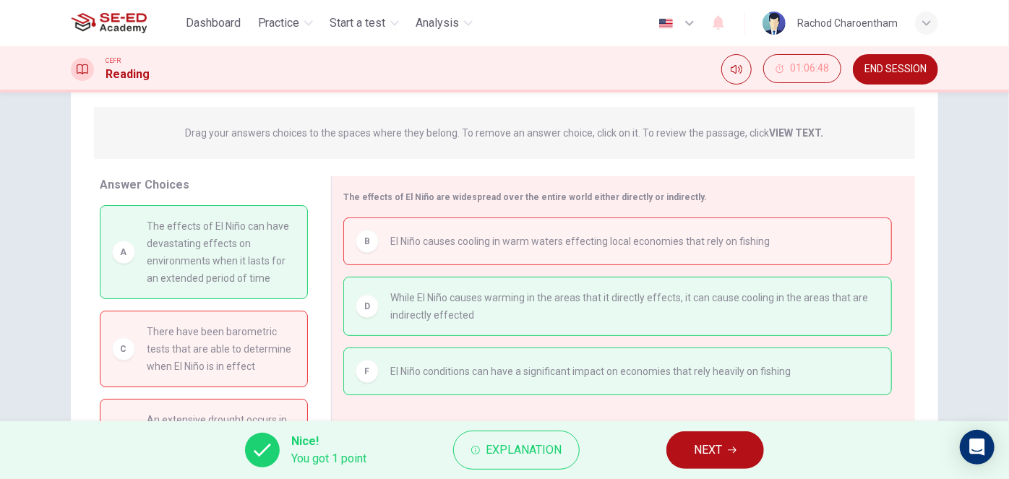
click at [692, 462] on button "NEXT" at bounding box center [715, 450] width 98 height 38
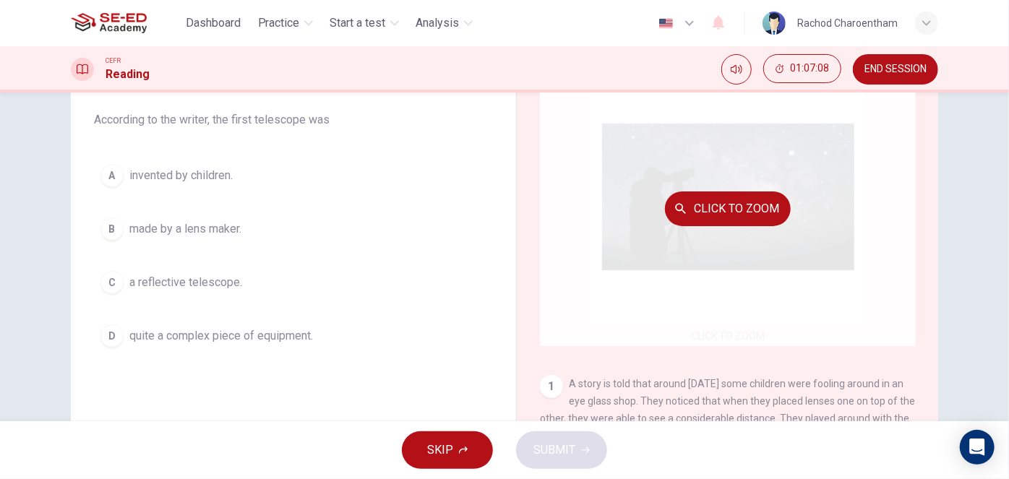
scroll to position [197, 0]
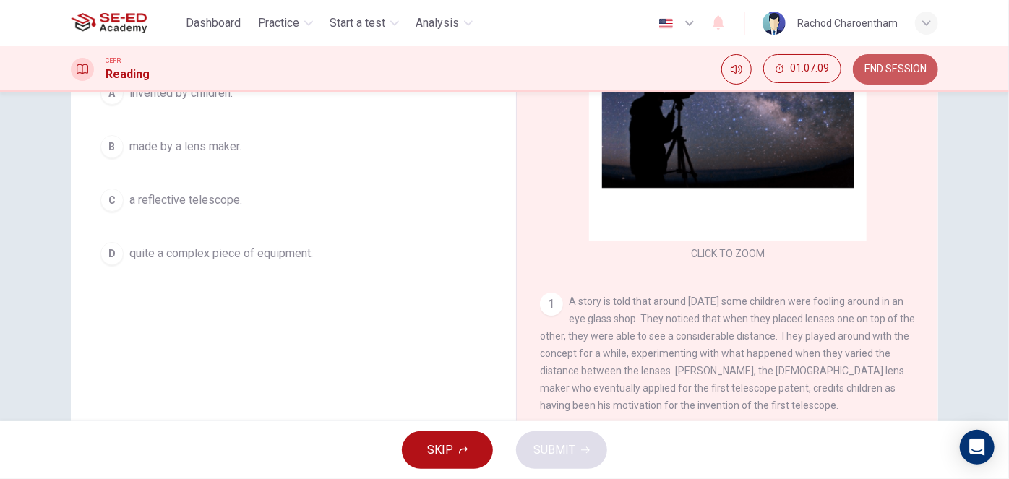
click at [911, 74] on span "END SESSION" at bounding box center [895, 70] width 62 height 12
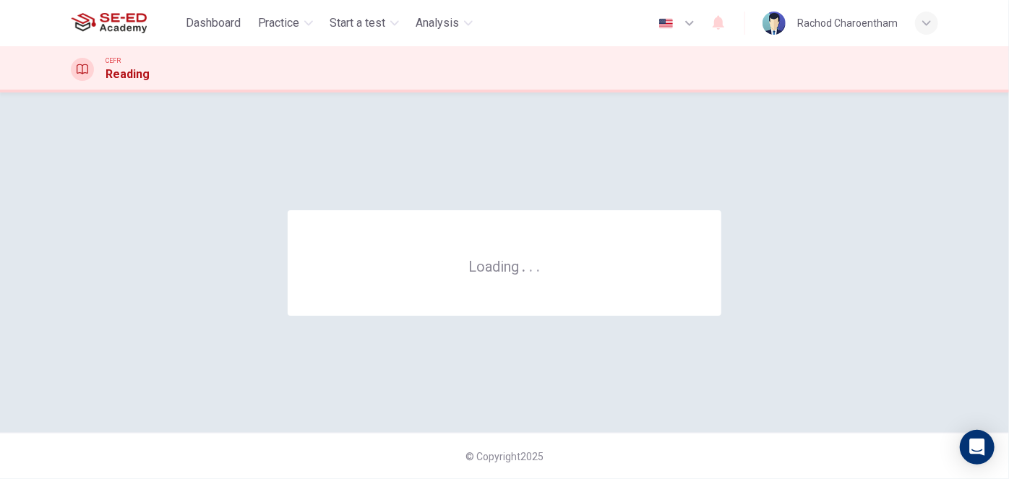
scroll to position [0, 0]
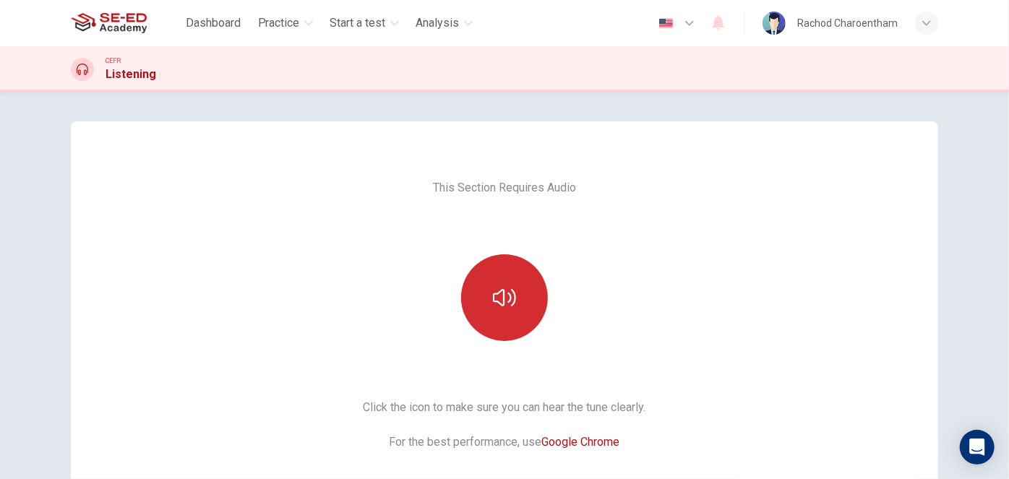
click at [498, 310] on button "button" at bounding box center [504, 297] width 87 height 87
click at [520, 301] on button "button" at bounding box center [504, 297] width 87 height 87
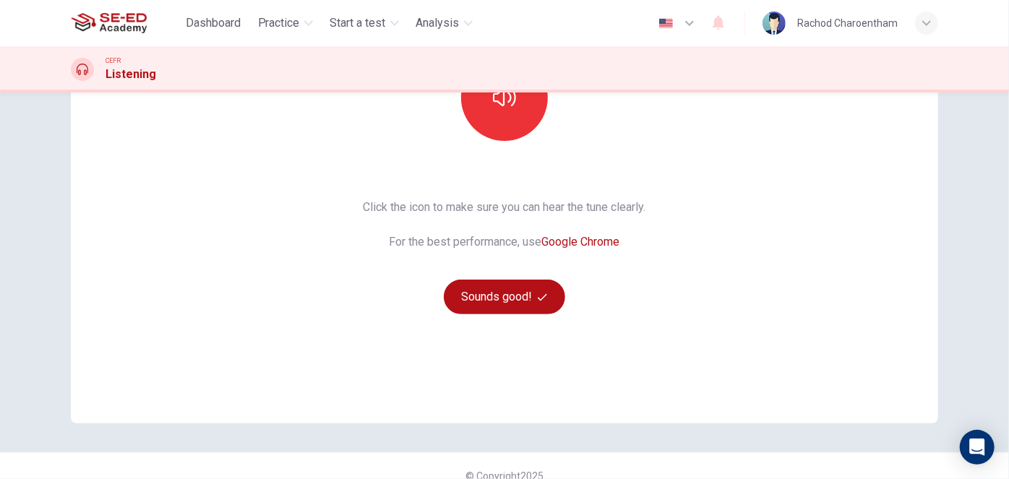
scroll to position [220, 0]
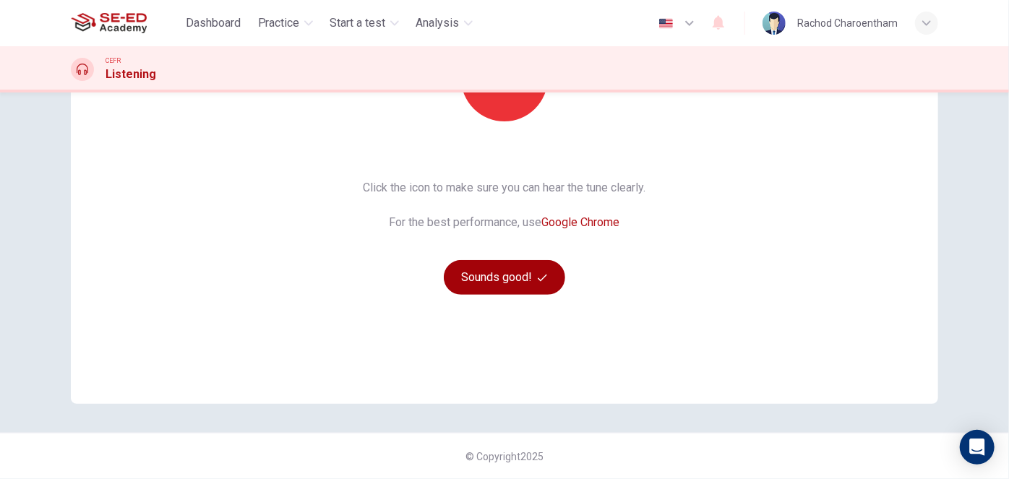
click at [519, 283] on button "Sounds good!" at bounding box center [504, 277] width 121 height 35
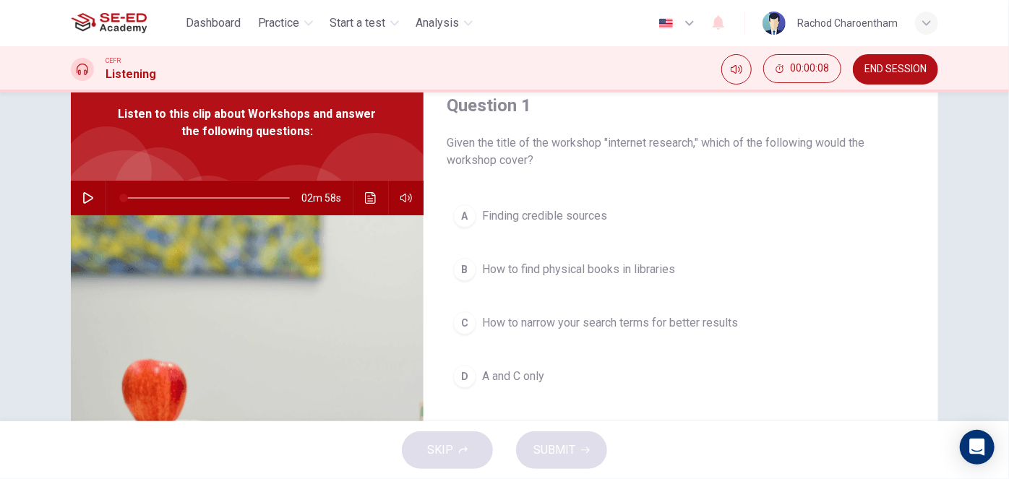
scroll to position [34, 0]
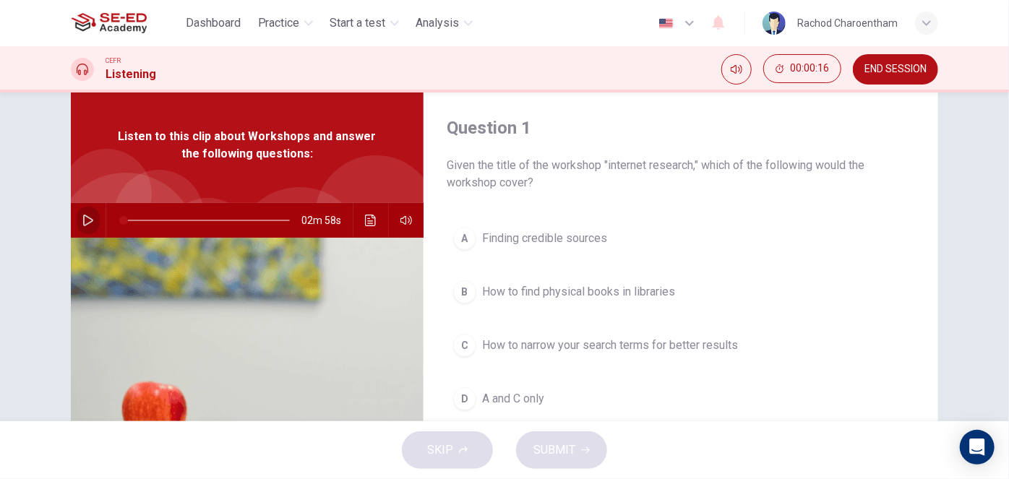
click at [87, 228] on button "button" at bounding box center [88, 220] width 23 height 35
click at [79, 212] on button "button" at bounding box center [88, 220] width 23 height 35
click at [577, 243] on span "Finding credible sources" at bounding box center [544, 238] width 125 height 17
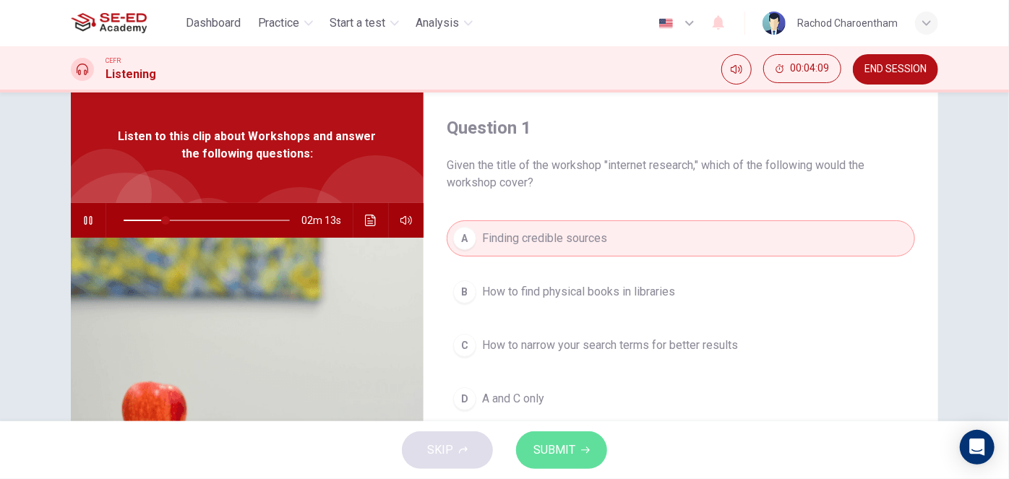
click at [552, 449] on span "SUBMIT" at bounding box center [554, 450] width 42 height 20
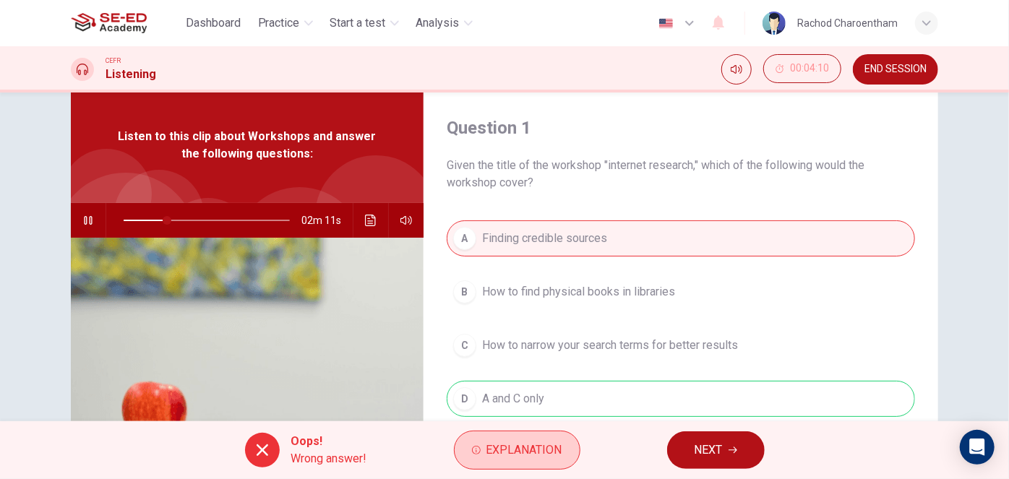
click at [519, 441] on span "Explanation" at bounding box center [524, 450] width 76 height 20
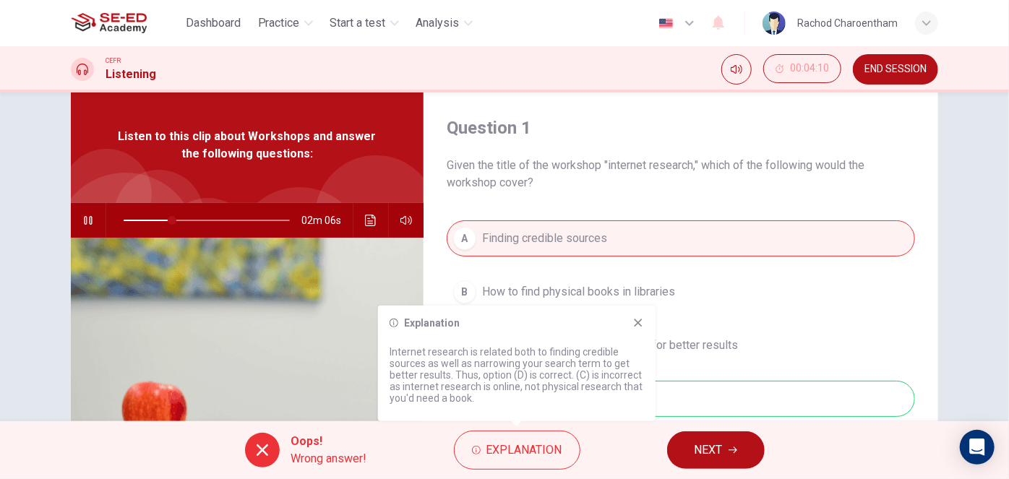
click at [634, 323] on icon at bounding box center [638, 323] width 12 height 12
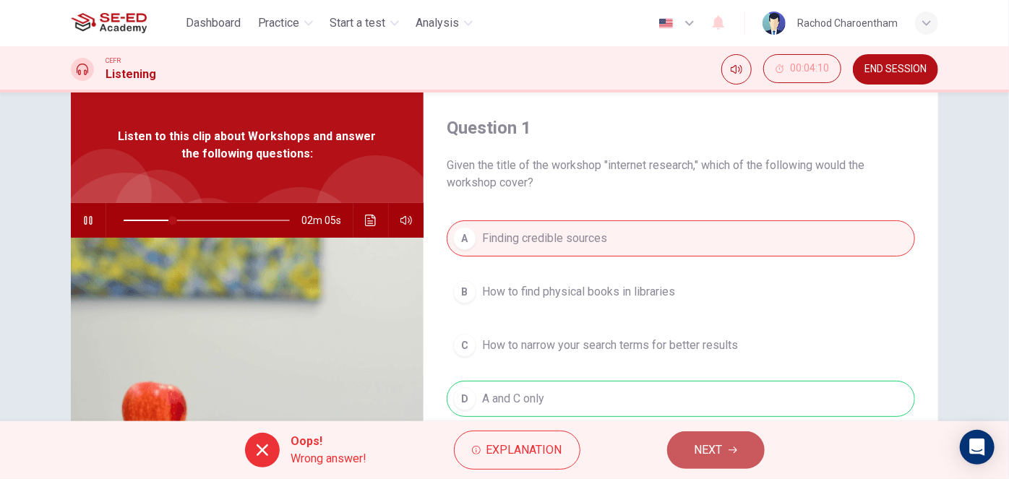
click at [693, 449] on button "NEXT" at bounding box center [716, 450] width 98 height 38
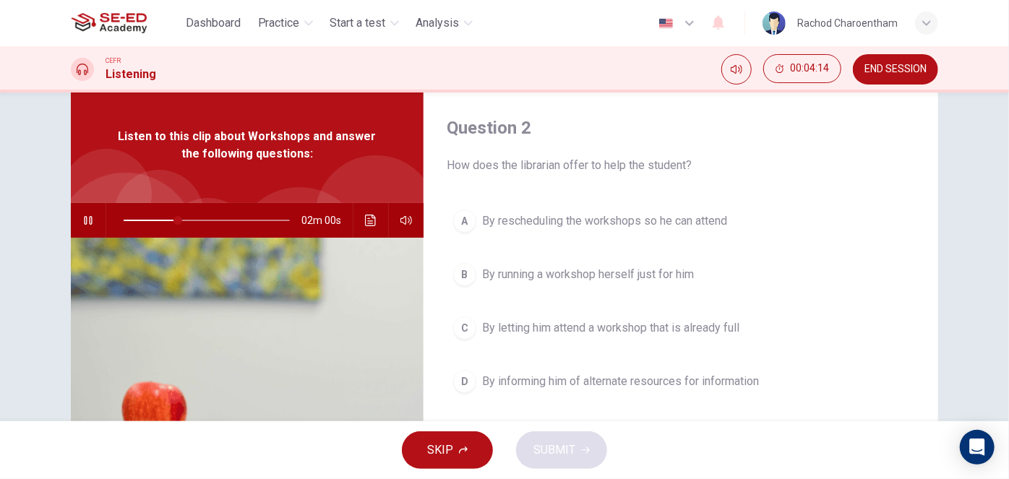
click at [117, 215] on div at bounding box center [203, 220] width 195 height 35
click at [118, 218] on div at bounding box center [203, 220] width 195 height 35
click at [124, 220] on span at bounding box center [151, 220] width 55 height 1
click at [565, 378] on span "By informing him of alternate resources for information" at bounding box center [620, 381] width 277 height 17
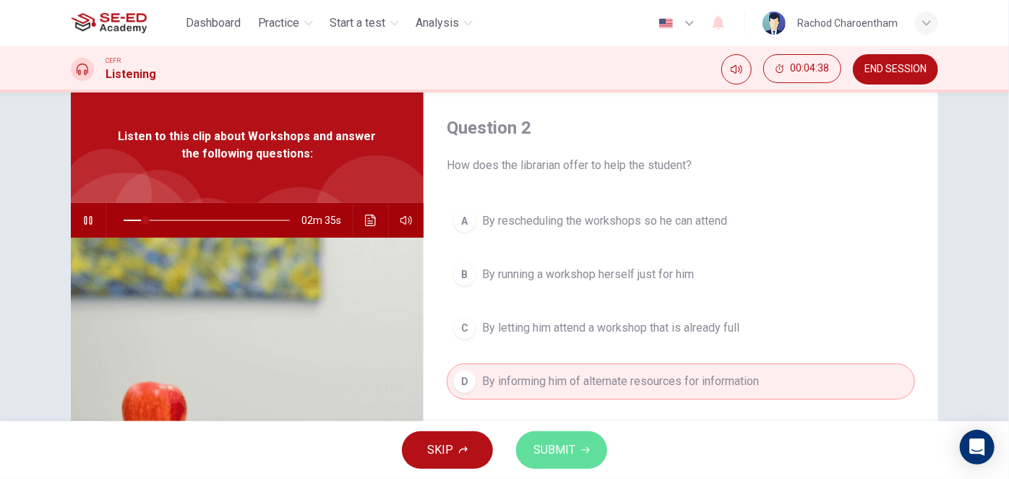
click at [575, 452] on button "SUBMIT" at bounding box center [561, 450] width 91 height 38
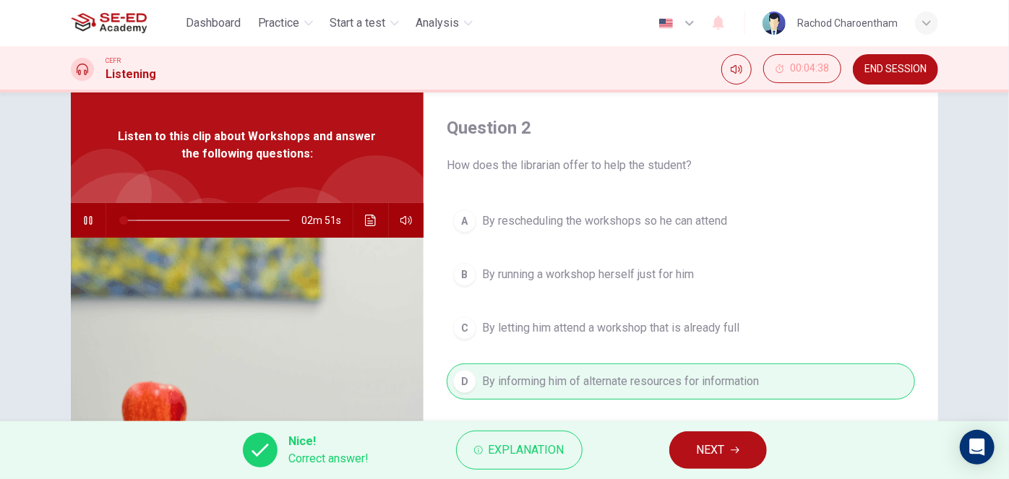
drag, startPoint x: 163, startPoint y: 220, endPoint x: 85, endPoint y: 199, distance: 81.0
click at [82, 204] on div "02m 51s" at bounding box center [247, 220] width 353 height 35
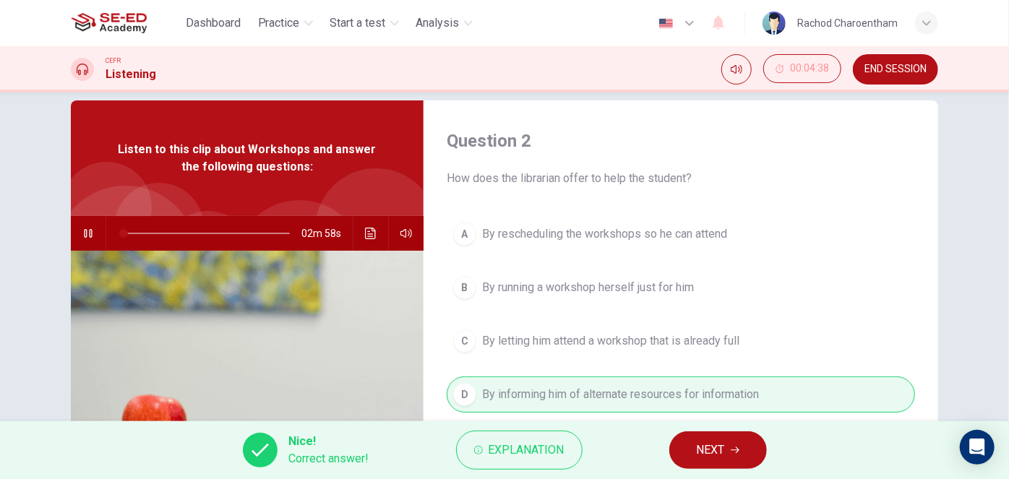
scroll to position [0, 0]
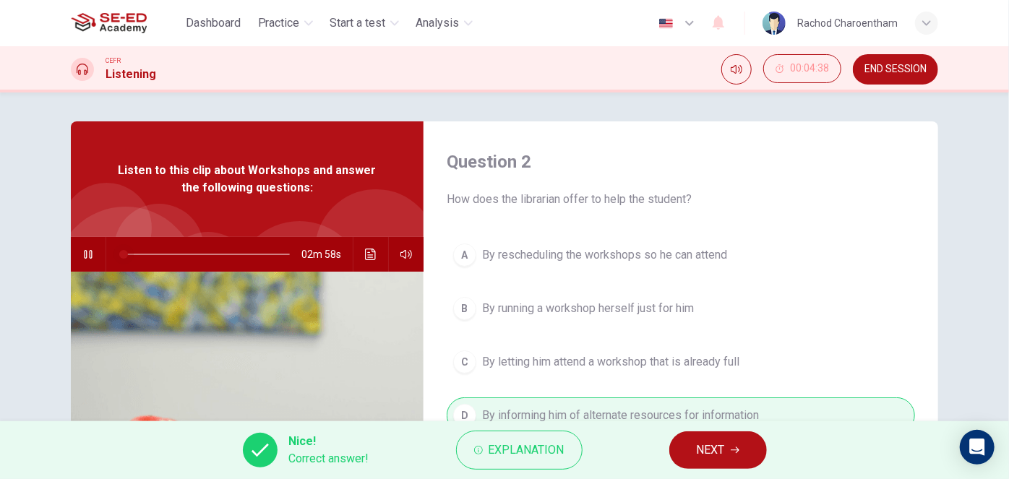
click at [121, 259] on span at bounding box center [123, 254] width 9 height 9
click at [146, 247] on span at bounding box center [207, 254] width 166 height 20
drag, startPoint x: 142, startPoint y: 249, endPoint x: 53, endPoint y: 250, distance: 88.9
click at [53, 250] on div "Question 2 How does the librarian offer to help the student? A By rescheduling …" at bounding box center [504, 372] width 913 height 502
click at [694, 444] on button "NEXT" at bounding box center [718, 450] width 98 height 38
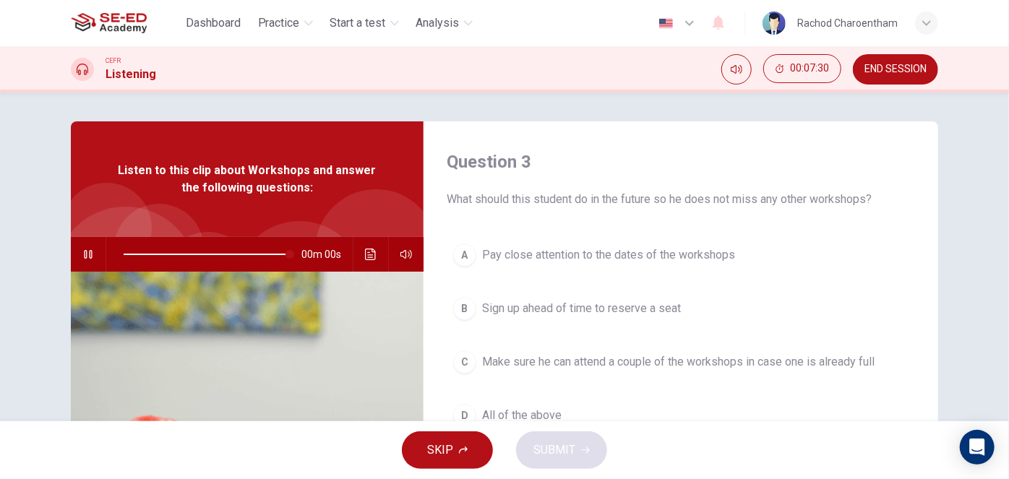
type input "0"
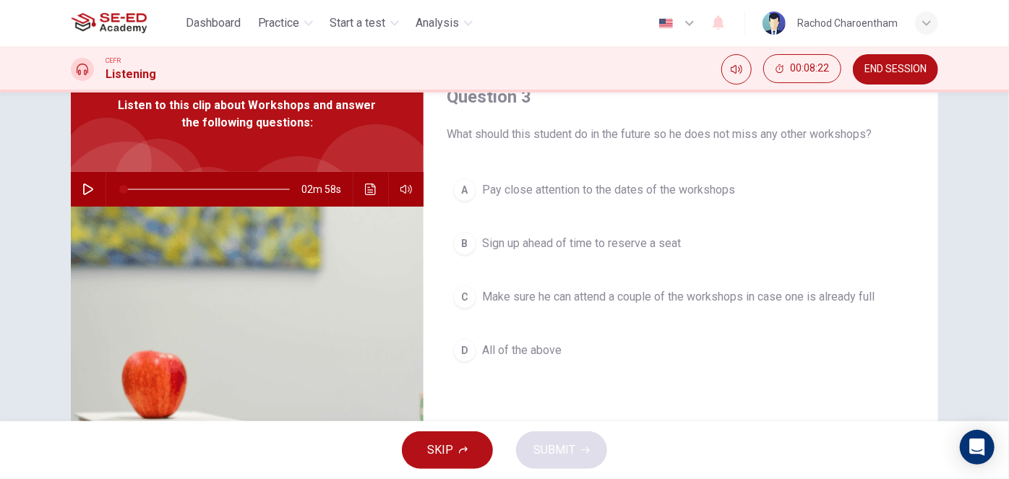
click at [494, 194] on span "Pay close attention to the dates of the workshops" at bounding box center [608, 189] width 253 height 17
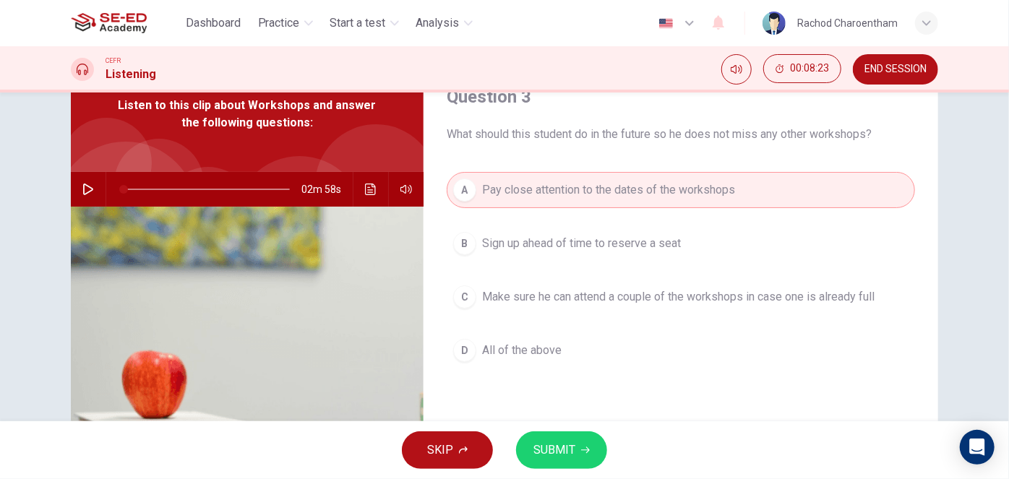
click at [564, 465] on button "SUBMIT" at bounding box center [561, 450] width 91 height 38
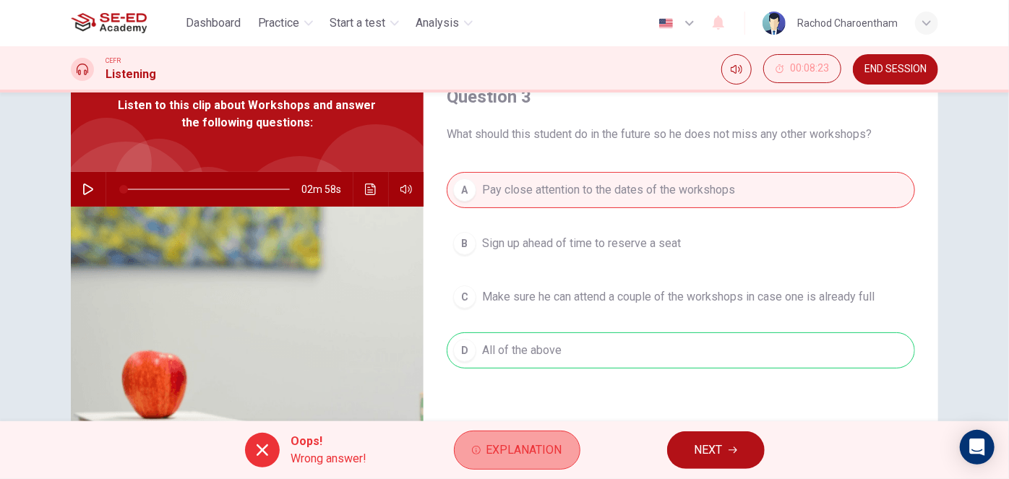
click at [533, 460] on span "Explanation" at bounding box center [524, 450] width 76 height 20
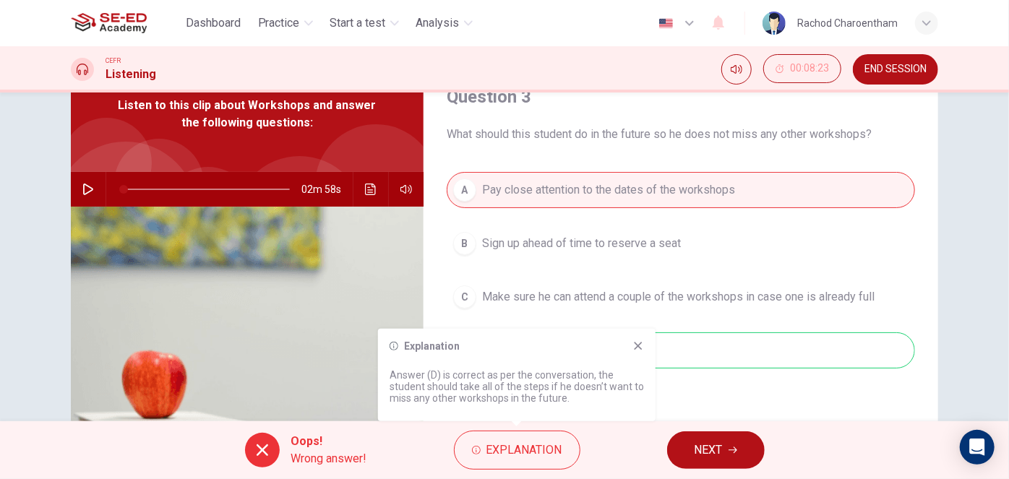
click at [645, 335] on div "Explanation Answer (D) is correct as per the conversation, the student should t…" at bounding box center [516, 375] width 277 height 92
click at [636, 348] on icon at bounding box center [638, 346] width 8 height 8
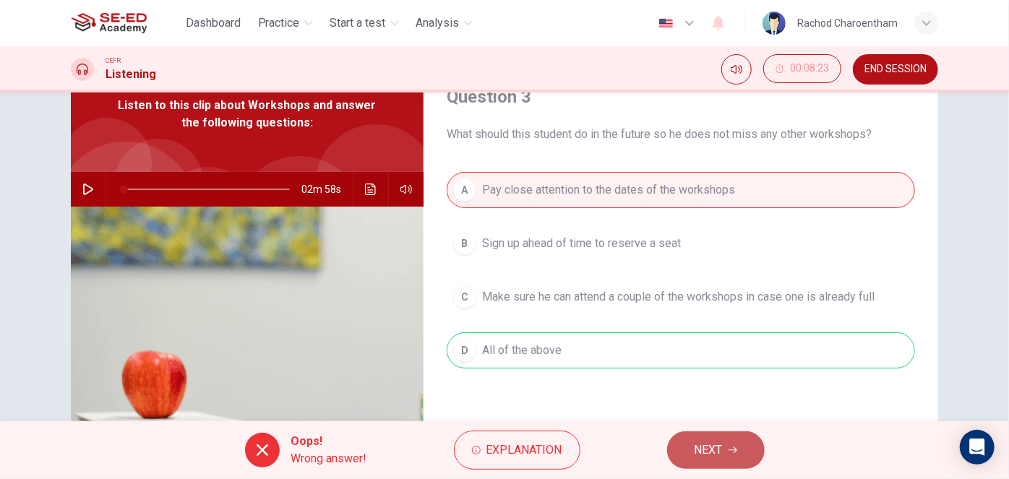
click at [693, 447] on button "NEXT" at bounding box center [716, 450] width 98 height 38
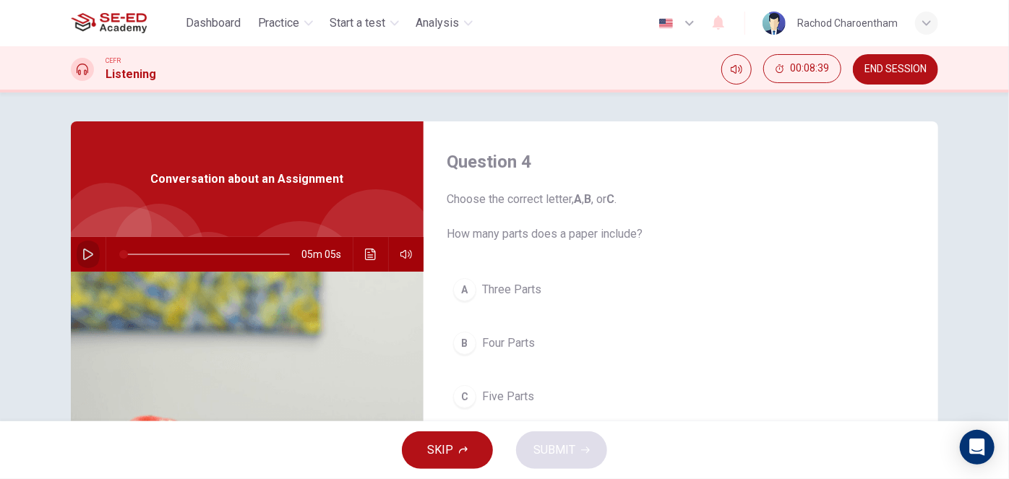
click at [95, 252] on button "button" at bounding box center [88, 254] width 23 height 35
drag, startPoint x: 142, startPoint y: 253, endPoint x: 30, endPoint y: 243, distance: 113.2
click at [30, 243] on div "Question 4 Choose the correct letter, A , B , or C . How many parts does a pape…" at bounding box center [504, 256] width 1009 height 329
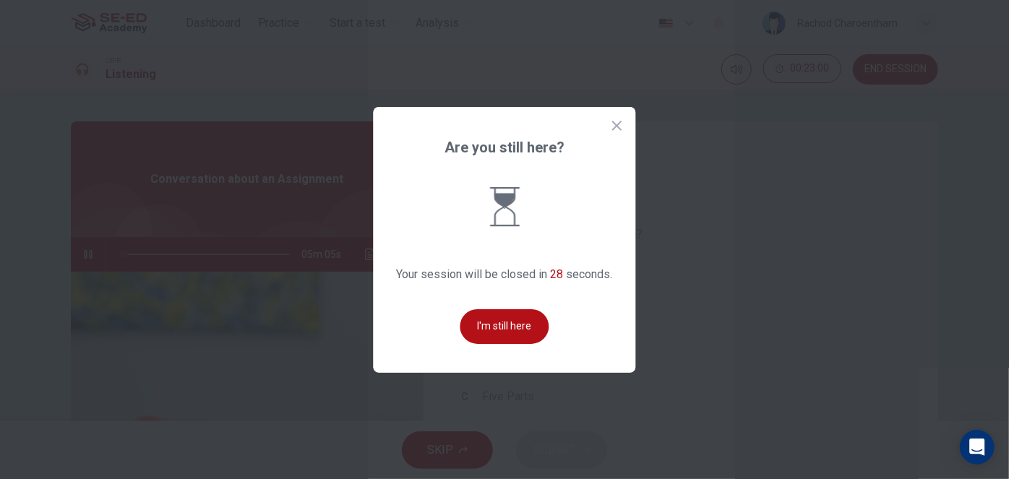
type input "0"
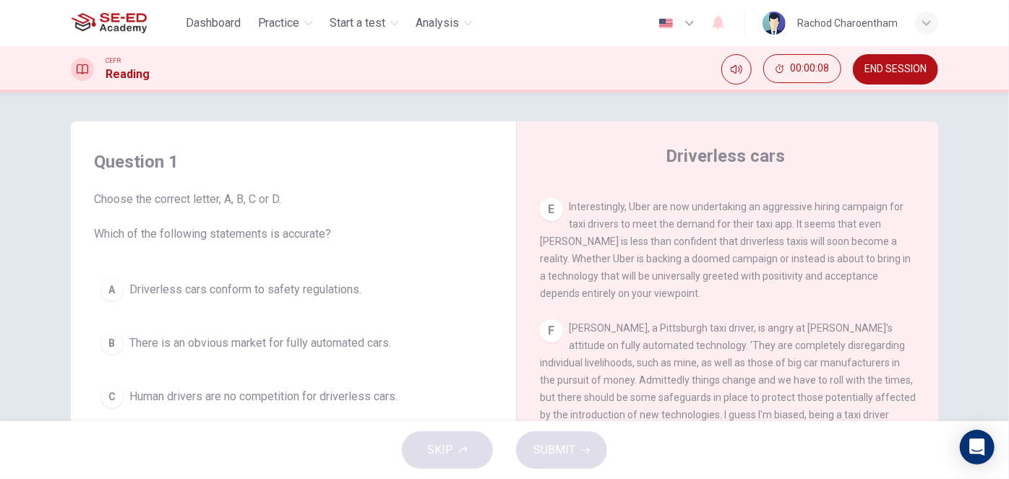
click at [133, 12] on img at bounding box center [109, 23] width 76 height 29
